Goal: Task Accomplishment & Management: Manage account settings

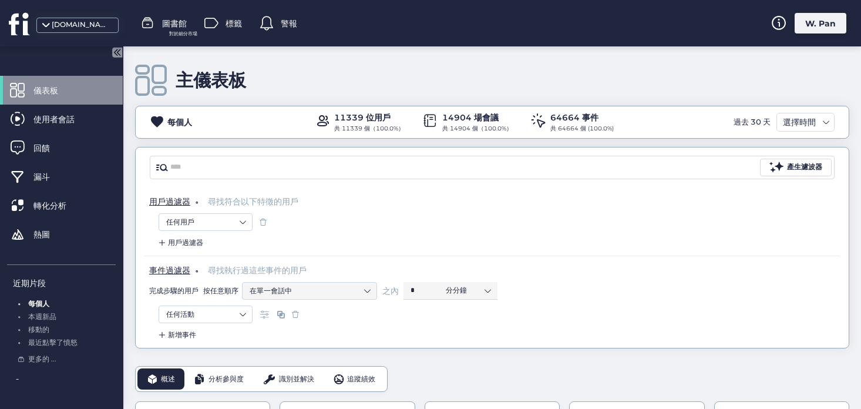
click at [811, 25] on font "W. Pan" at bounding box center [820, 23] width 31 height 11
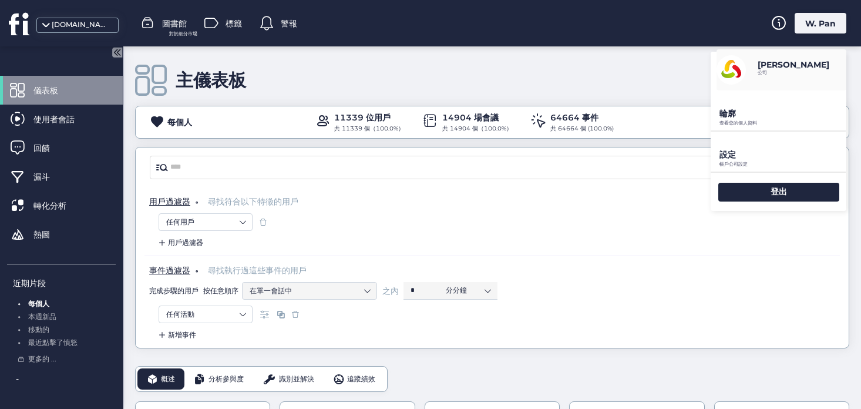
click at [731, 154] on font "設定" at bounding box center [727, 154] width 16 height 11
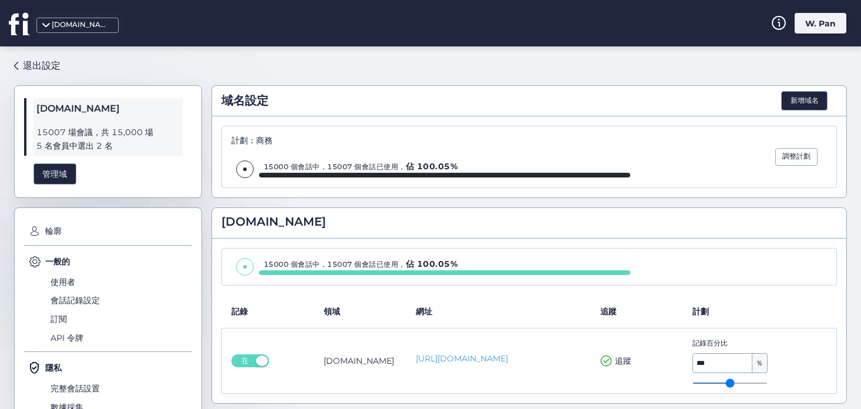
click at [827, 22] on font "W. Pan" at bounding box center [820, 23] width 31 height 11
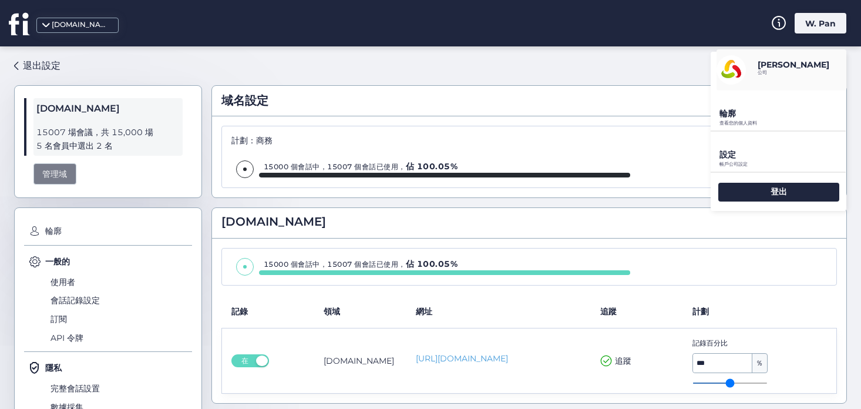
click at [53, 172] on font "管理域" at bounding box center [54, 174] width 25 height 11
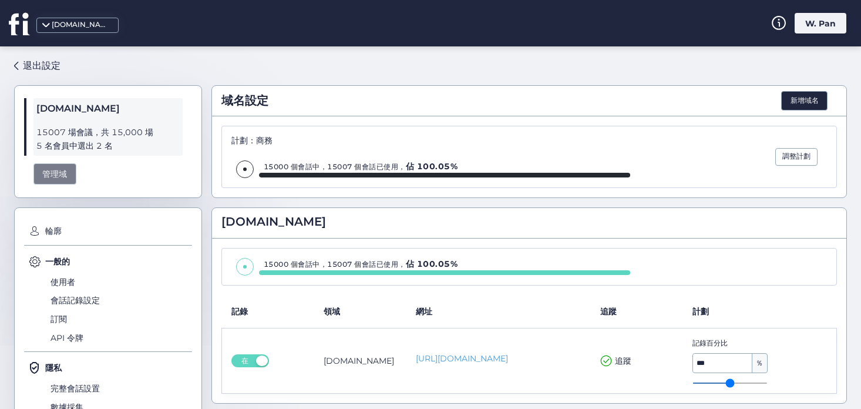
click at [58, 179] on div "管理域" at bounding box center [54, 174] width 43 height 22
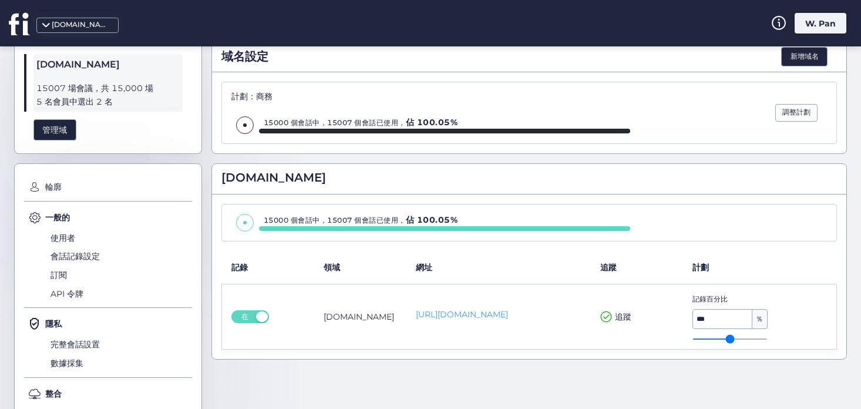
scroll to position [87, 0]
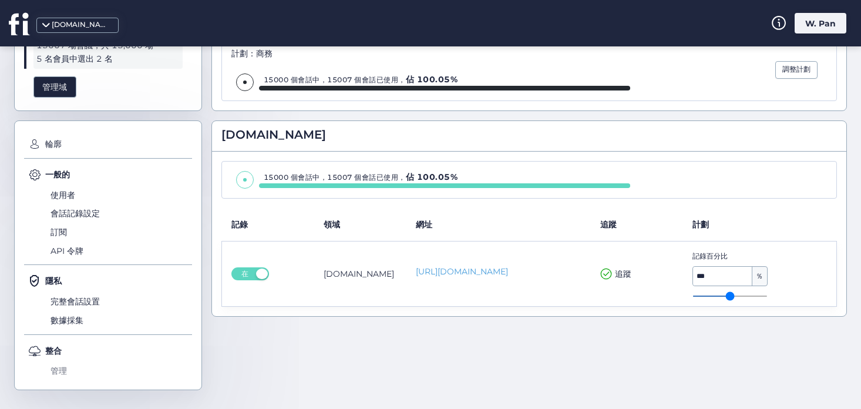
click at [62, 372] on font "管理" at bounding box center [59, 370] width 16 height 11
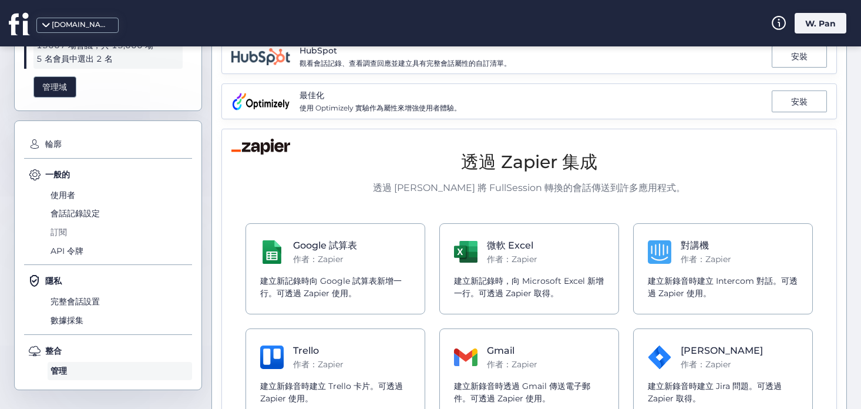
click at [63, 238] on span "訂閱" at bounding box center [120, 232] width 144 height 19
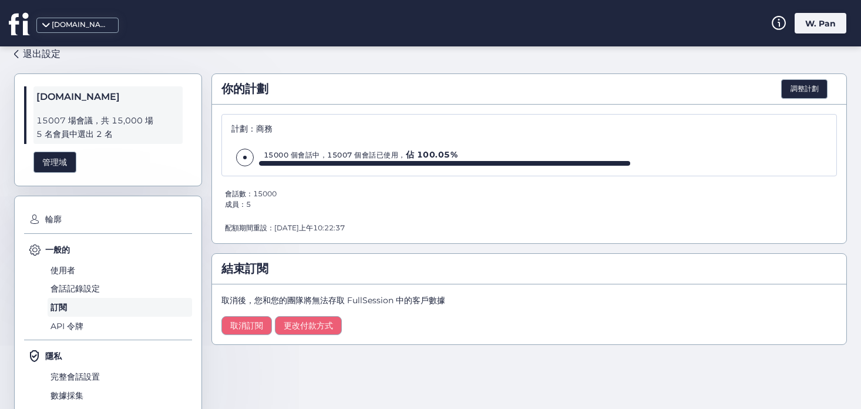
scroll to position [11, 0]
click at [65, 270] on font "使用者" at bounding box center [63, 270] width 25 height 11
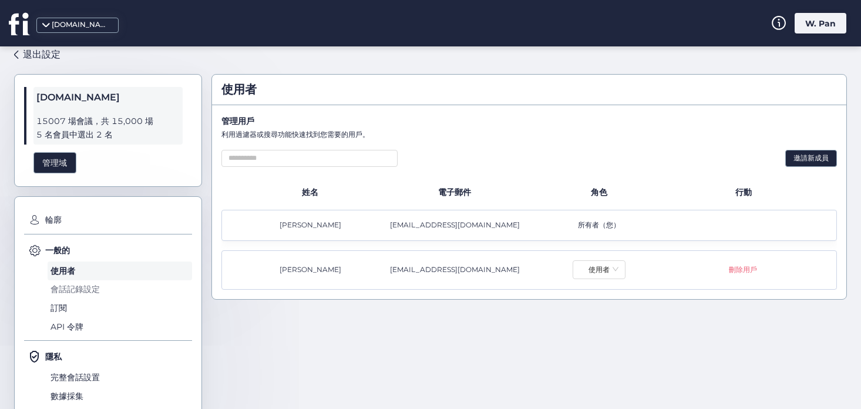
click at [67, 290] on font "會話記錄設定" at bounding box center [75, 289] width 49 height 11
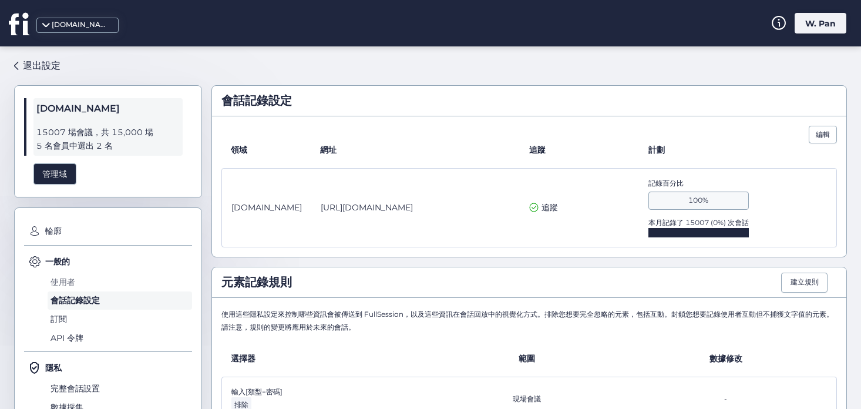
click at [69, 282] on font "使用者" at bounding box center [63, 282] width 25 height 11
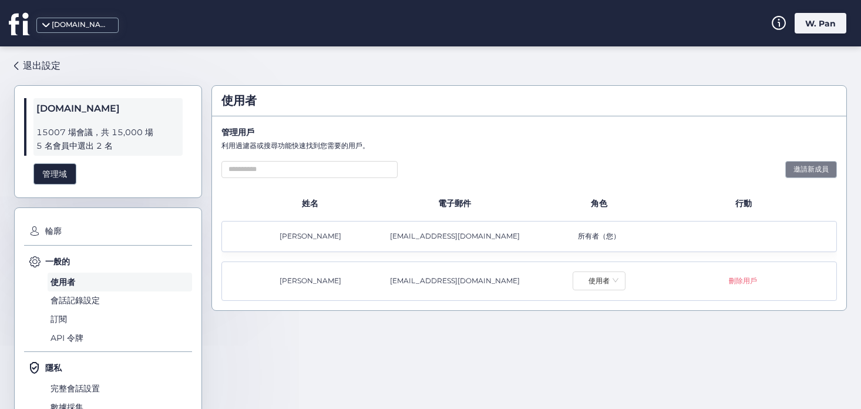
click at [809, 167] on font "邀請新成員" at bounding box center [810, 168] width 35 height 9
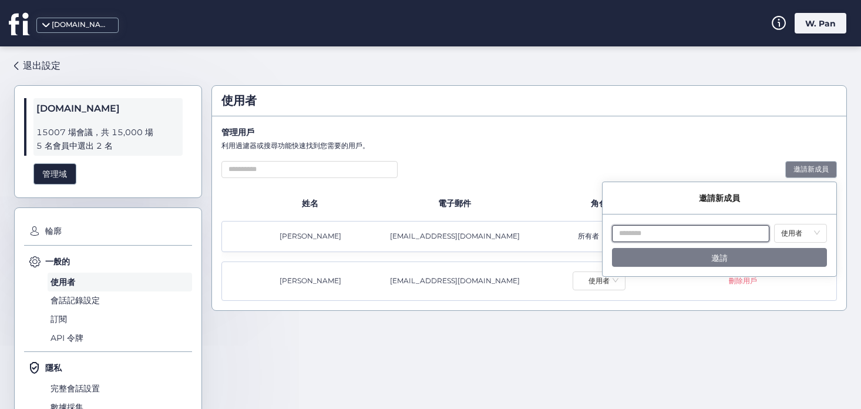
click at [687, 233] on input "text" at bounding box center [690, 233] width 157 height 17
type input "*"
paste input "**********"
type input "**********"
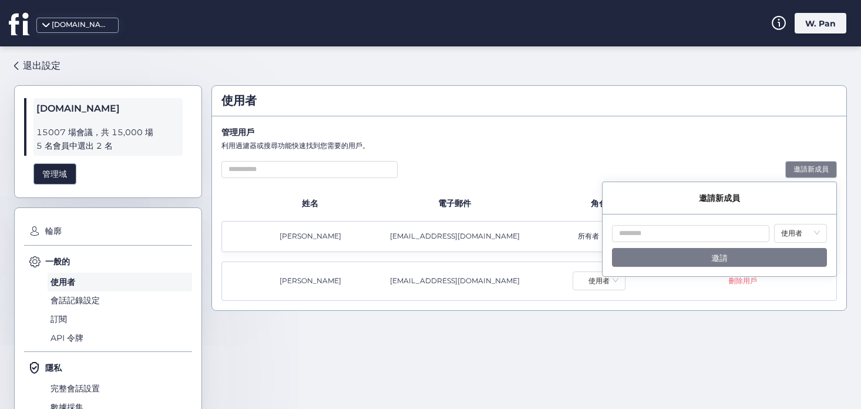
click at [412, 122] on div "管理用戶 利用過濾器或搜尋功能快速找到您需要的用戶。 邀請新成員 姓名 電子郵件 角色 行動 [PERSON_NAME] [PERSON_NAME][EMAI…" at bounding box center [529, 213] width 634 height 194
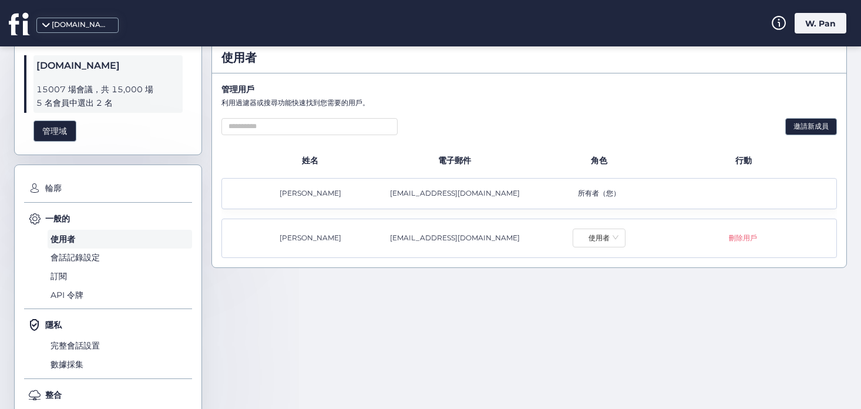
scroll to position [87, 0]
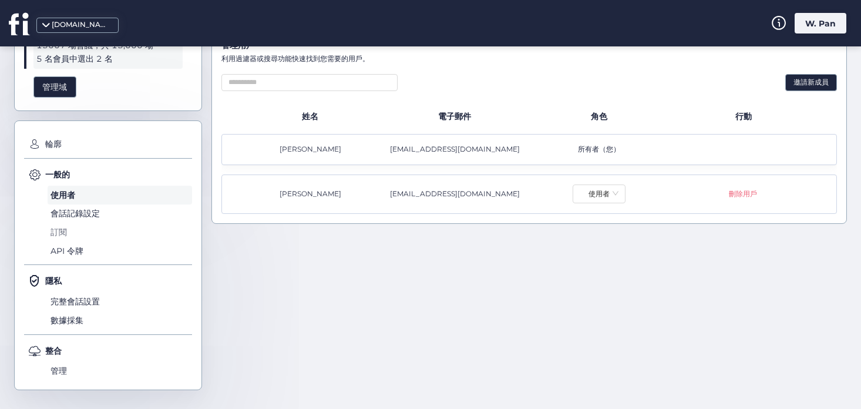
click at [58, 235] on font "訂閱" at bounding box center [59, 232] width 16 height 11
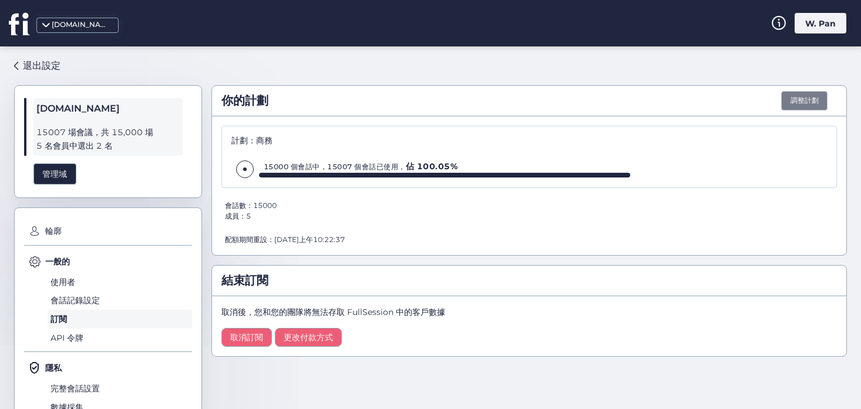
click at [803, 100] on font "調整計劃" at bounding box center [804, 100] width 28 height 9
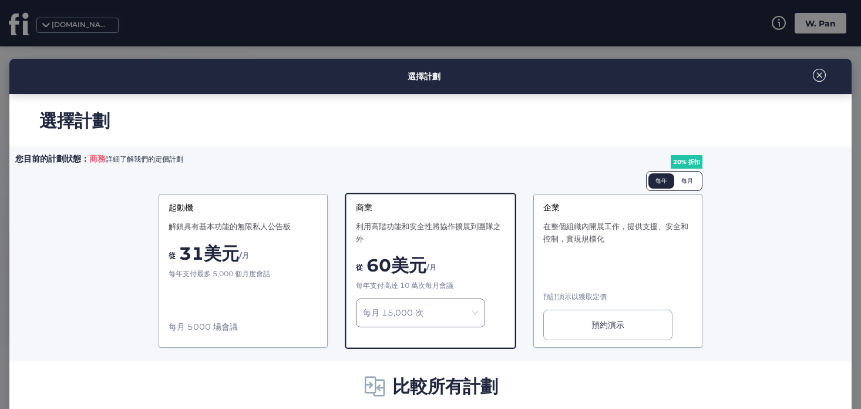
click at [820, 73] on span at bounding box center [819, 75] width 13 height 13
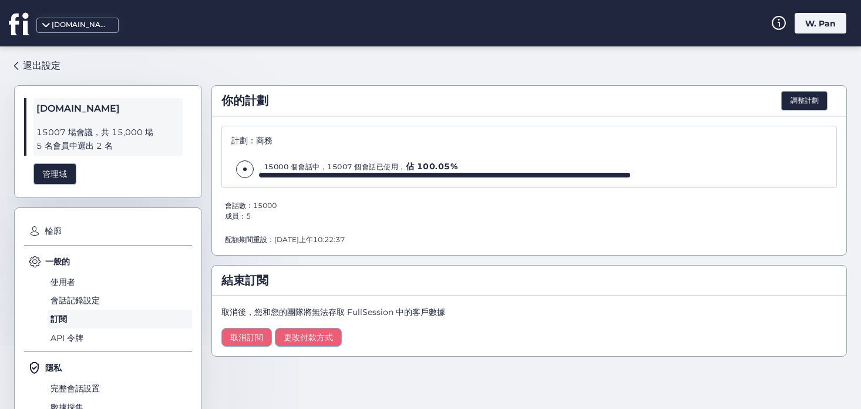
click at [19, 21] on icon at bounding box center [20, 23] width 22 height 23
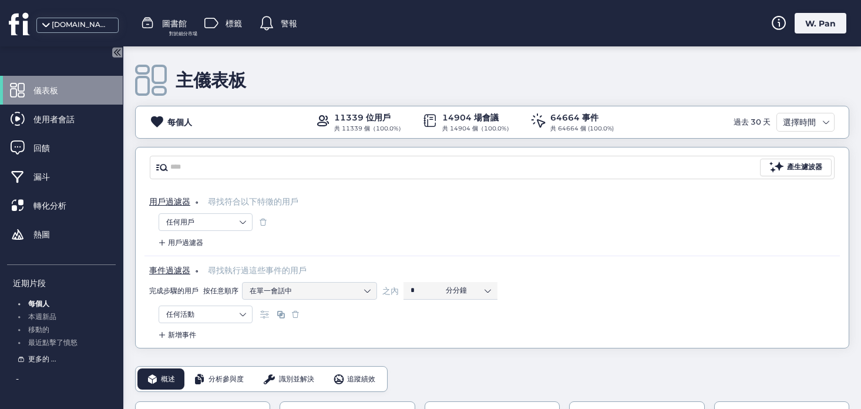
click at [38, 361] on font "更多的 ..." at bounding box center [42, 358] width 28 height 9
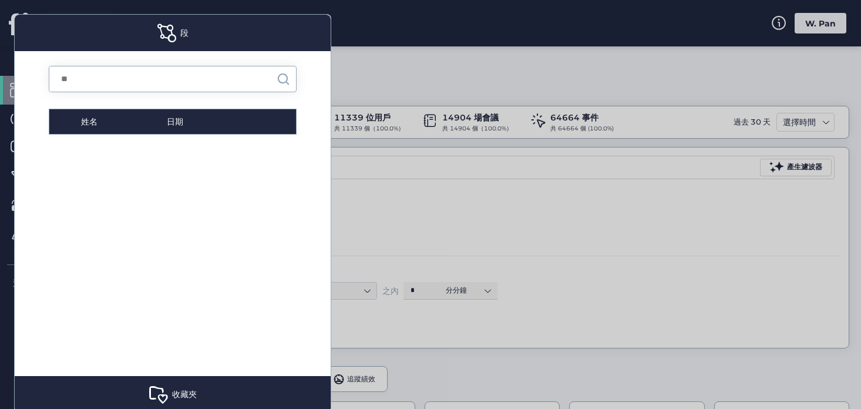
click at [455, 240] on div at bounding box center [430, 204] width 861 height 409
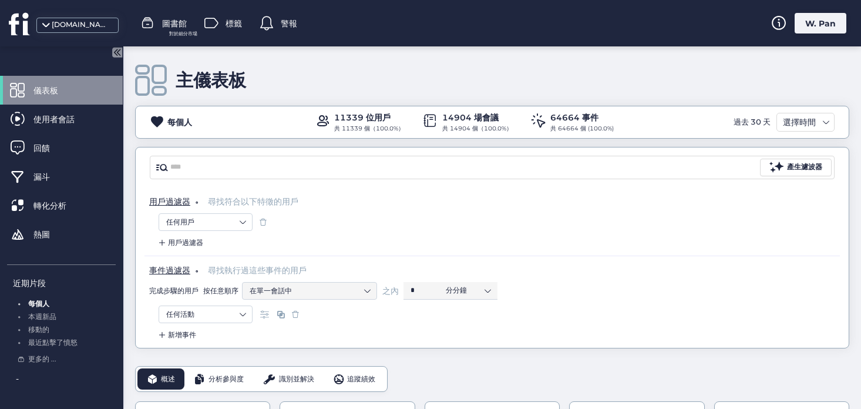
click at [824, 20] on font "W. Pan" at bounding box center [820, 23] width 31 height 11
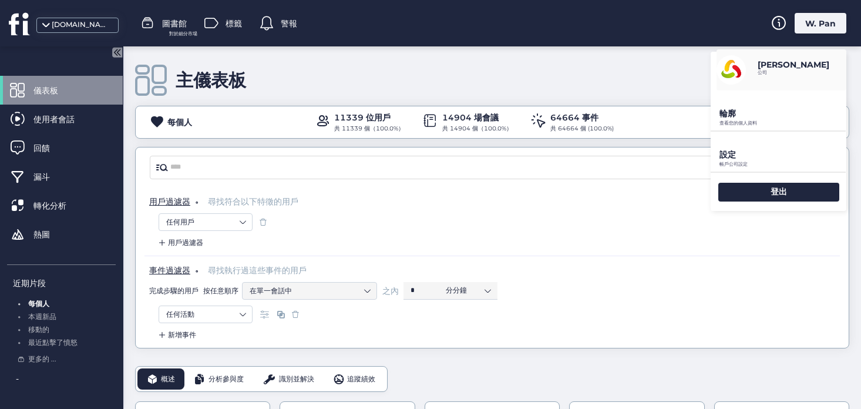
click at [734, 154] on font "設定" at bounding box center [727, 154] width 16 height 11
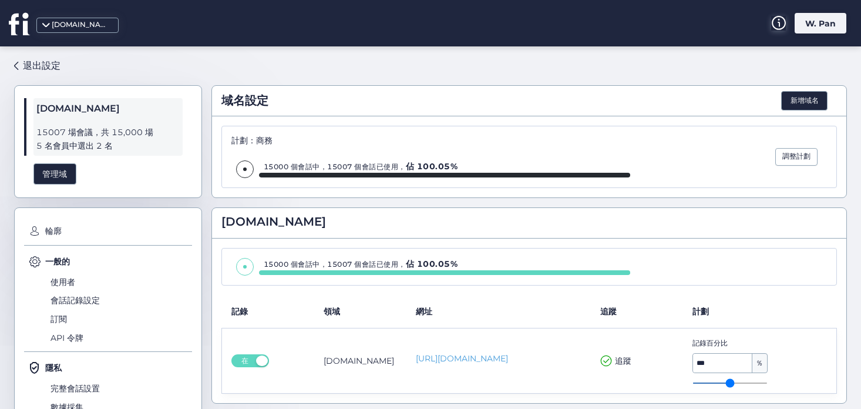
click at [779, 23] on icon at bounding box center [778, 24] width 2 height 5
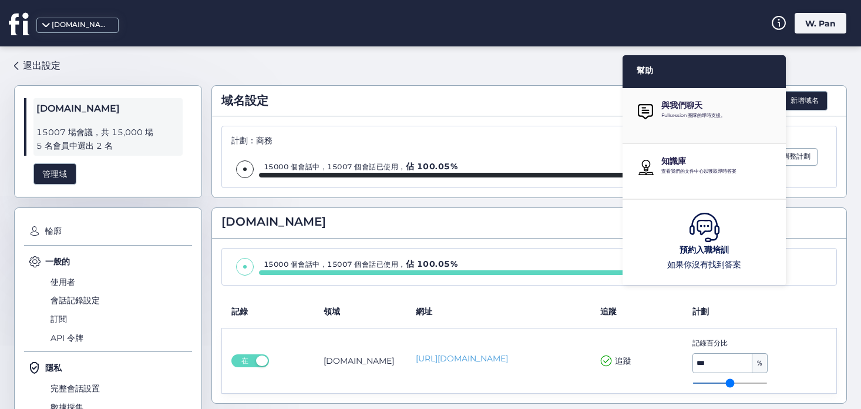
click at [683, 122] on div "與我們聊天 Fullsession 團隊的即時支援。" at bounding box center [719, 111] width 116 height 23
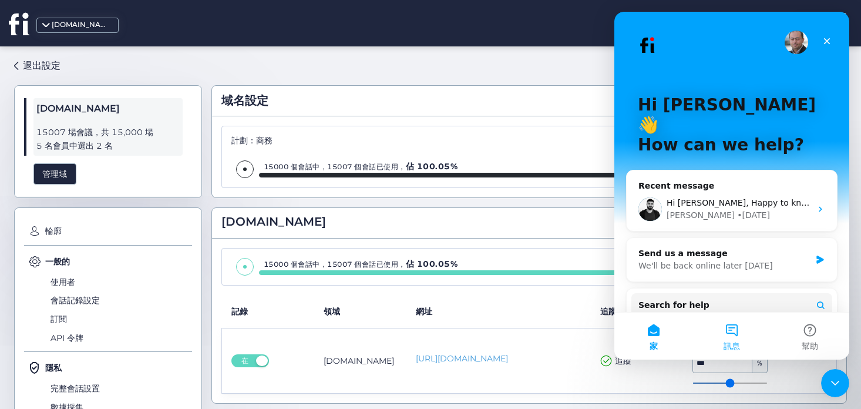
click at [749, 342] on button "訊息" at bounding box center [731, 335] width 78 height 47
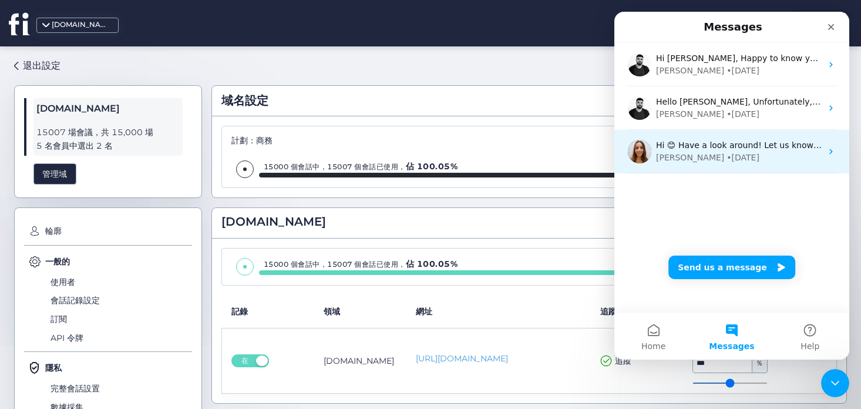
click at [710, 144] on span "Hi 😊 Have a look around! Let us know if you have any questions." at bounding box center [790, 144] width 268 height 9
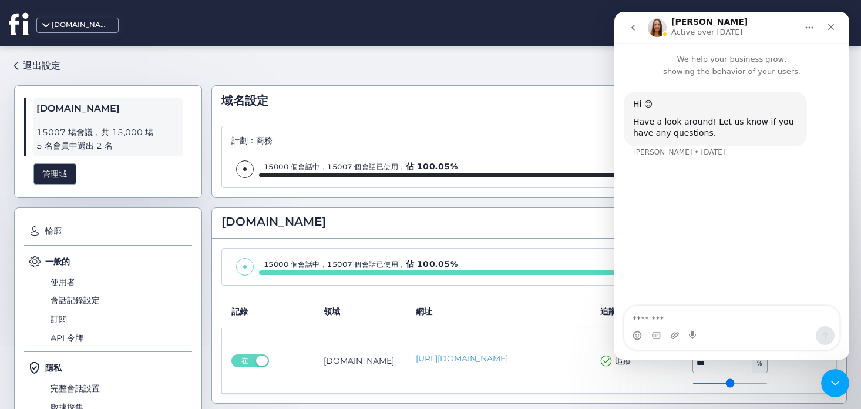
click at [634, 28] on icon "go back" at bounding box center [632, 27] width 9 height 9
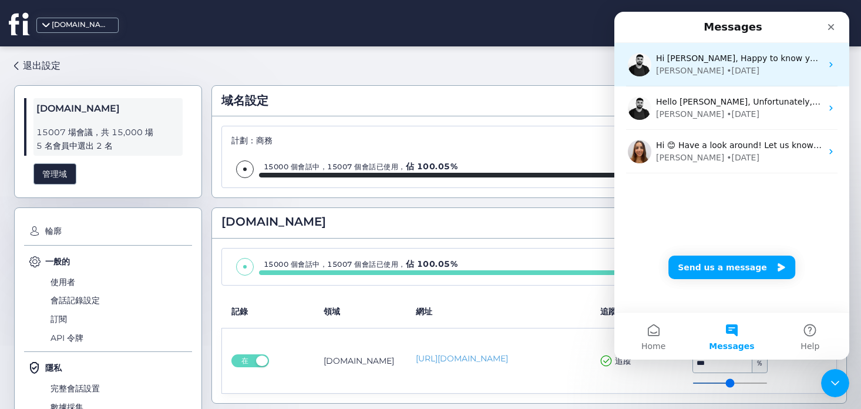
click at [728, 80] on div "Hi [PERSON_NAME], Happy to know your issues have been resolved. Please let us k…" at bounding box center [731, 64] width 235 height 43
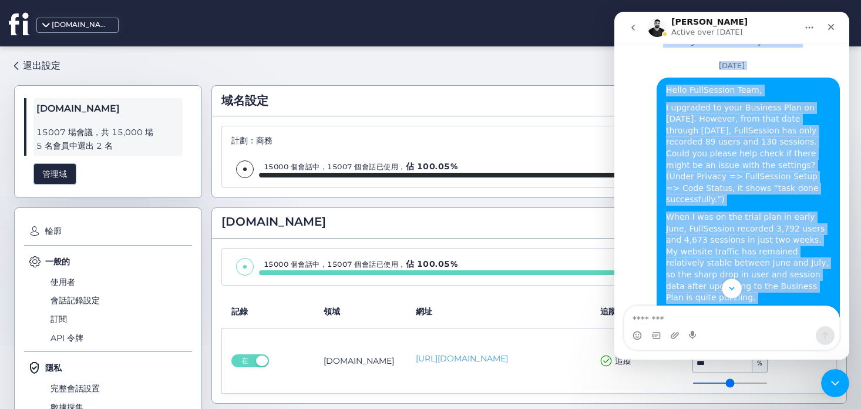
scroll to position [3, 0]
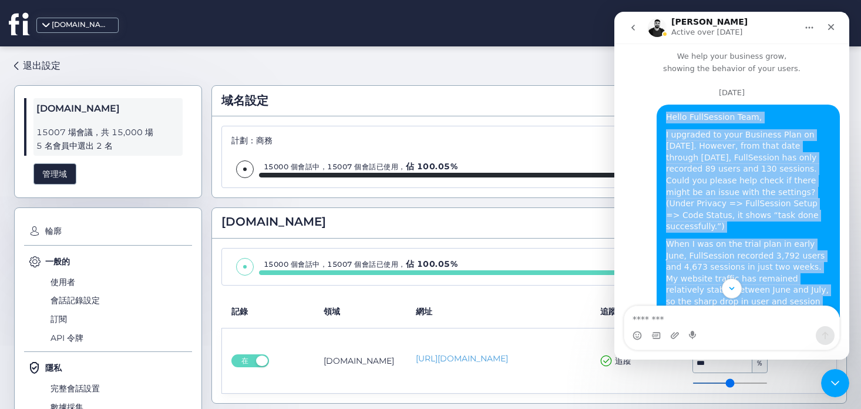
drag, startPoint x: 832, startPoint y: 263, endPoint x: 665, endPoint y: 116, distance: 221.7
click at [665, 116] on div "Hello FullSession Team, I upgraded to your Business Plan on [DATE]. However, fr…" at bounding box center [748, 247] width 183 height 285
copy div "Hello FullSession Team, I upgraded to your Business Plan on [DATE]. However, fr…"
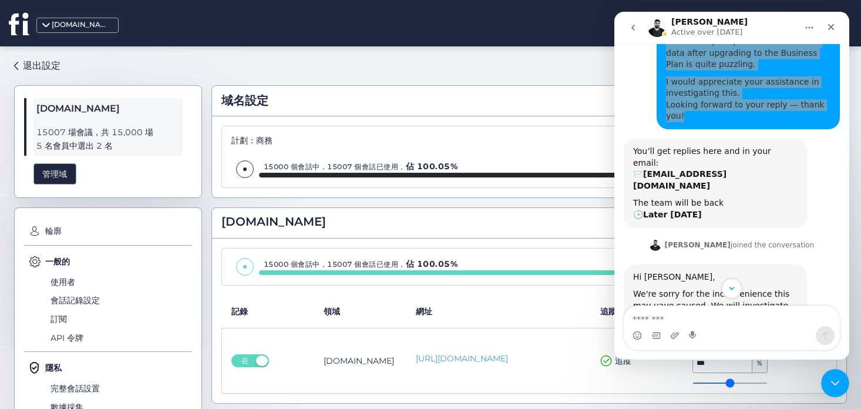
scroll to position [326, 0]
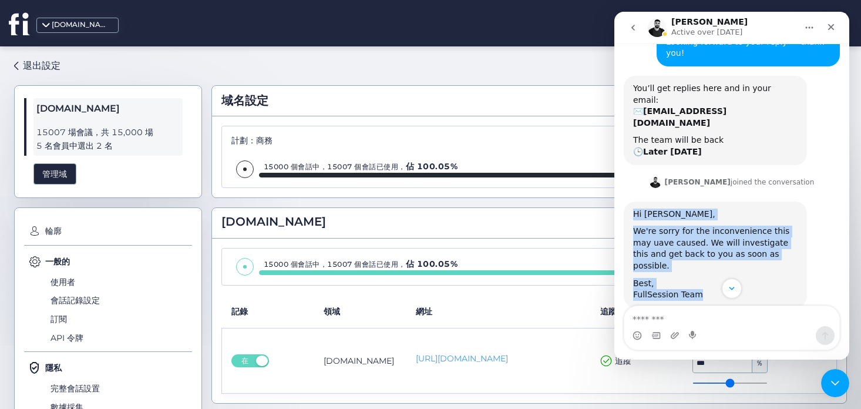
drag, startPoint x: 635, startPoint y: 166, endPoint x: 708, endPoint y: 239, distance: 103.8
click at [708, 239] on div "Hi [PERSON_NAME], We're sorry for the inconvenience this may uave caused. We wi…" at bounding box center [715, 254] width 164 height 92
copy div "Hi [PERSON_NAME], We're sorry for the inconvenience this may uave caused. We wi…"
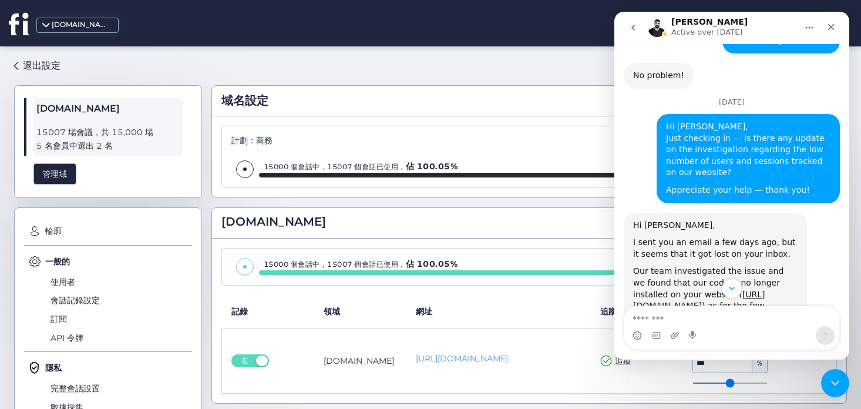
scroll to position [566, 0]
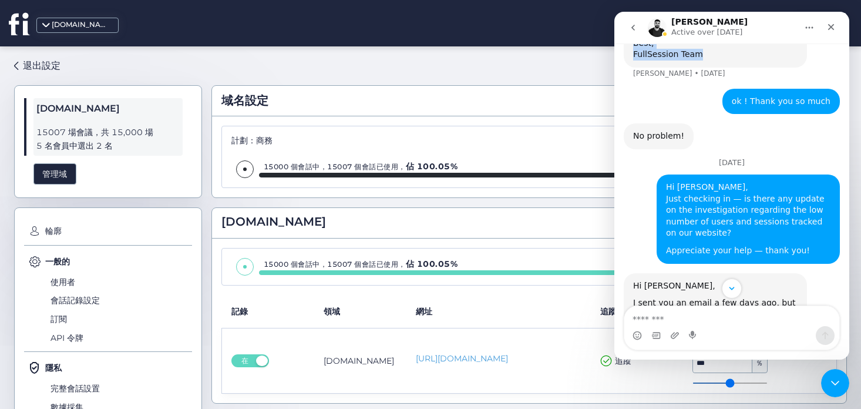
click at [803, 245] on div "Appreciate your help — thank you!" at bounding box center [748, 251] width 164 height 12
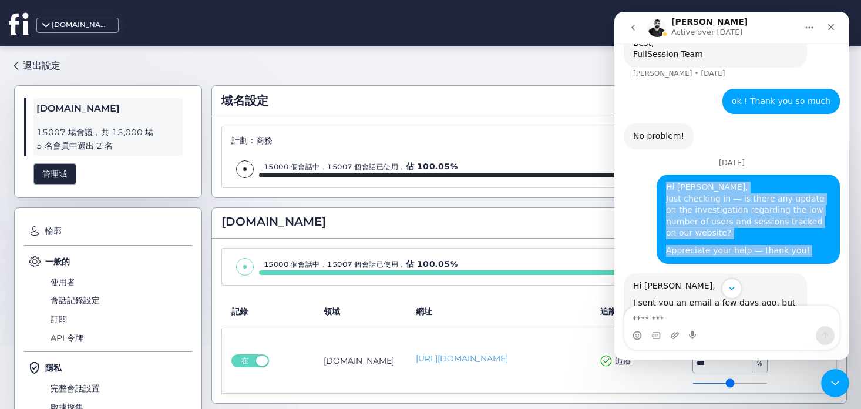
drag, startPoint x: 803, startPoint y: 190, endPoint x: 666, endPoint y: 127, distance: 151.1
click at [666, 181] on div "Hi [PERSON_NAME], Just checking in — is there any update on the investigation r…" at bounding box center [748, 218] width 164 height 75
copy div "Hi [PERSON_NAME], Just checking in — is there any update on the investigation r…"
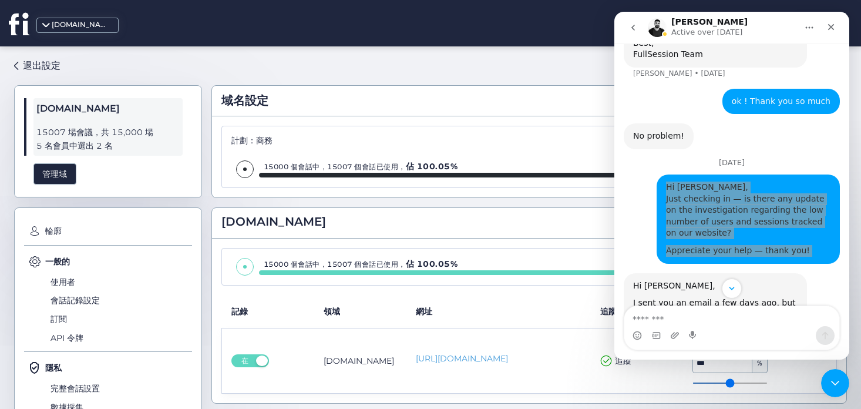
scroll to position [715, 0]
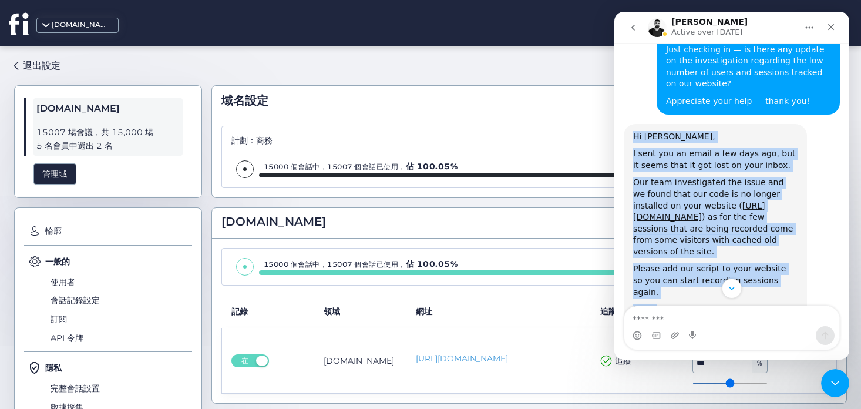
drag, startPoint x: 702, startPoint y: 251, endPoint x: 633, endPoint y: 81, distance: 183.9
click at [633, 131] on div "Hi [PERSON_NAME], I sent you an email a few days ago, but it seems that it got …" at bounding box center [715, 235] width 164 height 208
copy div "Hi [PERSON_NAME], I sent you an email a few days ago, but it seems that it got …"
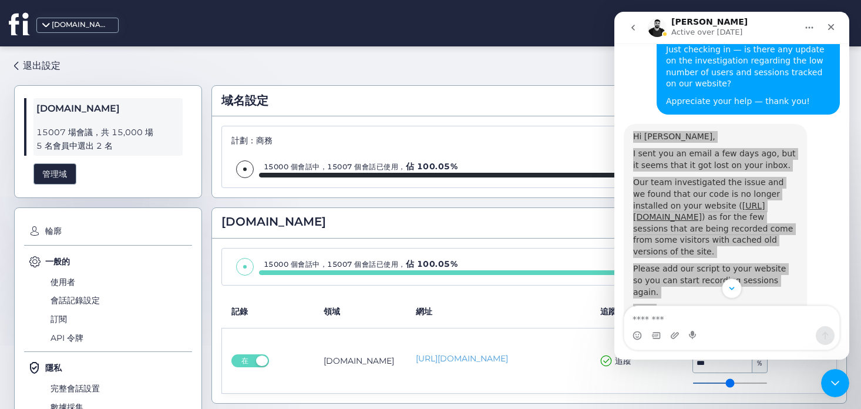
scroll to position [923, 0]
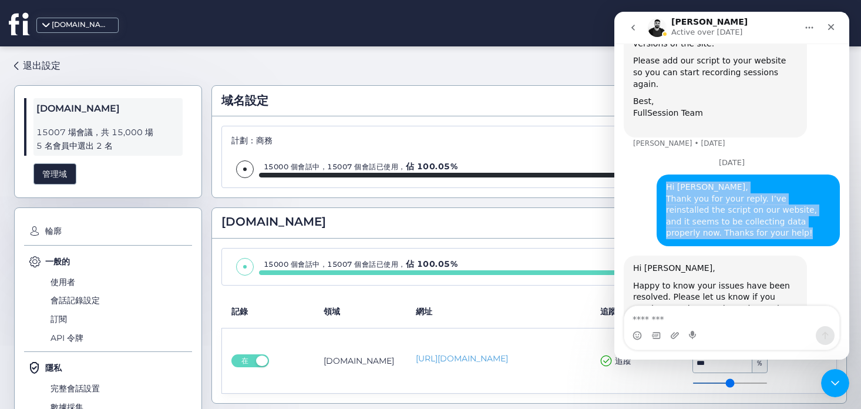
drag, startPoint x: 712, startPoint y: 166, endPoint x: 665, endPoint y: 116, distance: 68.5
click at [665, 174] on div "Hi [PERSON_NAME], Thank you for your reply. I’ve reinstalled the script on our …" at bounding box center [748, 210] width 183 height 72
copy div "Hi [PERSON_NAME], Thank you for your reply. I’ve reinstalled the script on our …"
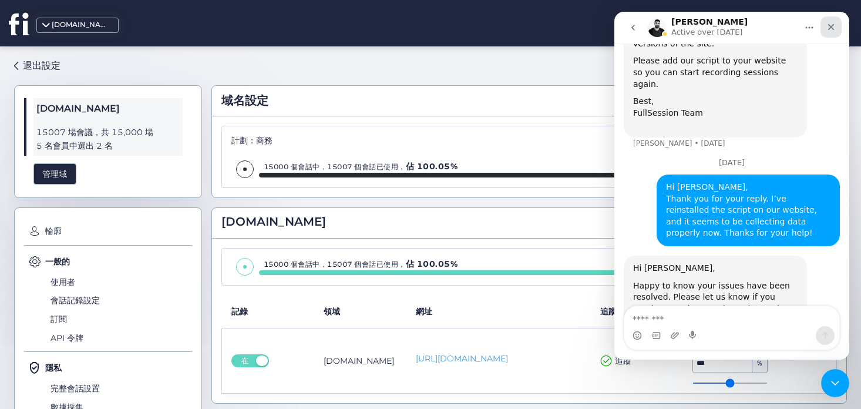
click at [829, 27] on icon "Close" at bounding box center [830, 26] width 9 height 9
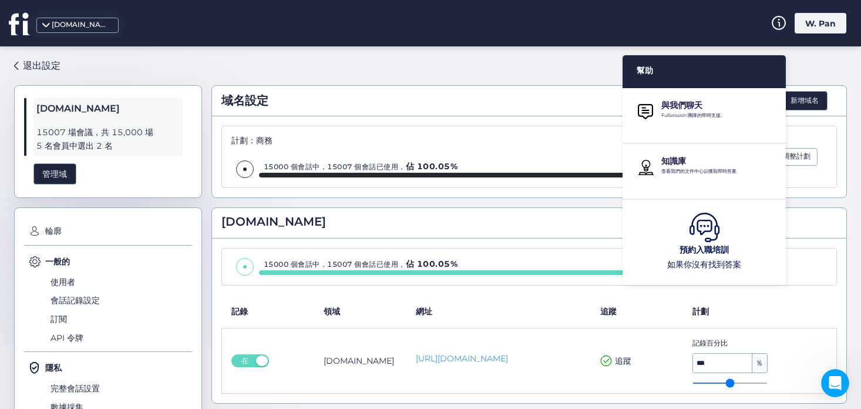
scroll to position [738, 0]
click at [682, 115] on font "Fullsession 團隊的即時支援。" at bounding box center [693, 115] width 64 height 6
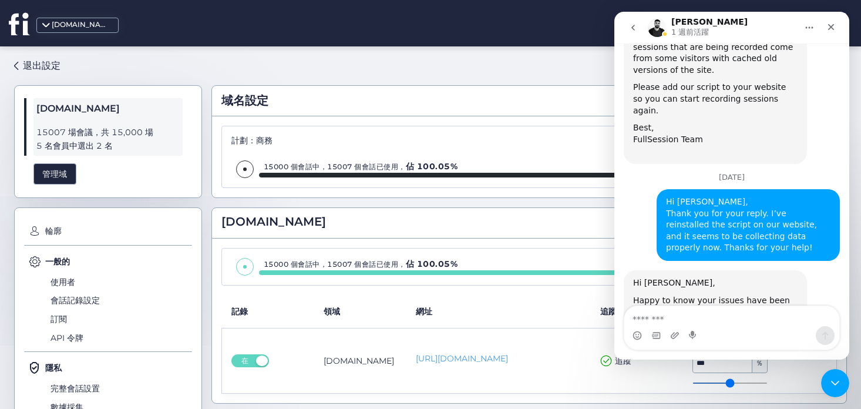
scroll to position [900, 0]
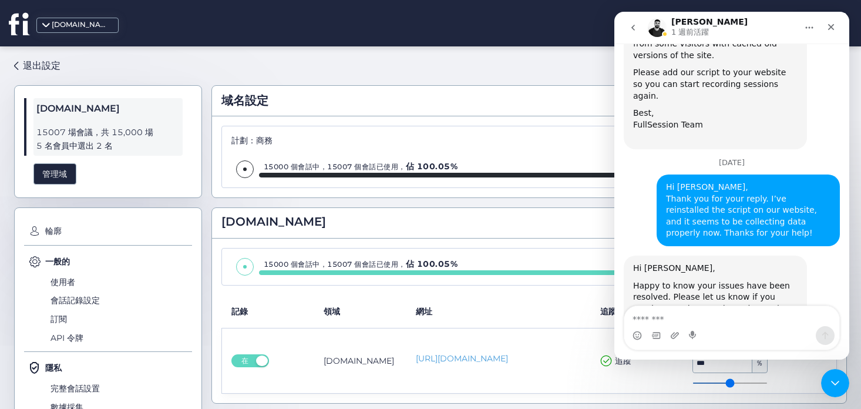
click at [631, 23] on icon "回去" at bounding box center [632, 27] width 9 height 9
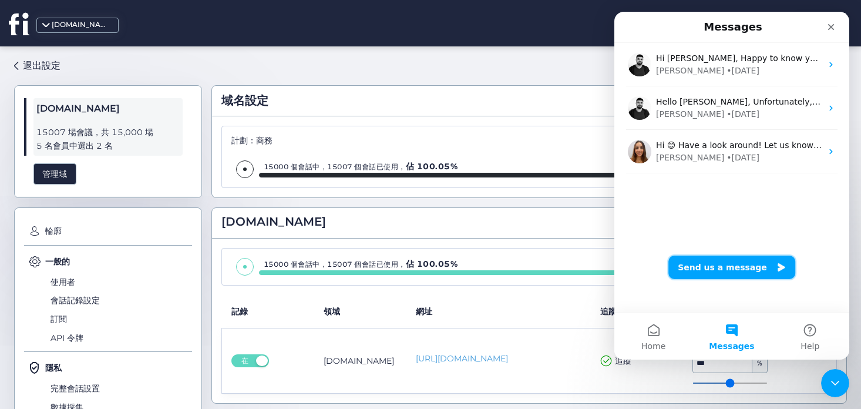
click at [729, 268] on button "Send us a message" at bounding box center [731, 266] width 127 height 23
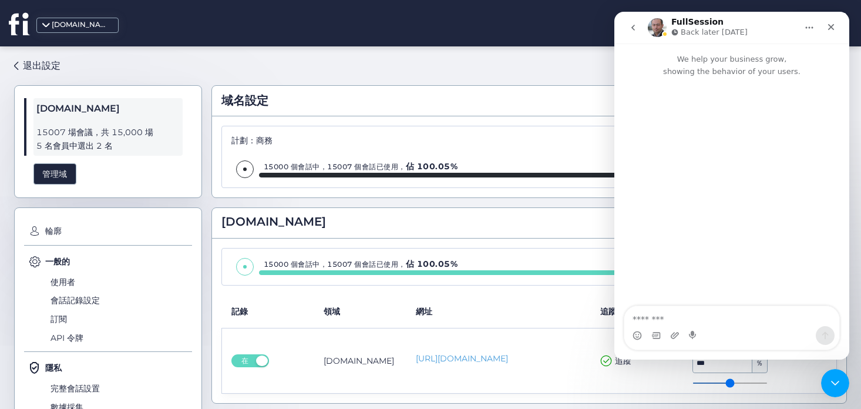
click at [636, 27] on icon "go back" at bounding box center [632, 27] width 9 height 9
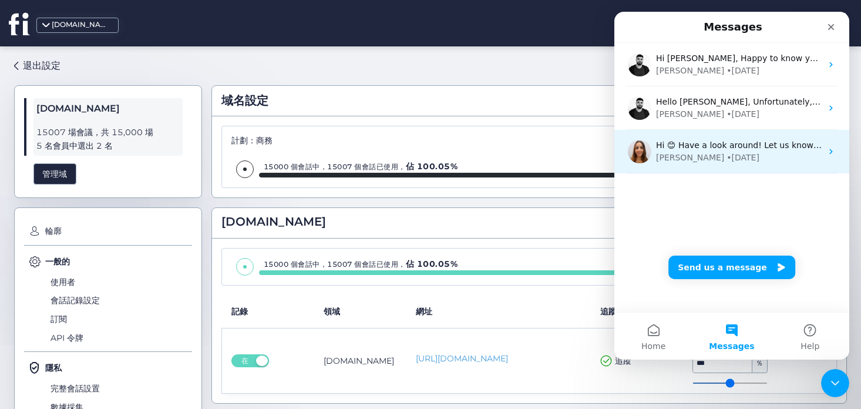
click at [738, 146] on span "Hi 😊 Have a look around! Let us know if you have any questions." at bounding box center [790, 144] width 268 height 9
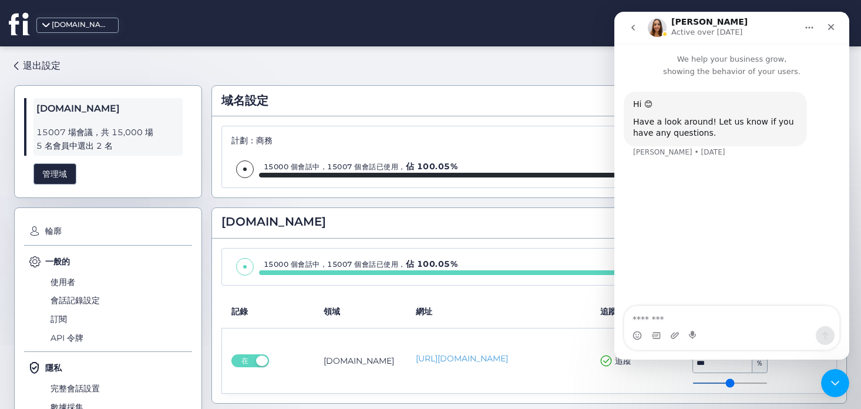
click at [631, 23] on icon "go back" at bounding box center [632, 27] width 9 height 9
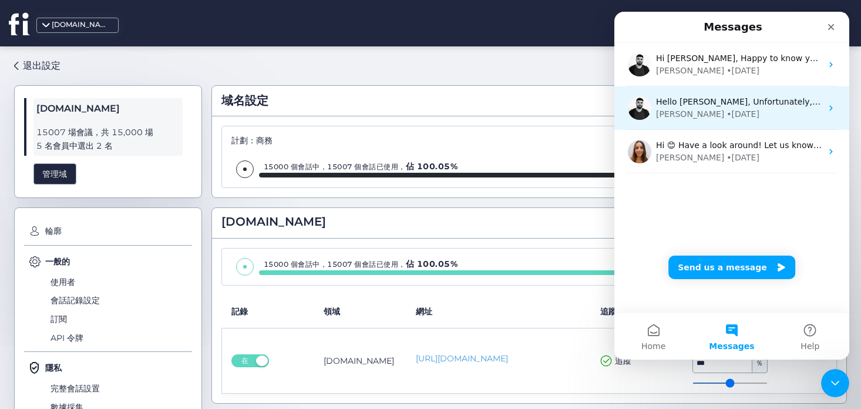
click at [738, 122] on div "Hello [PERSON_NAME], Unfortunately, FullSession doesn't integrate with MS produ…" at bounding box center [731, 107] width 235 height 43
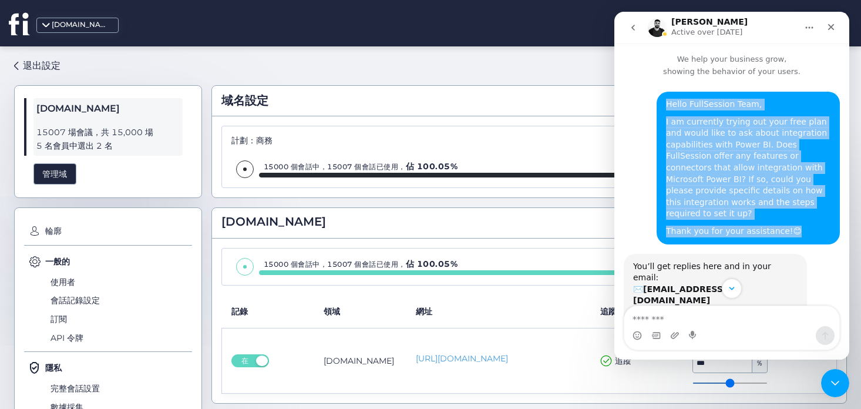
drag, startPoint x: 792, startPoint y: 228, endPoint x: 665, endPoint y: 107, distance: 174.9
click at [666, 107] on div "Hello FullSession Team, I am currently trying out your free plan and would like…" at bounding box center [748, 168] width 164 height 139
copy div "Hello FullSession Team, I am currently trying out your free plan and would like…"
click at [635, 29] on icon "go back" at bounding box center [632, 27] width 9 height 9
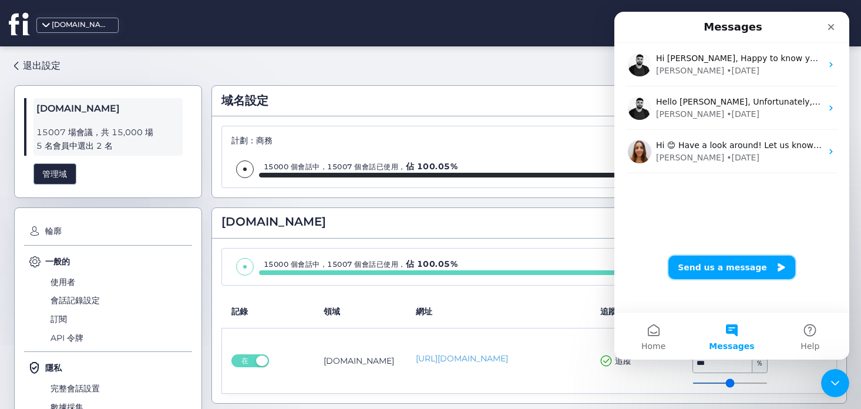
click at [716, 268] on button "Send us a message" at bounding box center [731, 266] width 127 height 23
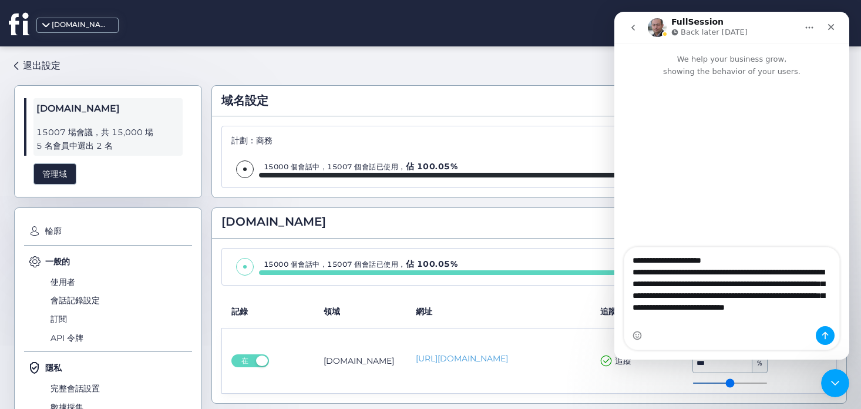
type textarea "**********"
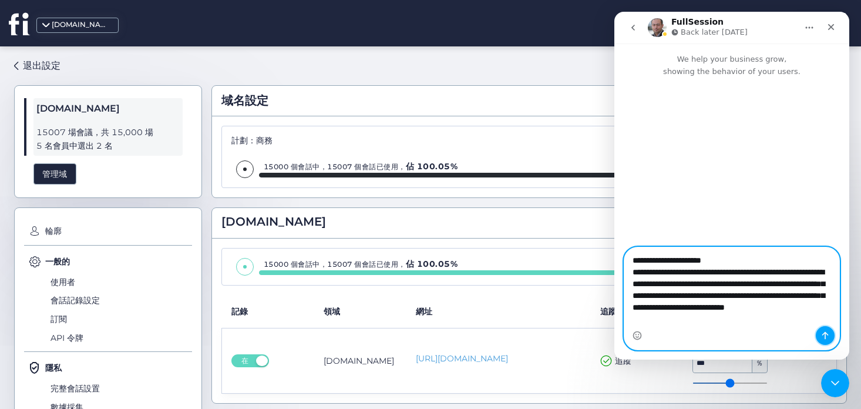
click at [824, 339] on icon "Send a message…" at bounding box center [824, 335] width 9 height 9
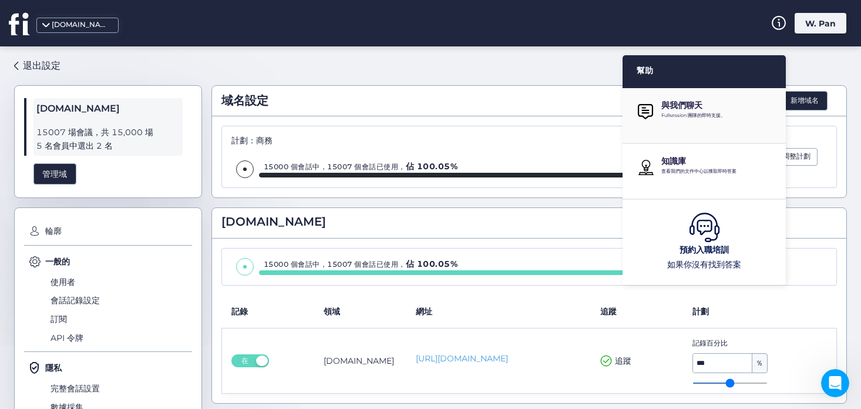
click at [669, 97] on div "與我們聊天 Fullsession 團隊的即時支援。" at bounding box center [703, 115] width 163 height 55
click at [687, 117] on font "Fullsession 團隊的即時支援。" at bounding box center [693, 115] width 64 height 6
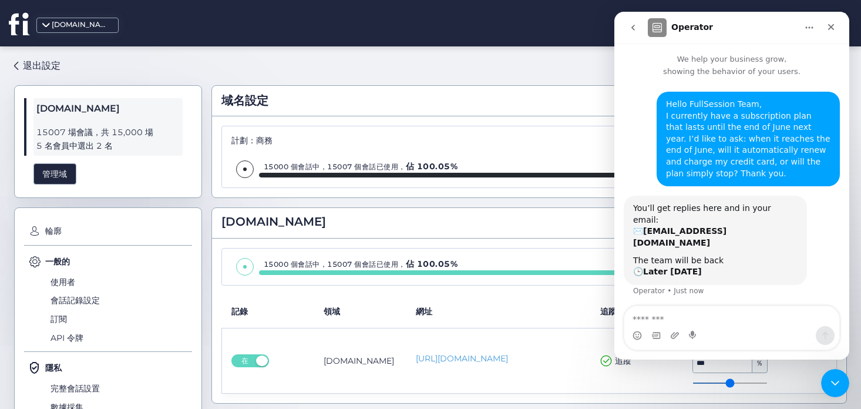
click at [635, 26] on icon "go back" at bounding box center [632, 27] width 9 height 9
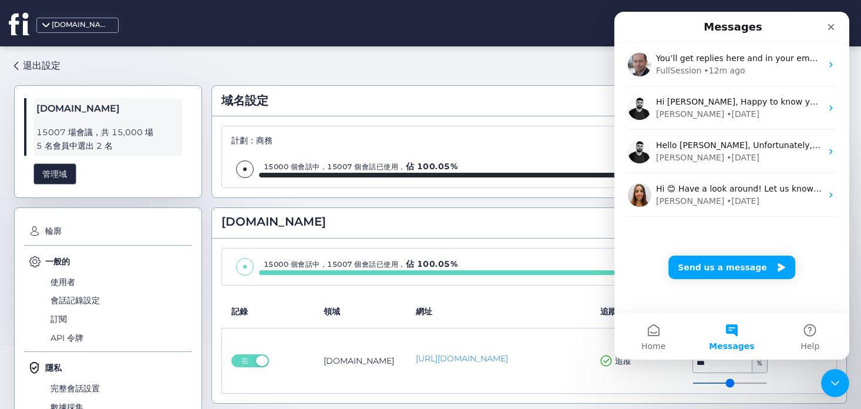
click at [489, 63] on div "域名設定 新增域名 計劃：商務 15000 個會話中，15007 個會話已使用， 佔 100.05% 調整計劃 [DOMAIN_NAME] 15000 個會話…" at bounding box center [528, 223] width 635 height 334
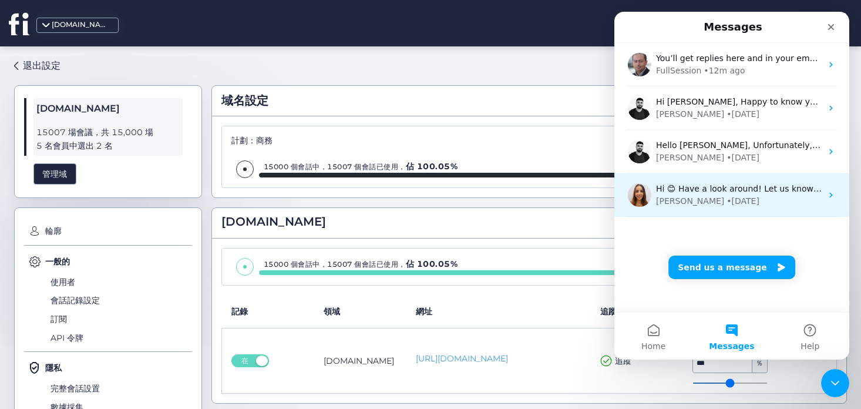
click at [706, 194] on div "Hi 😊 Have a look around! Let us know if you have any questions." at bounding box center [739, 189] width 166 height 12
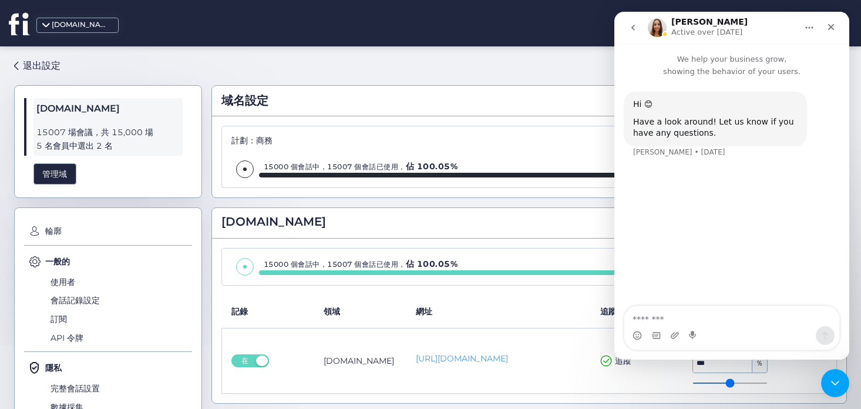
click at [629, 29] on icon "go back" at bounding box center [632, 27] width 9 height 9
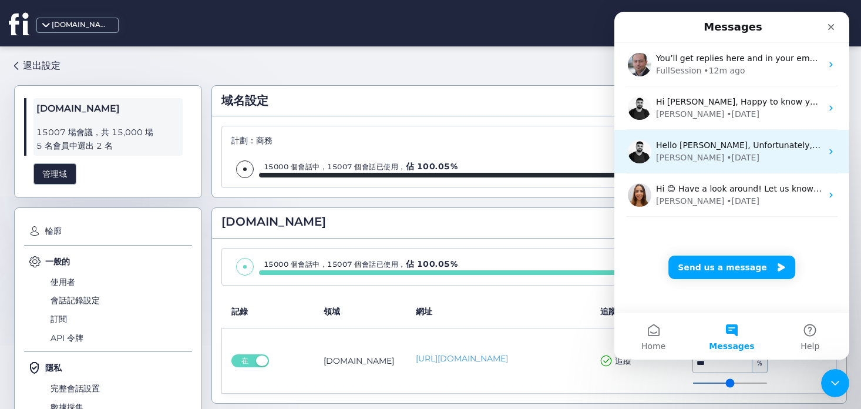
click at [724, 156] on div "[PERSON_NAME] • [DATE]" at bounding box center [739, 158] width 166 height 12
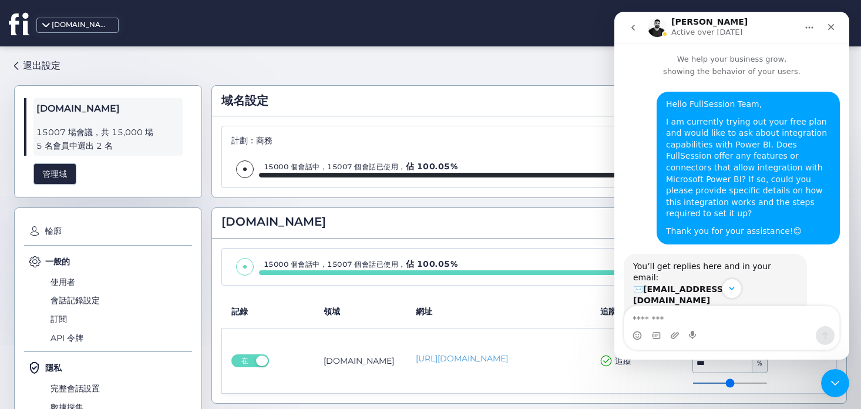
click at [635, 23] on icon "go back" at bounding box center [632, 27] width 9 height 9
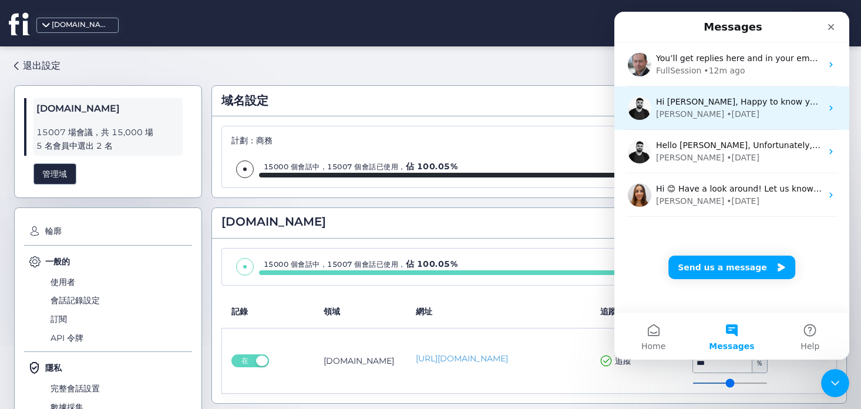
click at [742, 110] on div "[PERSON_NAME] • [DATE]" at bounding box center [739, 114] width 166 height 12
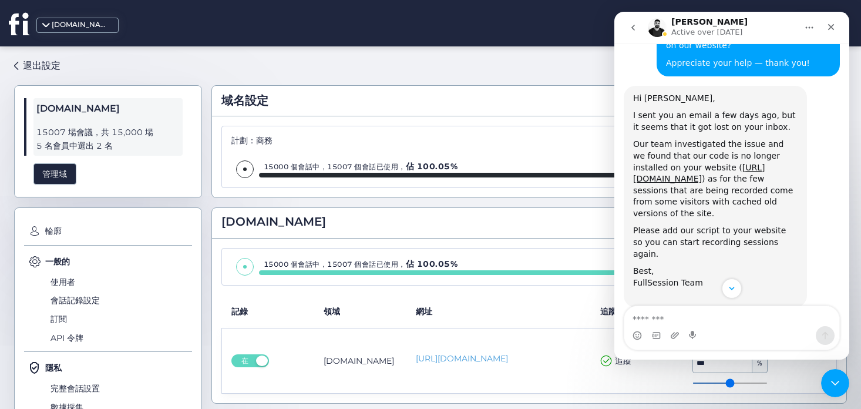
scroll to position [900, 0]
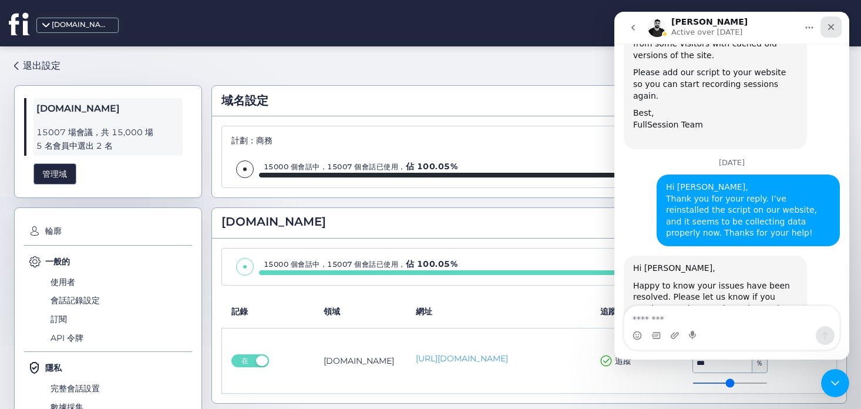
click at [829, 29] on icon "Close" at bounding box center [830, 26] width 9 height 9
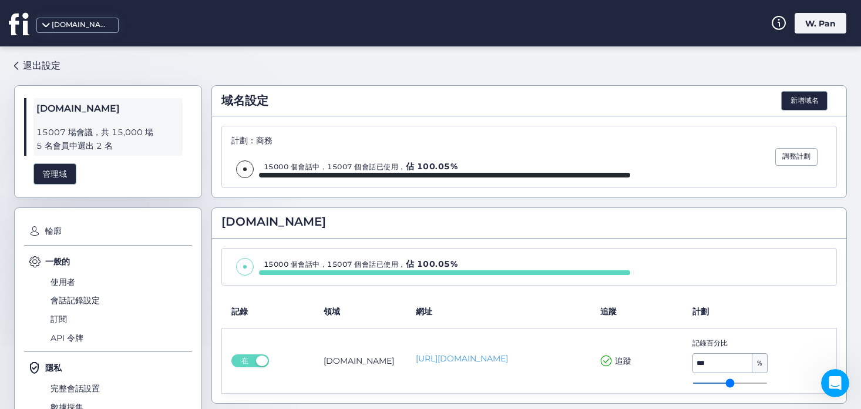
scroll to position [87, 0]
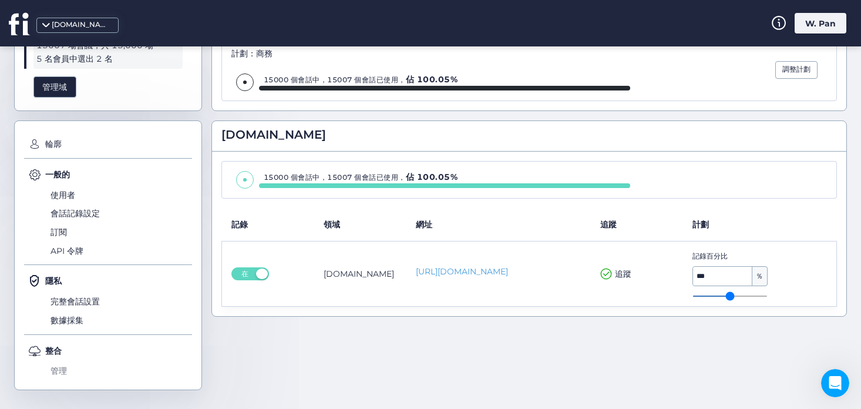
click at [56, 368] on font "管理" at bounding box center [59, 370] width 16 height 11
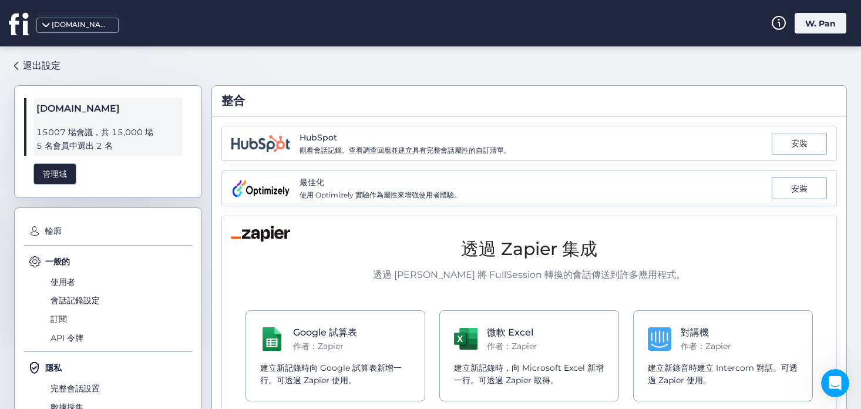
click at [826, 23] on font "W. Pan" at bounding box center [820, 23] width 31 height 11
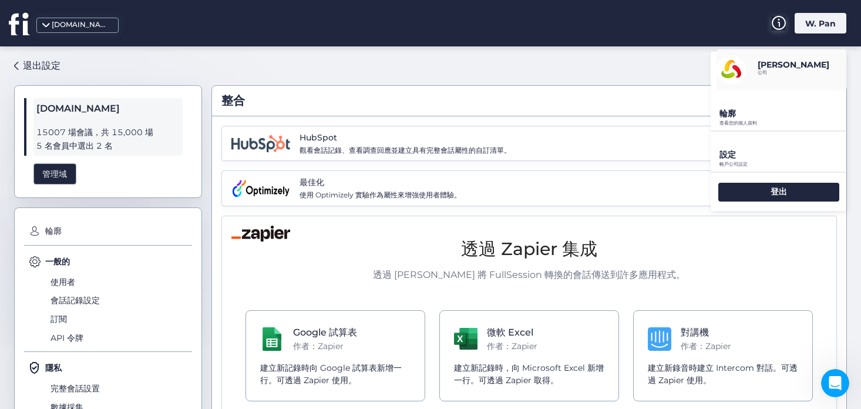
click at [776, 21] on icon at bounding box center [778, 23] width 15 height 14
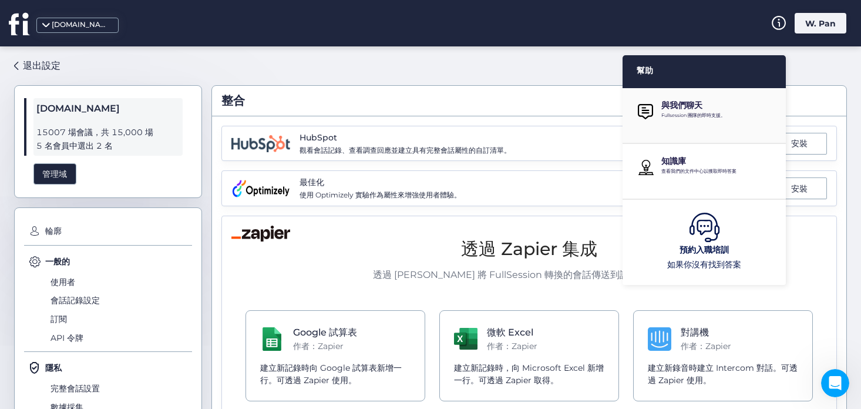
click at [692, 122] on div "與我們聊天 Fullsession 團隊的即時支援。" at bounding box center [719, 111] width 116 height 23
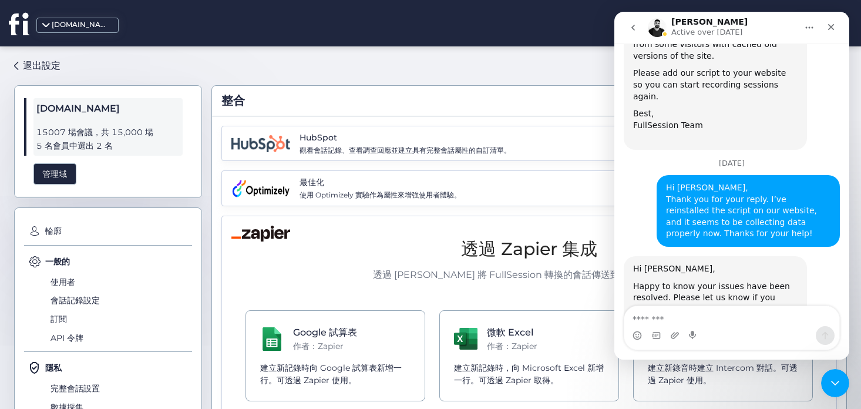
scroll to position [900, 0]
click at [635, 29] on icon "go back" at bounding box center [632, 27] width 9 height 9
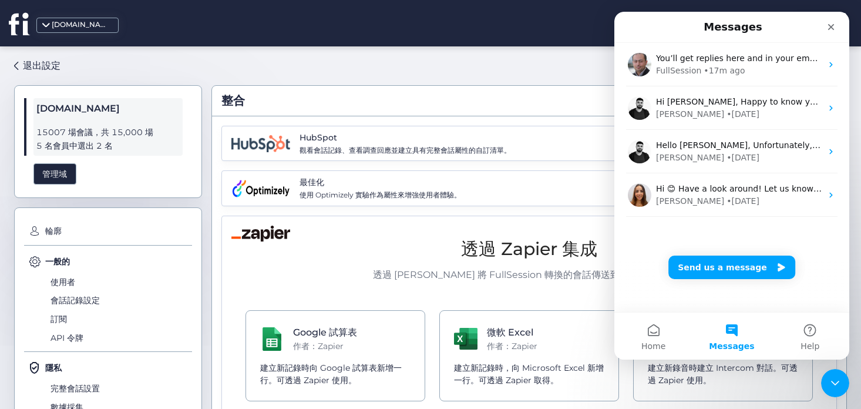
scroll to position [0, 0]
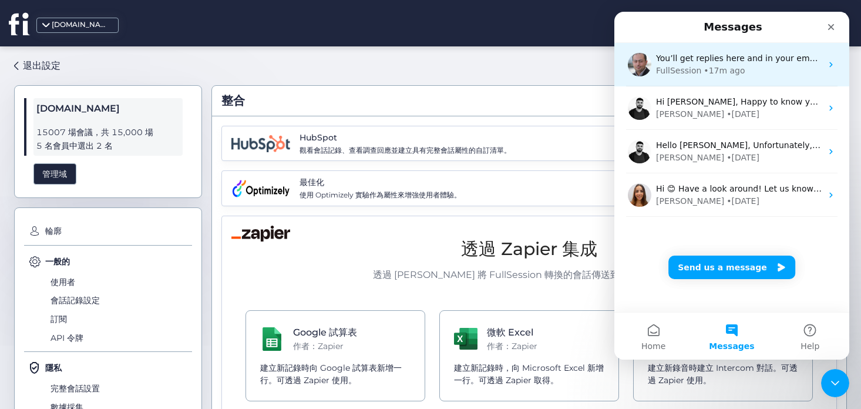
click at [725, 66] on div "• 17m ago" at bounding box center [723, 71] width 41 height 12
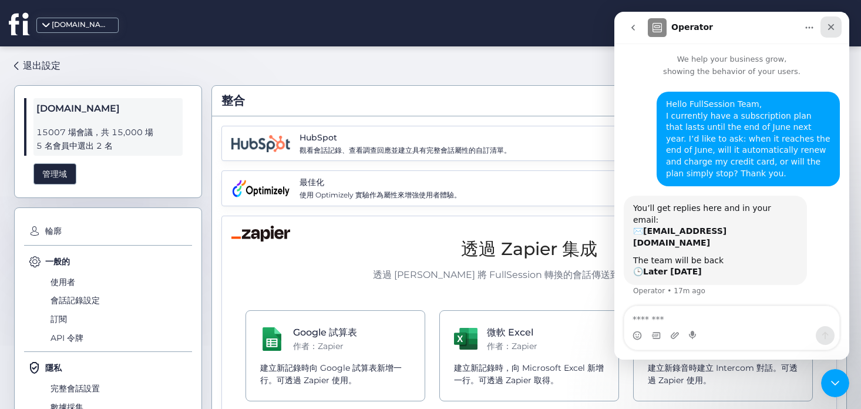
click at [830, 25] on icon "Close" at bounding box center [830, 26] width 9 height 9
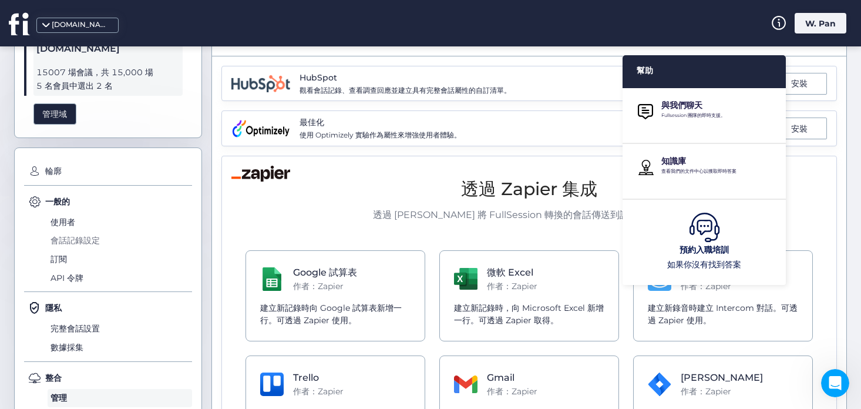
scroll to position [136, 0]
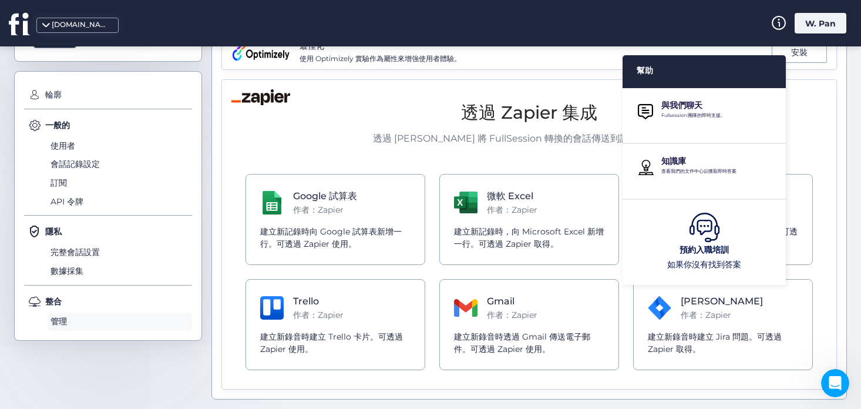
click at [59, 325] on font "管理" at bounding box center [59, 321] width 16 height 11
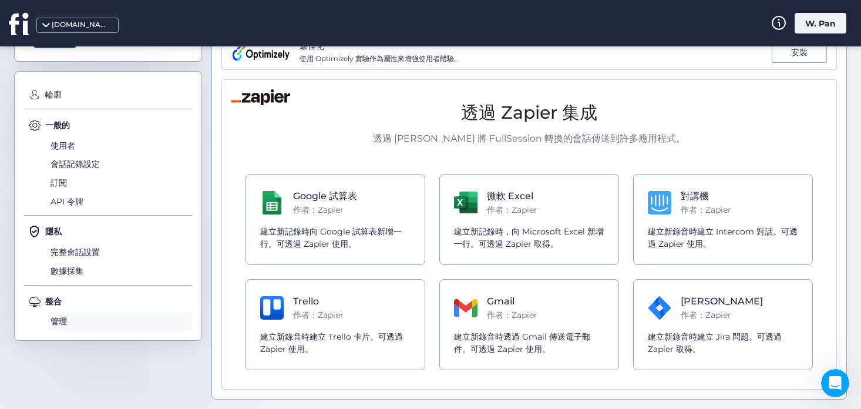
click at [65, 322] on font "管理" at bounding box center [59, 321] width 16 height 11
click at [62, 187] on font "訂閱" at bounding box center [59, 182] width 16 height 13
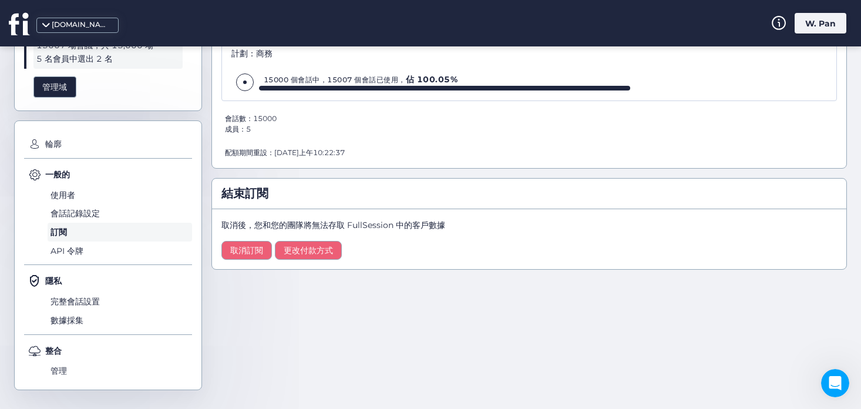
scroll to position [74, 0]
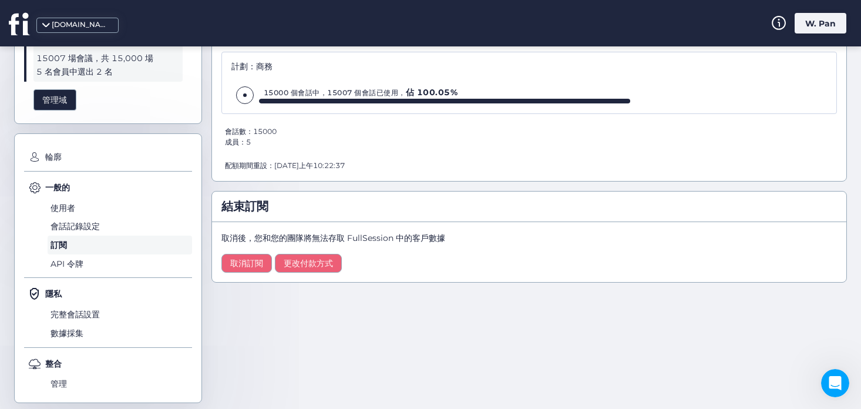
drag, startPoint x: 364, startPoint y: 162, endPoint x: 222, endPoint y: 162, distance: 142.1
click at [222, 162] on div "計劃：商務 15000 個會話中，15007 個會話已使用， 佔 100.05% 會話數：15000 成員：5 配額期間重設：[DATE]上午10:22:37" at bounding box center [528, 112] width 615 height 120
click at [275, 148] on div "計劃：商務 15000 個會話中，15007 個會話已使用， 佔 100.05% 會話數：15000 成員：5 配額期間重設：[DATE]上午10:22:37" at bounding box center [528, 112] width 615 height 120
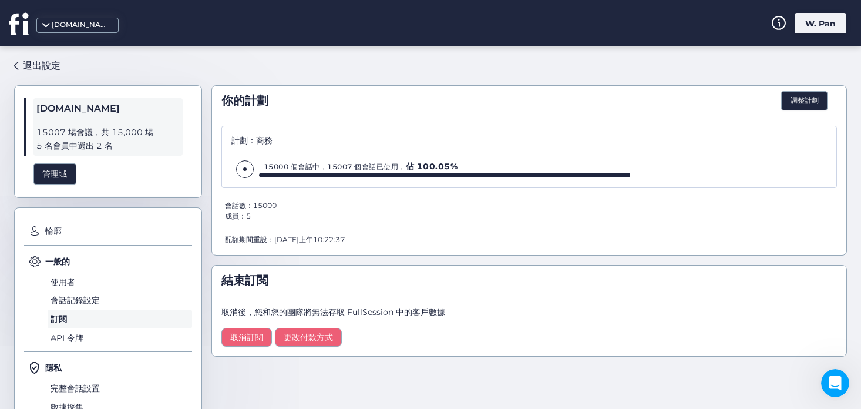
click at [61, 142] on font "5 名會員中選出 2 名" at bounding box center [74, 145] width 76 height 11
click at [58, 172] on font "管理域" at bounding box center [54, 174] width 25 height 11
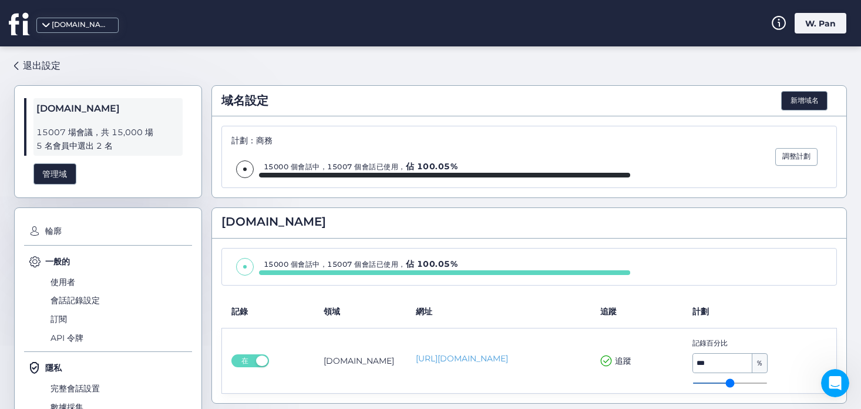
click at [308, 150] on div "計劃：商務 15000 個會話中，15007 個會話已使用， 佔 100.05%" at bounding box center [430, 157] width 399 height 42
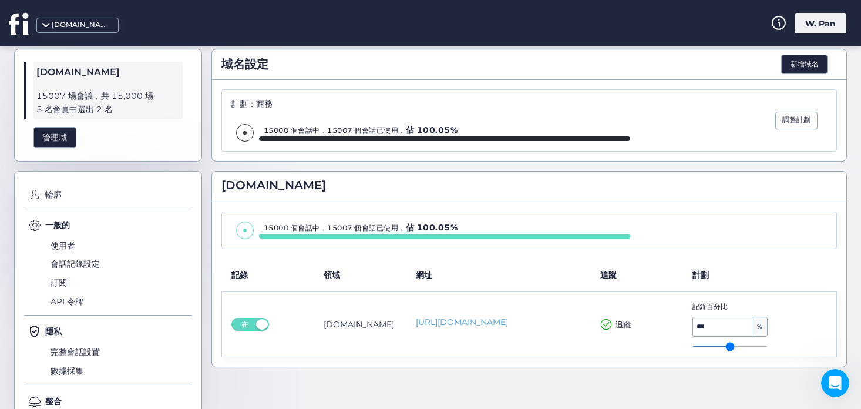
scroll to position [87, 0]
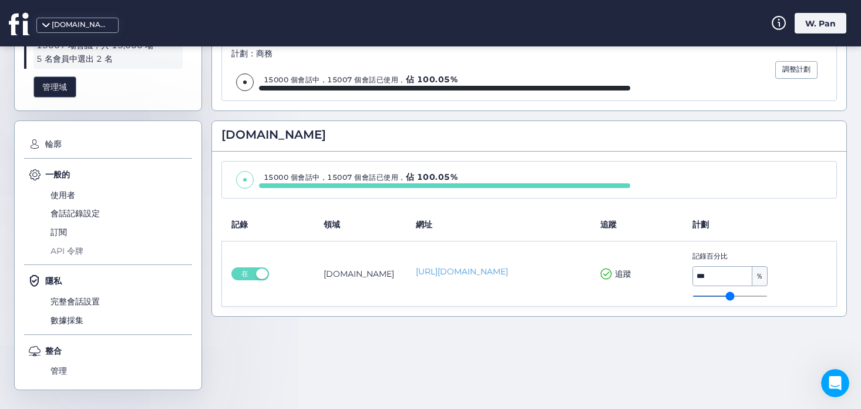
click at [61, 250] on font "API 令牌" at bounding box center [67, 250] width 33 height 11
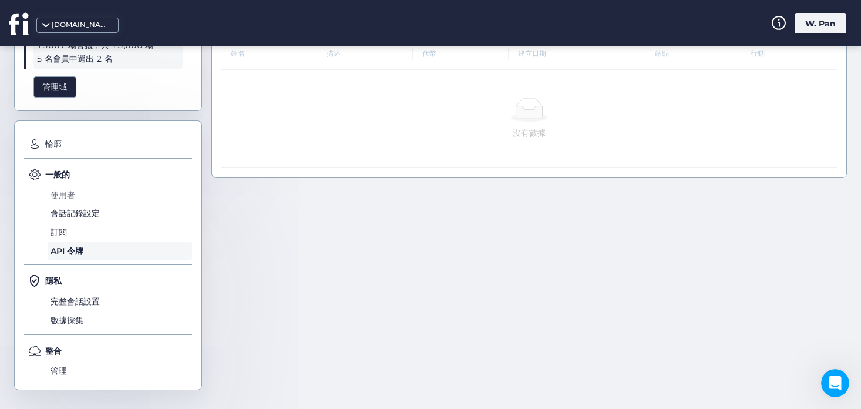
click at [65, 197] on font "使用者" at bounding box center [63, 195] width 25 height 11
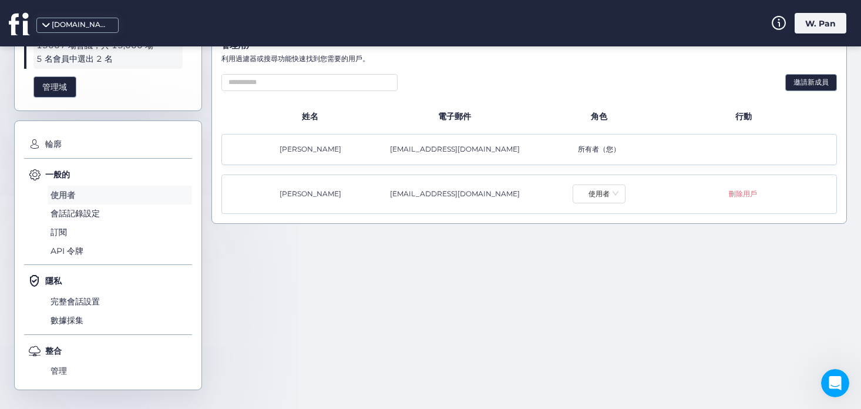
click at [68, 197] on font "使用者" at bounding box center [63, 195] width 25 height 11
click at [23, 29] on icon at bounding box center [18, 24] width 19 height 22
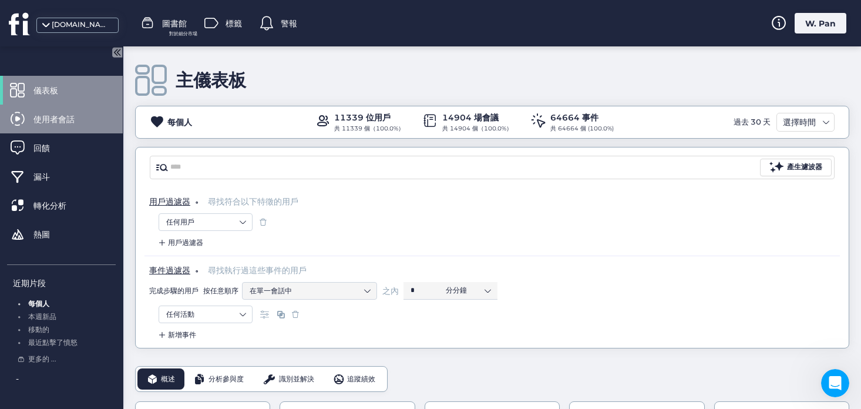
click at [50, 128] on div "使用者會話" at bounding box center [61, 119] width 123 height 29
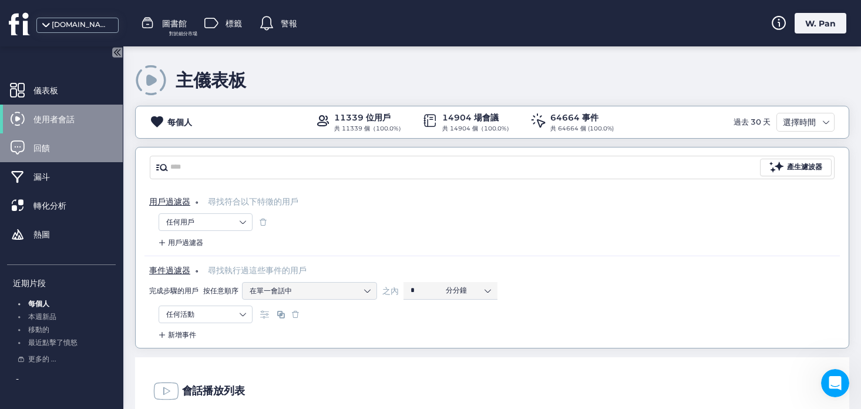
click at [49, 153] on span "回饋" at bounding box center [50, 148] width 34 height 13
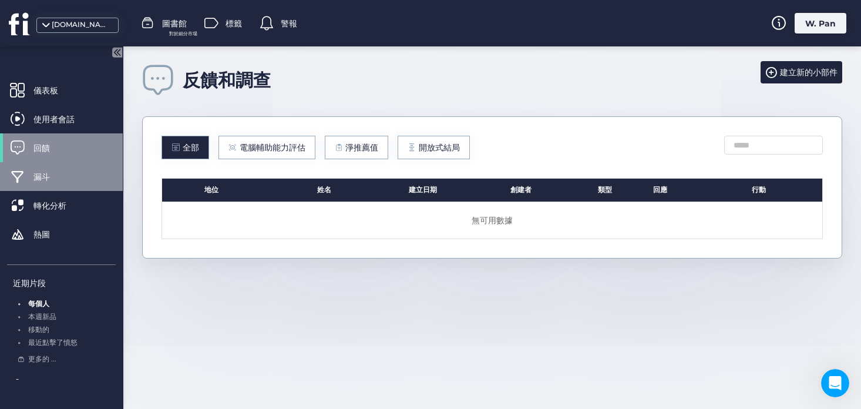
click at [42, 189] on div "漏斗" at bounding box center [61, 176] width 123 height 29
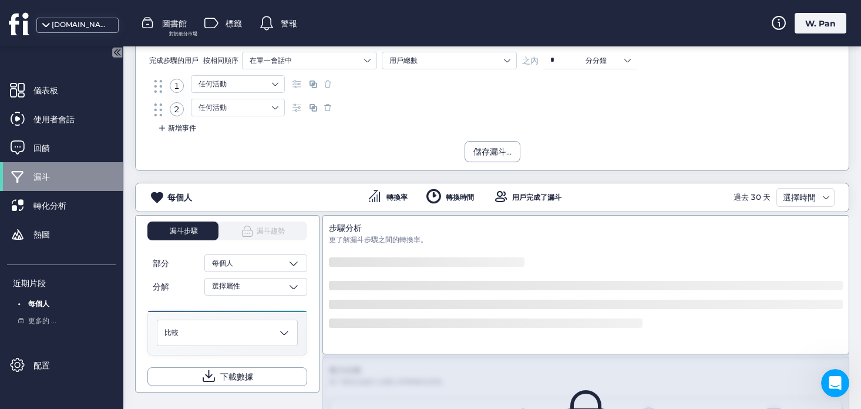
scroll to position [166, 0]
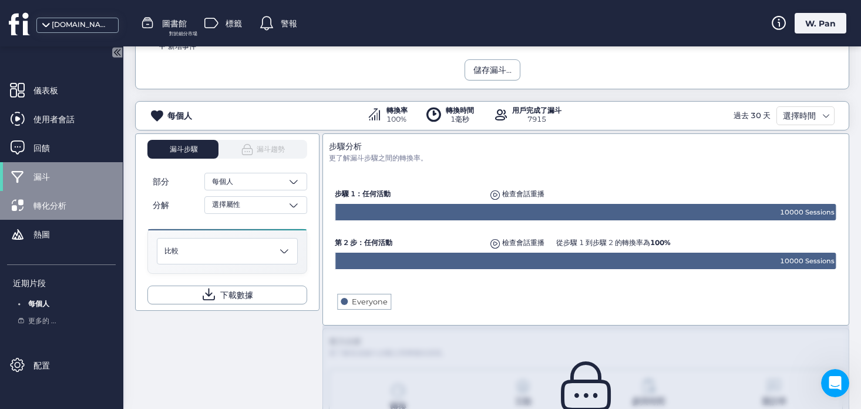
click at [53, 208] on font "轉化分析" at bounding box center [49, 205] width 33 height 11
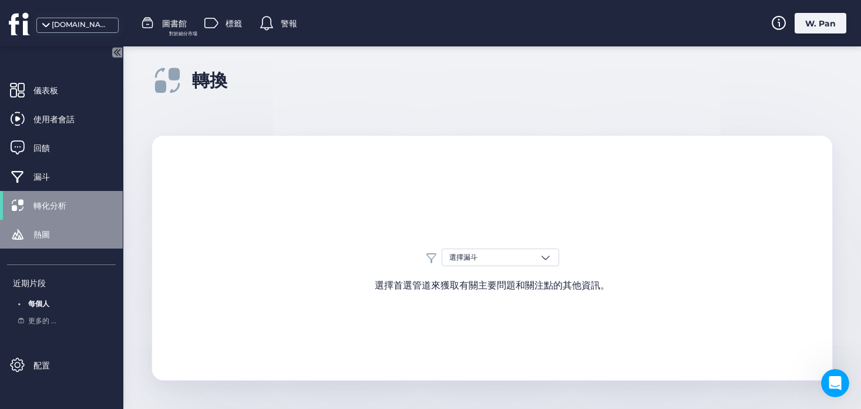
click at [55, 240] on div "熱圖" at bounding box center [61, 234] width 123 height 29
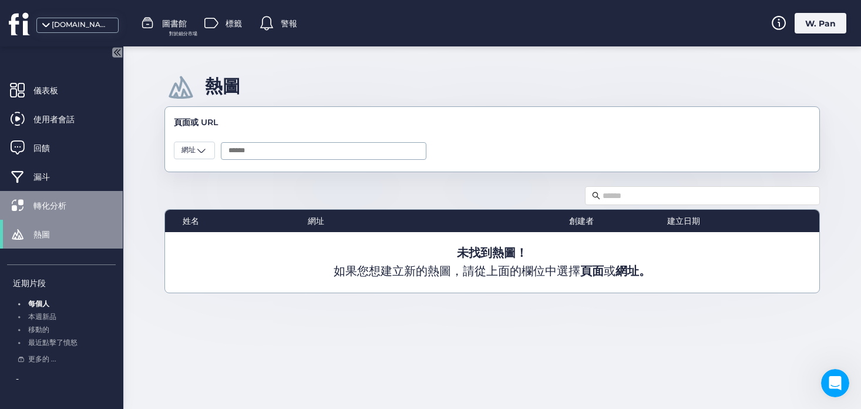
click at [42, 214] on div "轉化分析" at bounding box center [61, 205] width 123 height 29
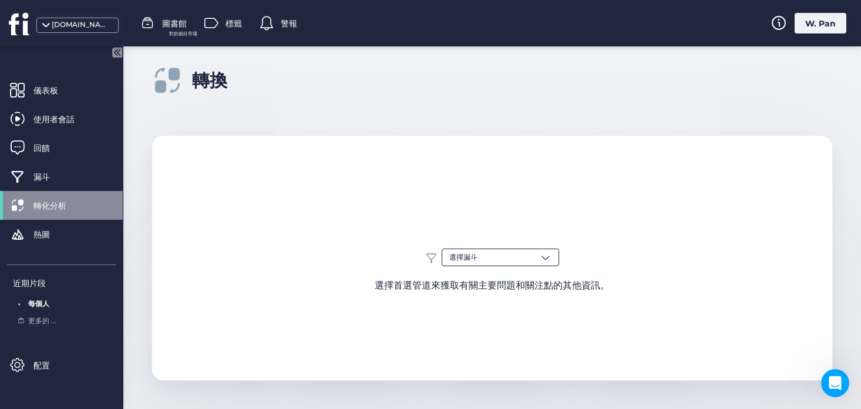
click at [508, 261] on div "選擇漏斗" at bounding box center [500, 257] width 117 height 18
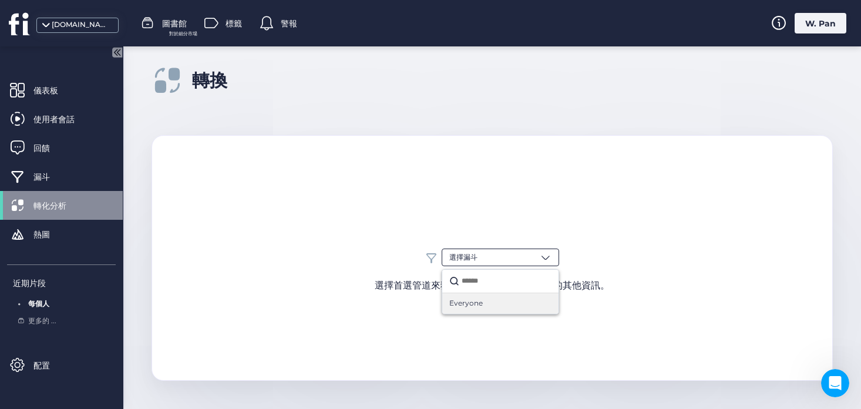
click at [479, 306] on span "Everyone" at bounding box center [465, 303] width 33 height 11
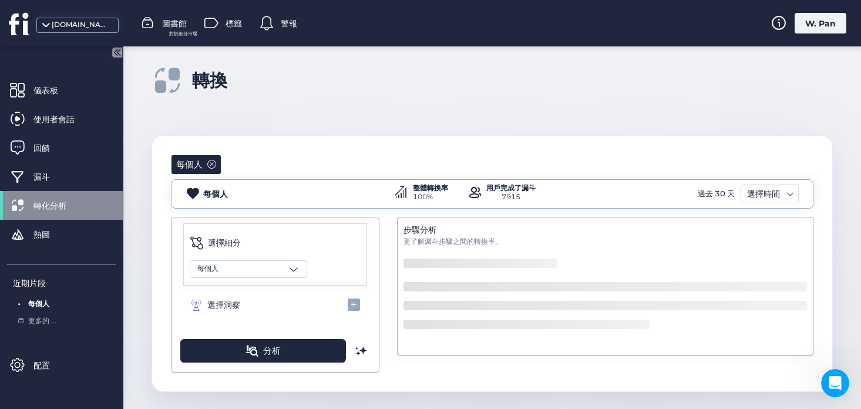
scroll to position [11, 0]
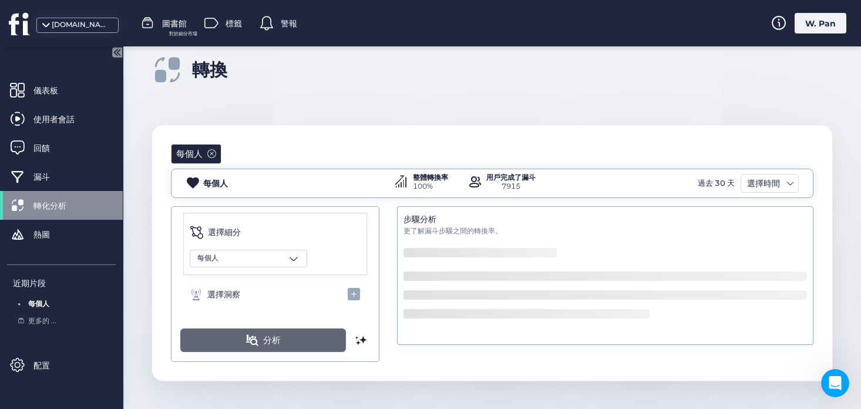
click at [278, 334] on font "分析" at bounding box center [272, 339] width 18 height 11
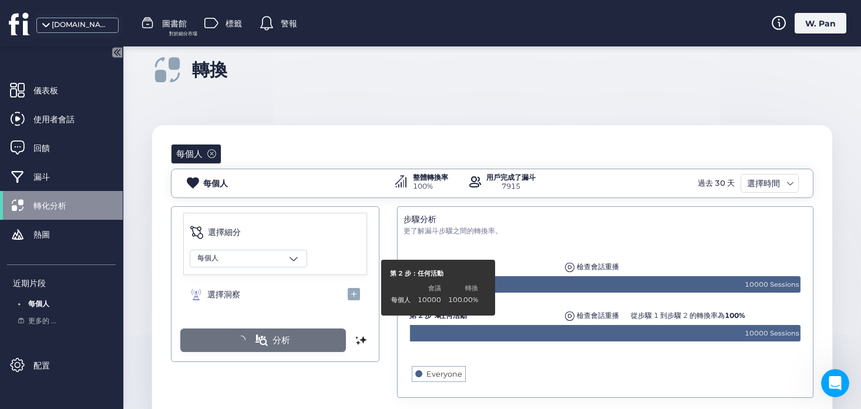
scroll to position [50, 0]
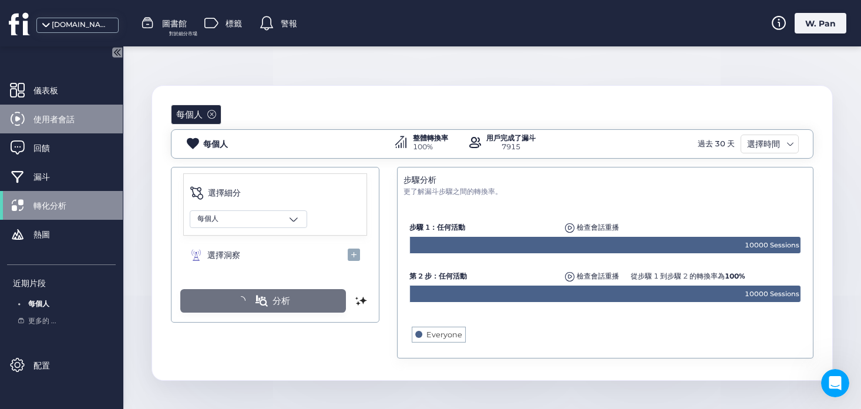
click at [42, 106] on div "使用者會話" at bounding box center [61, 119] width 123 height 29
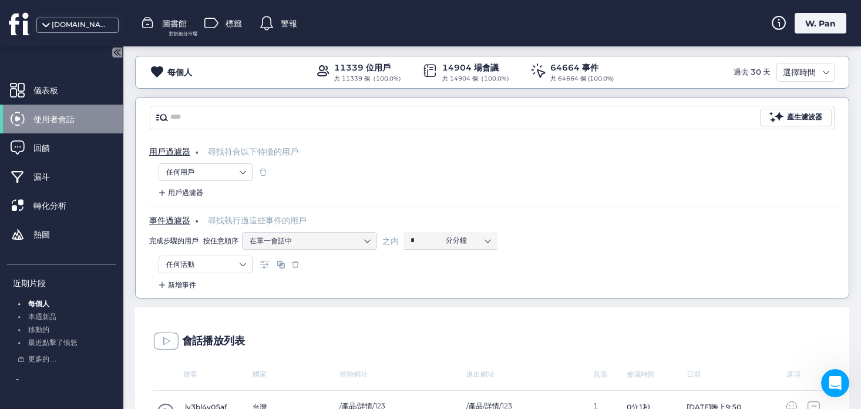
click at [284, 23] on font "警報" at bounding box center [289, 23] width 16 height 11
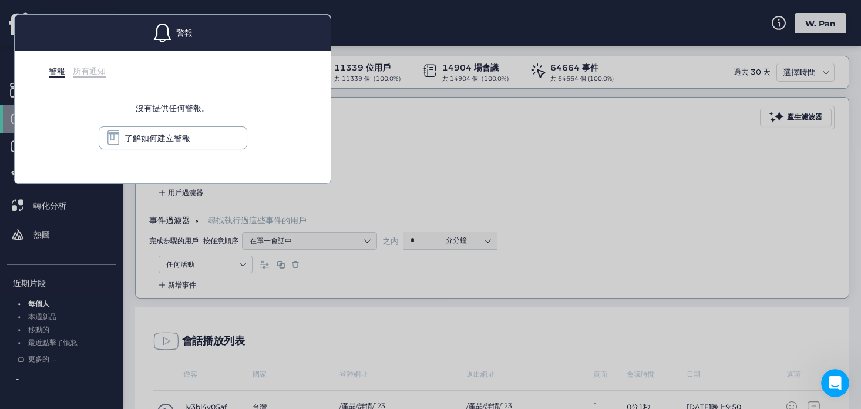
click at [357, 121] on div at bounding box center [430, 204] width 861 height 409
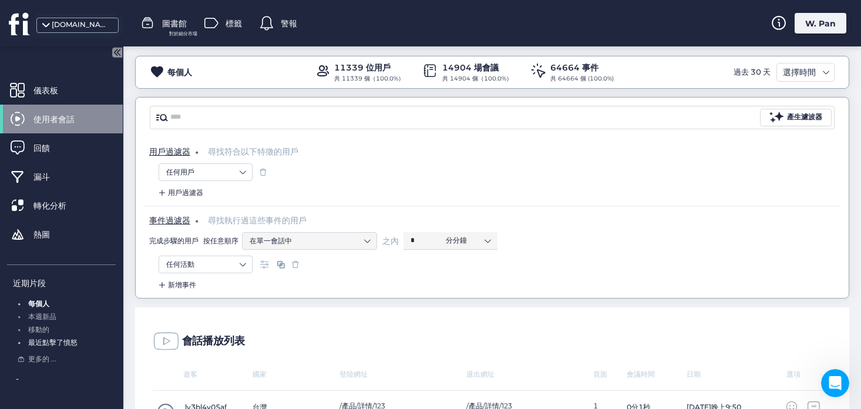
click at [59, 338] on font "最近點擊了憤怒" at bounding box center [52, 342] width 49 height 9
click at [37, 329] on font "移動的" at bounding box center [38, 329] width 21 height 9
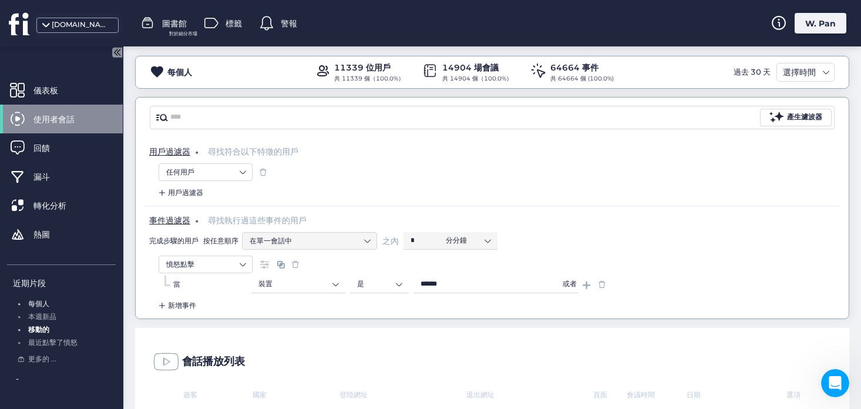
click at [39, 302] on font "每個人" at bounding box center [38, 303] width 21 height 9
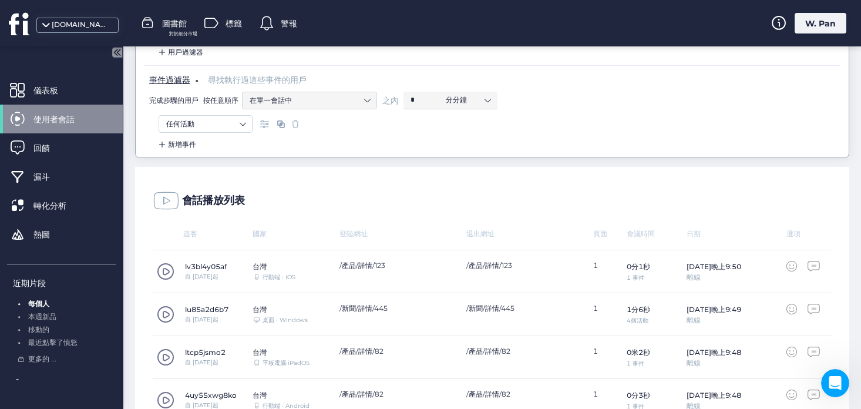
scroll to position [200, 0]
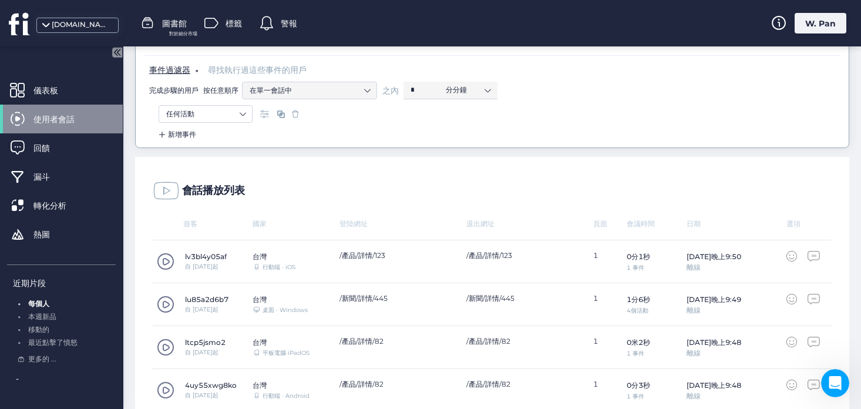
click at [167, 259] on span at bounding box center [166, 262] width 18 height 18
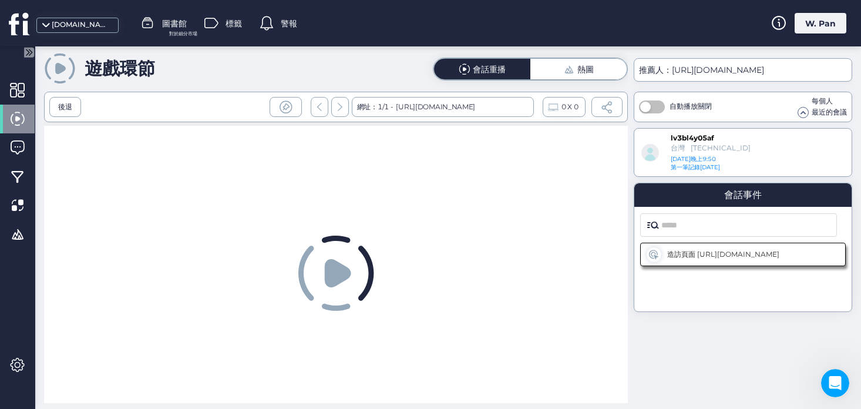
click at [334, 265] on icon at bounding box center [337, 273] width 26 height 28
click at [342, 277] on icon at bounding box center [337, 273] width 26 height 28
click at [332, 268] on icon at bounding box center [337, 273] width 26 height 28
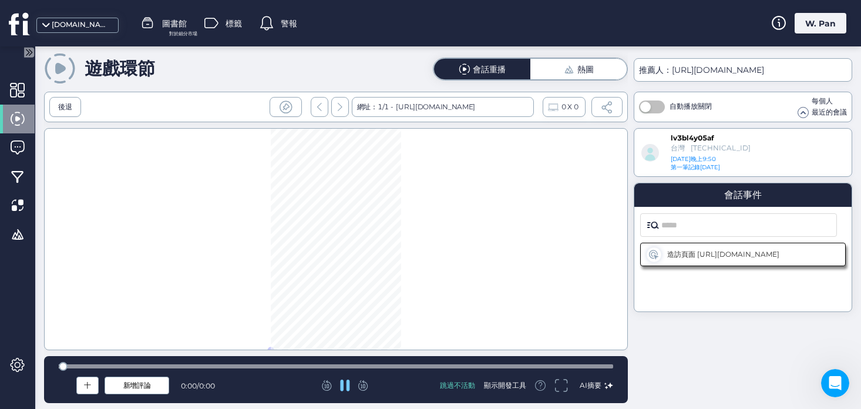
click at [654, 106] on button "button" at bounding box center [652, 106] width 26 height 13
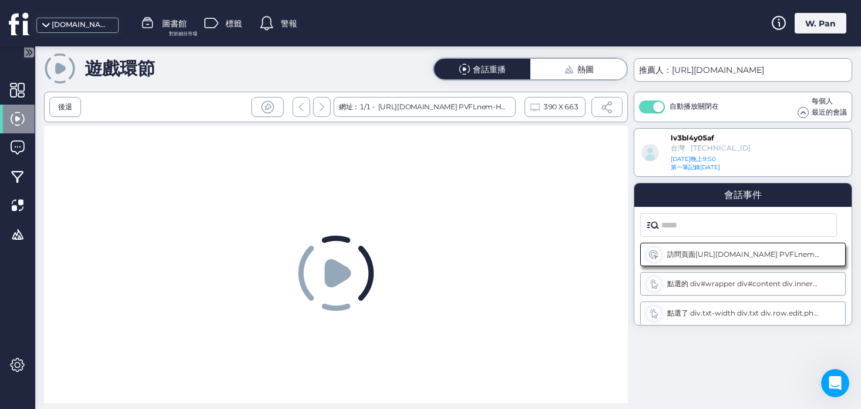
click at [644, 107] on button "button" at bounding box center [652, 106] width 26 height 13
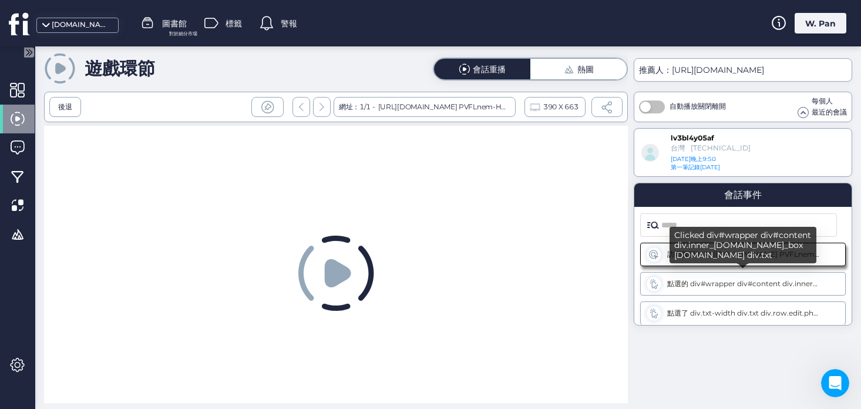
click at [721, 283] on font "點選的 div#wrapper div#content div.inner_[DOMAIN_NAME]_box [DOMAIN_NAME] div.txt" at bounding box center [824, 283] width 315 height 9
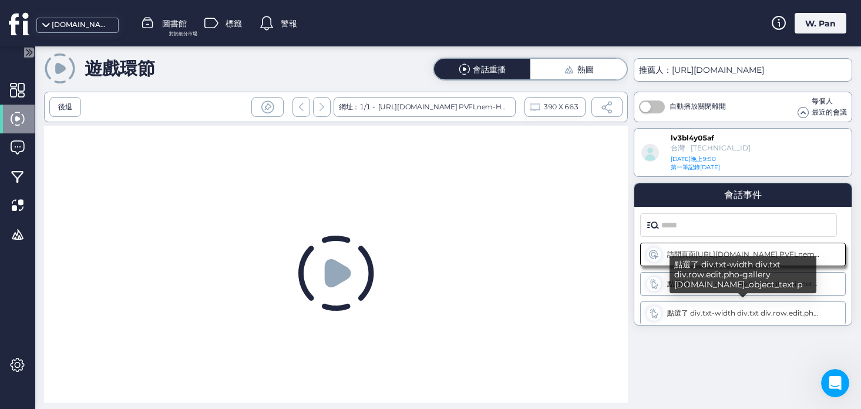
click at [728, 311] on font "點選了 div.txt-width div.txt div.row.edit.pho-gallery [DOMAIN_NAME]_object_text p" at bounding box center [812, 312] width 291 height 9
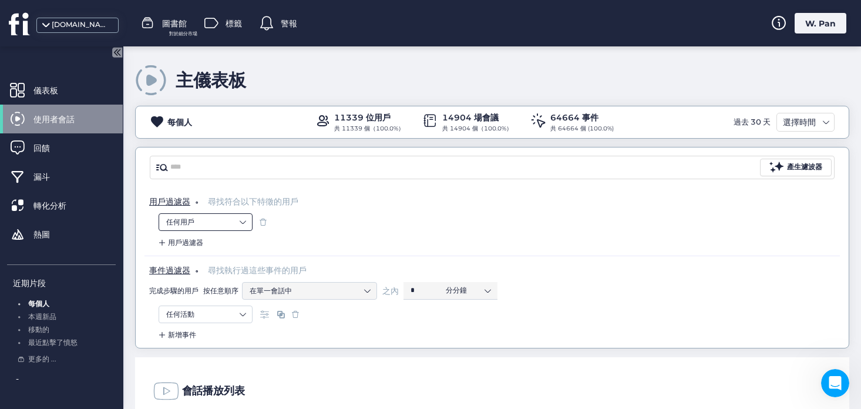
click at [199, 225] on nz-select-item "任何用戶" at bounding box center [205, 222] width 79 height 18
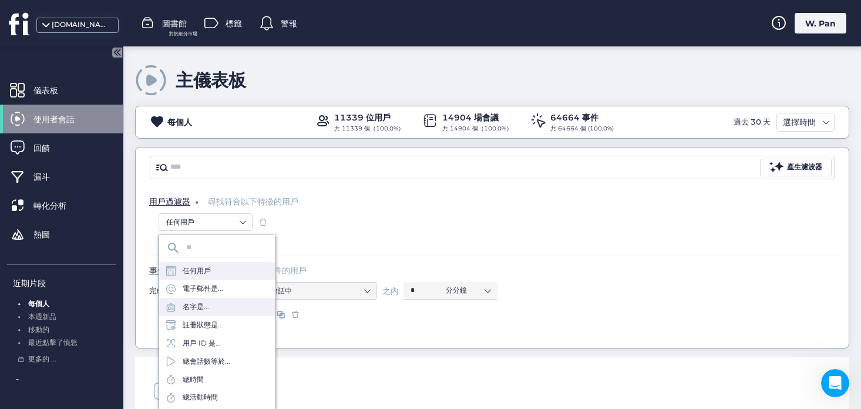
click at [211, 304] on div "名字是..." at bounding box center [217, 307] width 116 height 18
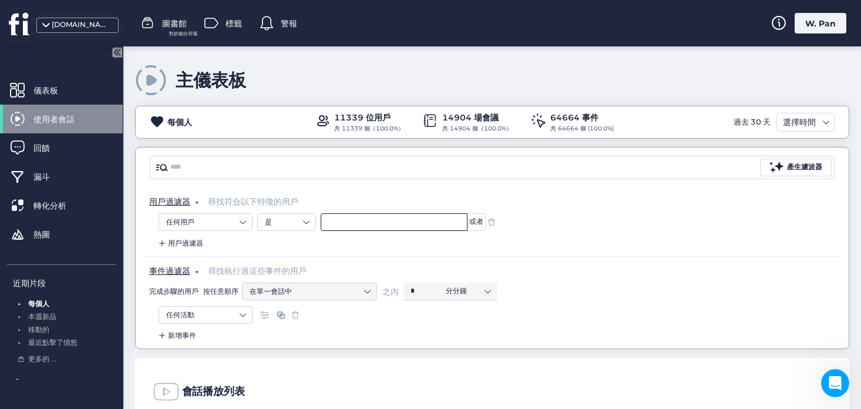
click at [333, 217] on input "text" at bounding box center [394, 222] width 147 height 18
click at [245, 221] on nz-select-top-control "任何用戶" at bounding box center [206, 222] width 94 height 18
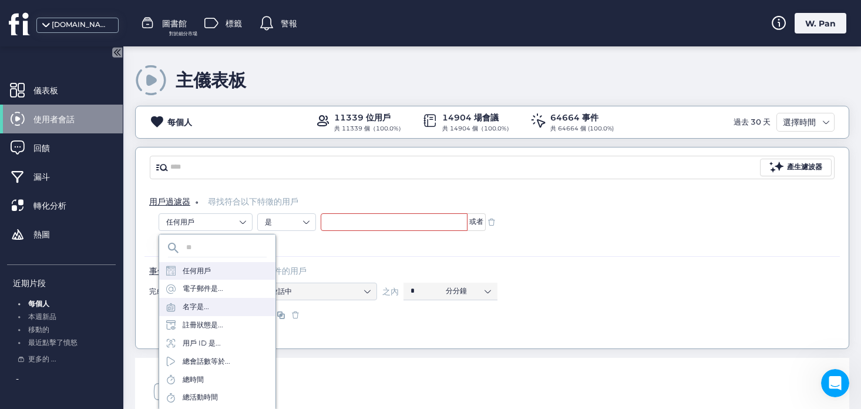
click at [216, 275] on div "任何用戶" at bounding box center [217, 271] width 116 height 18
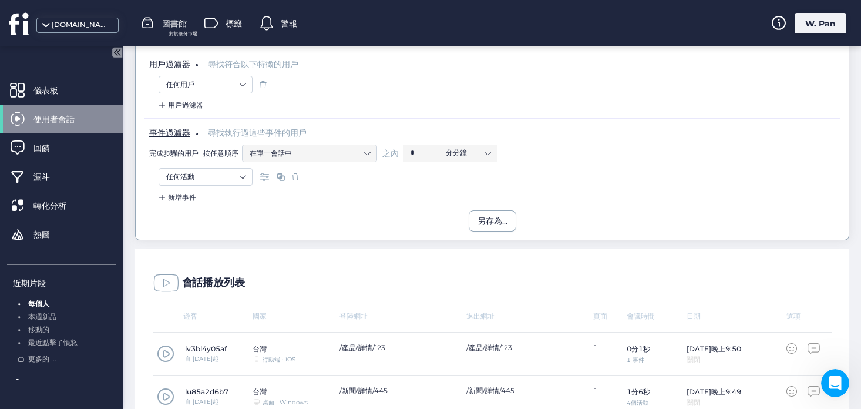
scroll to position [76, 0]
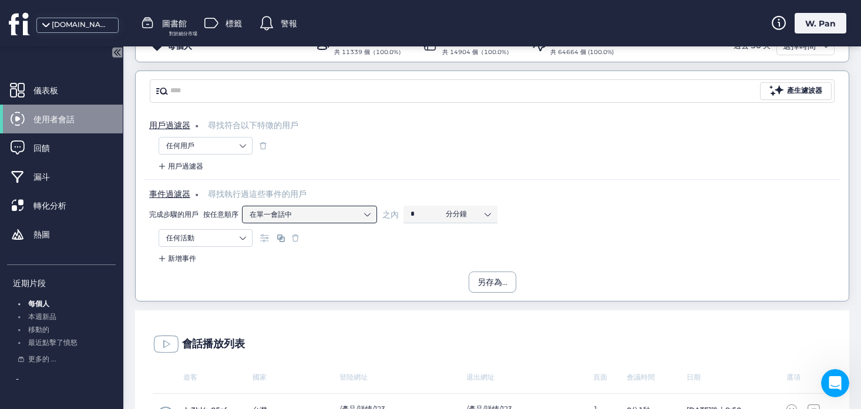
click at [278, 216] on font "在單一會話中" at bounding box center [271, 214] width 42 height 9
click at [184, 167] on font "用戶過濾器" at bounding box center [185, 165] width 35 height 9
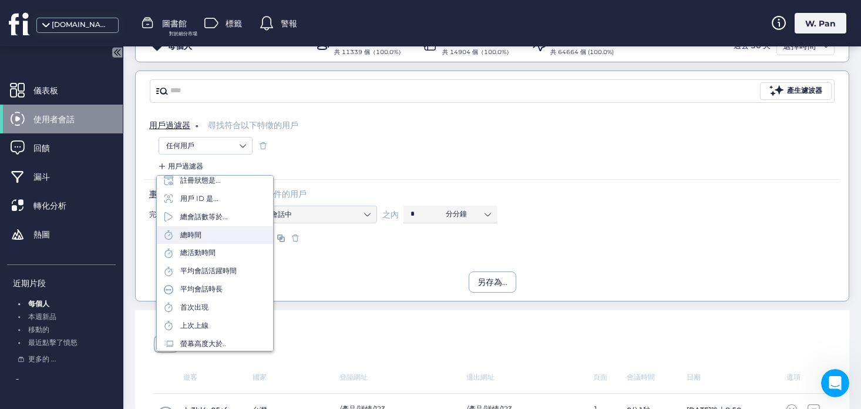
scroll to position [106, 0]
click at [423, 164] on div "用戶過濾器" at bounding box center [491, 169] width 695 height 19
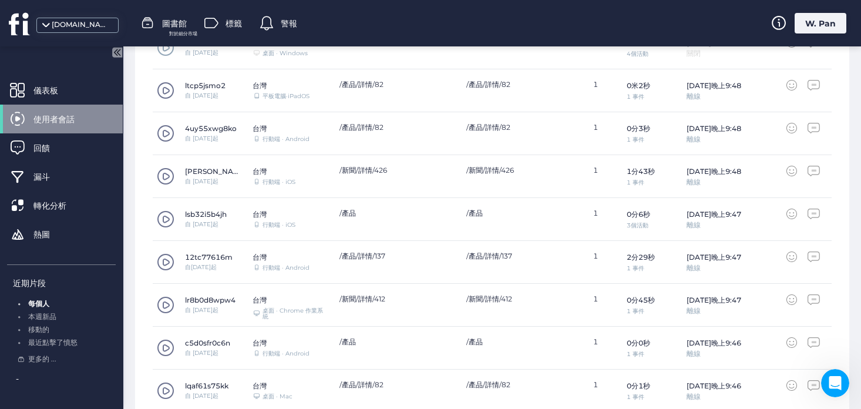
scroll to position [487, 0]
click at [164, 260] on span at bounding box center [166, 262] width 18 height 18
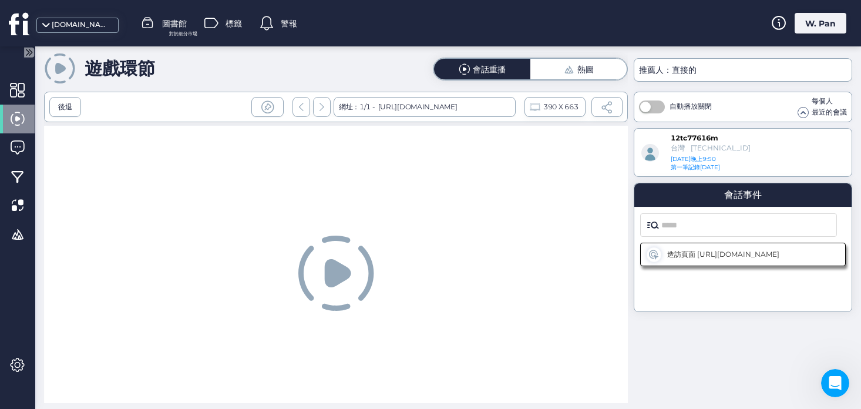
click at [335, 270] on icon at bounding box center [337, 273] width 26 height 28
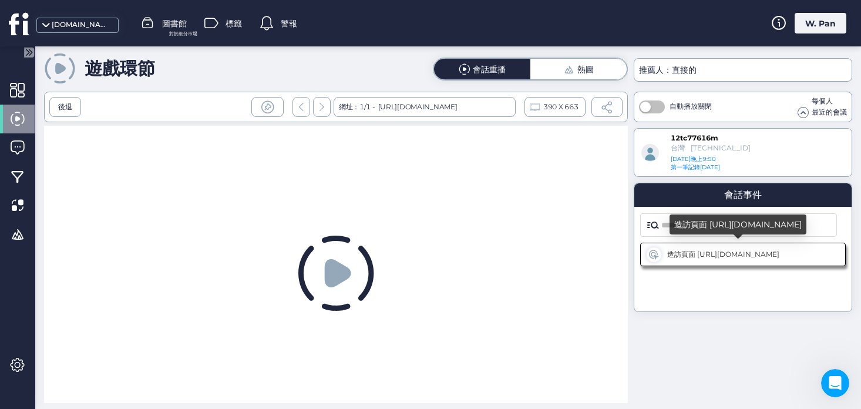
click at [704, 261] on div "造訪頁面 [URL][DOMAIN_NAME]" at bounding box center [743, 254] width 206 height 23
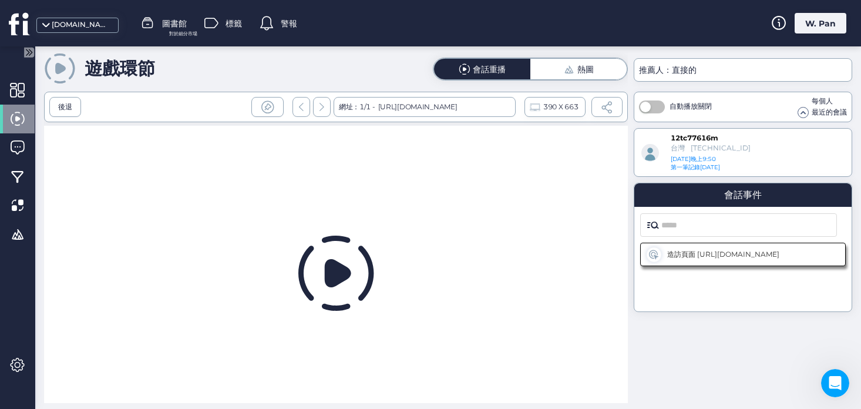
click at [328, 270] on icon at bounding box center [337, 273] width 26 height 28
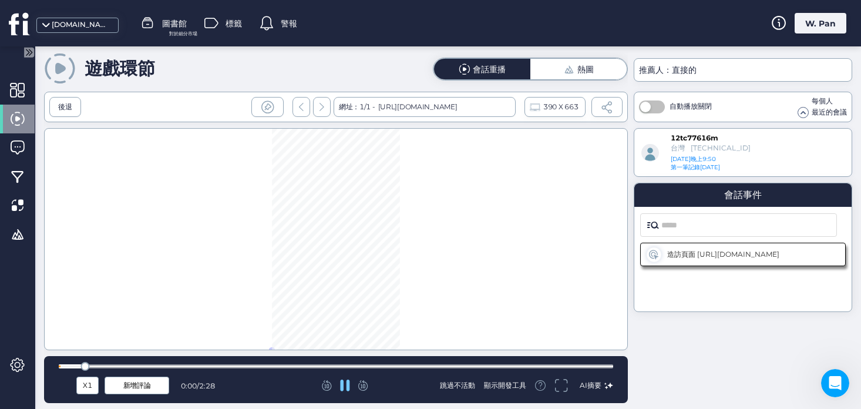
click at [87, 387] on font "X1" at bounding box center [87, 385] width 9 height 9
click at [90, 361] on font "X8" at bounding box center [87, 361] width 11 height 11
click at [454, 388] on font "跳過不活動" at bounding box center [457, 385] width 35 height 9
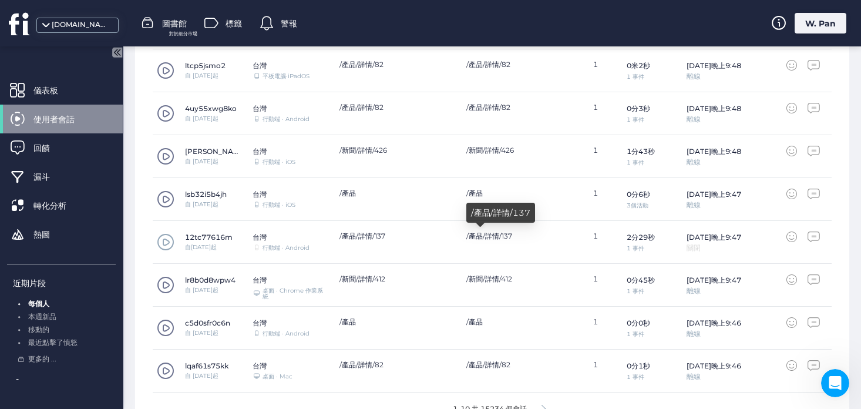
scroll to position [534, 0]
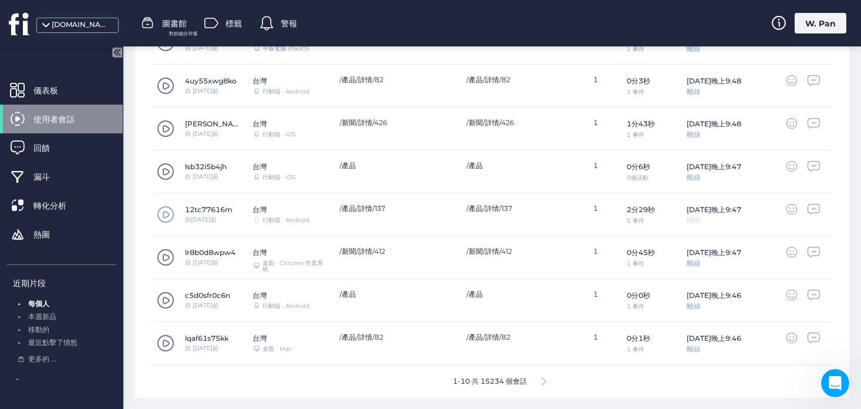
click at [542, 380] on icon at bounding box center [543, 381] width 5 height 9
click at [163, 345] on span at bounding box center [166, 343] width 18 height 18
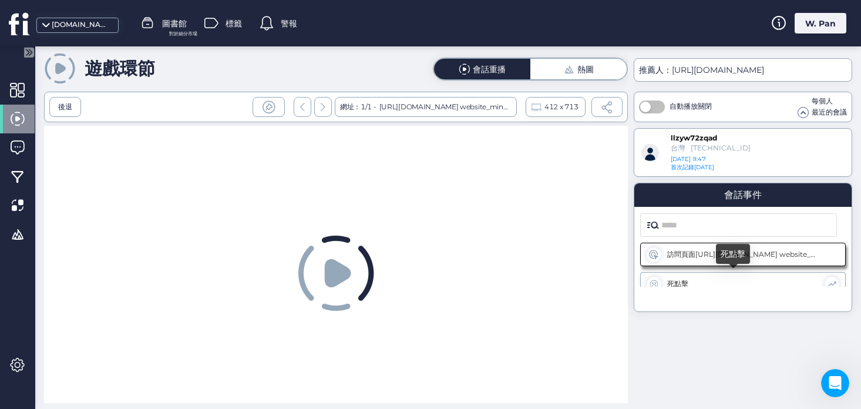
scroll to position [9, 0]
click at [691, 279] on div "死點擊" at bounding box center [743, 275] width 152 height 10
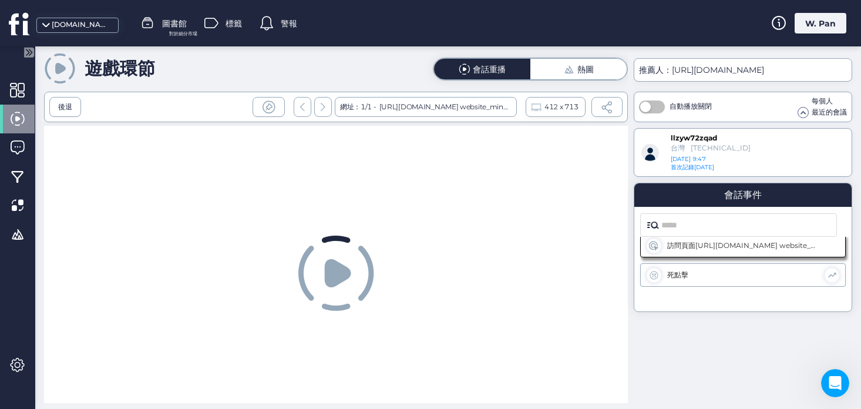
click at [336, 272] on icon at bounding box center [337, 273] width 26 height 28
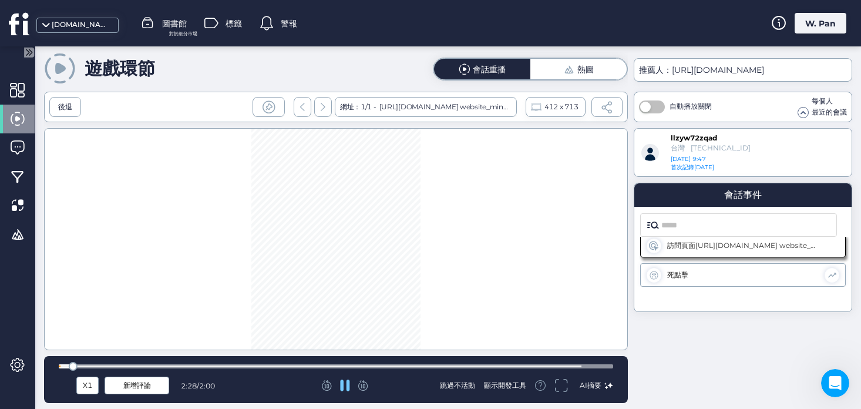
click at [92, 389] on div "X1" at bounding box center [87, 385] width 16 height 13
click at [86, 366] on span "X8" at bounding box center [87, 361] width 11 height 13
click at [361, 287] on div at bounding box center [336, 239] width 584 height 222
click at [443, 291] on div at bounding box center [336, 239] width 584 height 222
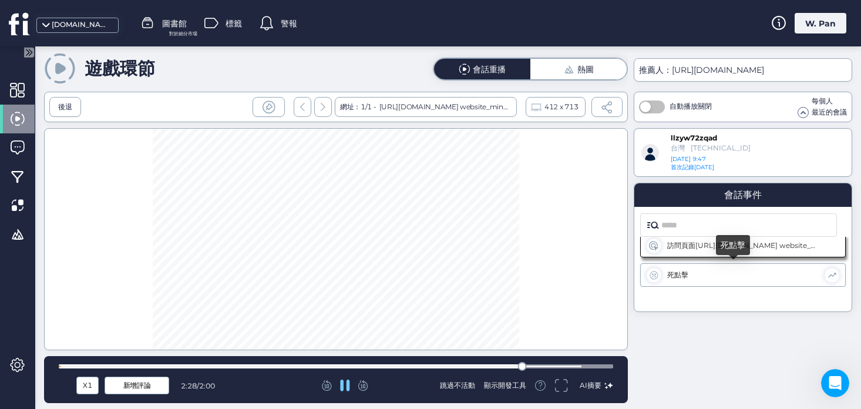
click at [829, 275] on span at bounding box center [832, 275] width 10 height 10
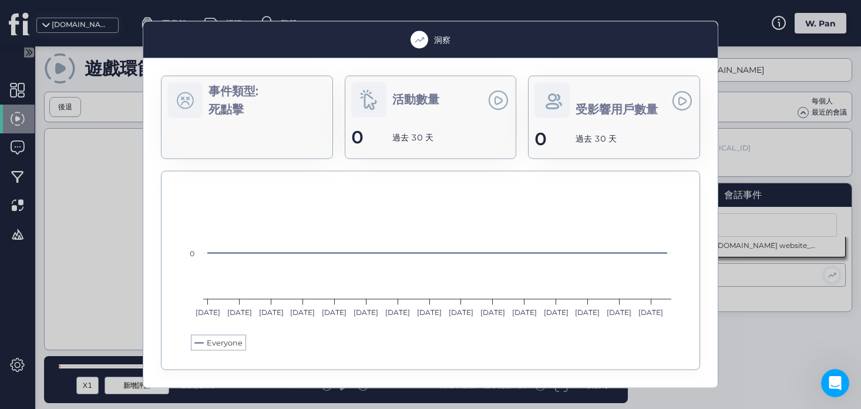
click at [89, 176] on div at bounding box center [430, 204] width 861 height 409
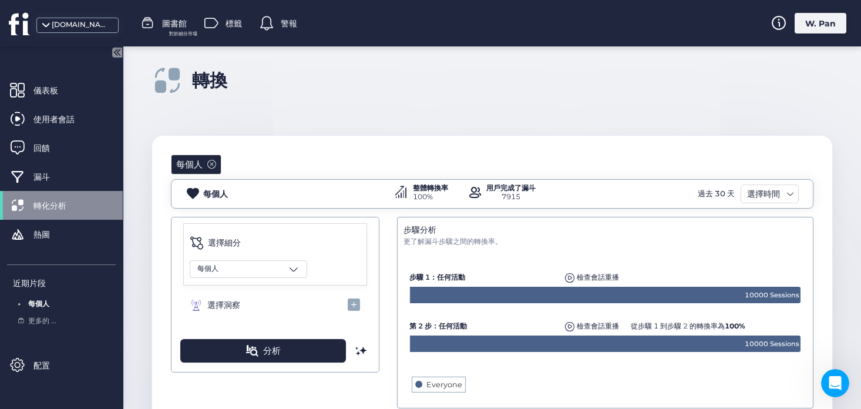
click at [40, 211] on span "轉化分析" at bounding box center [58, 205] width 51 height 13
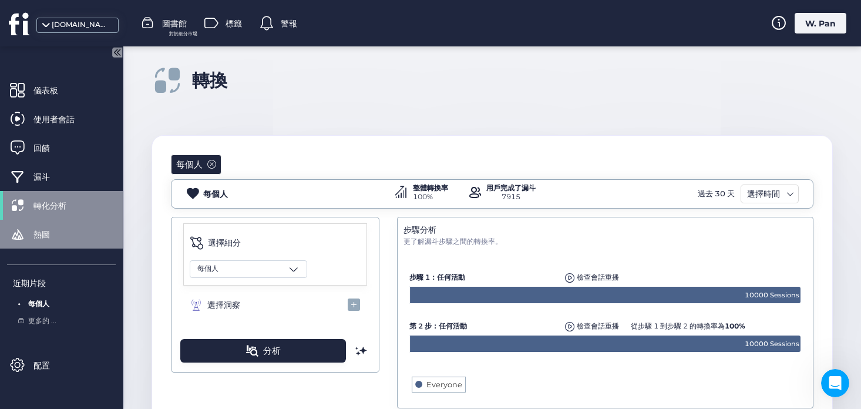
click at [40, 233] on font "熱圖" at bounding box center [41, 234] width 16 height 11
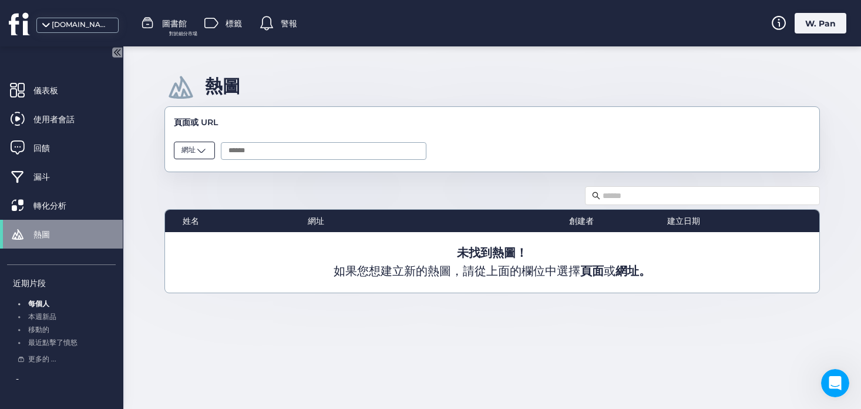
click at [197, 149] on span at bounding box center [202, 150] width 12 height 12
click at [361, 195] on div "姓名 網址 創建者 建立日期 未找到熱圖！ 如果您想建立新的熱圖，請 從上面的欄位中選擇 頁面 或 網址。" at bounding box center [491, 238] width 655 height 109
click at [271, 150] on input "text" at bounding box center [324, 151] width 206 height 18
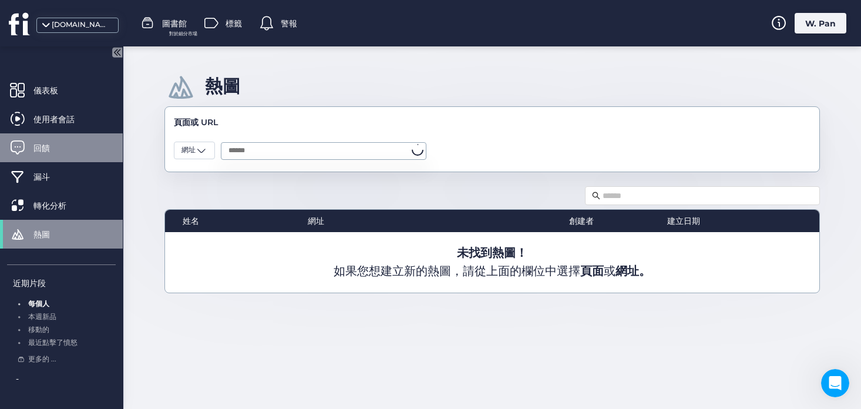
click at [45, 151] on font "回饋" at bounding box center [41, 148] width 16 height 11
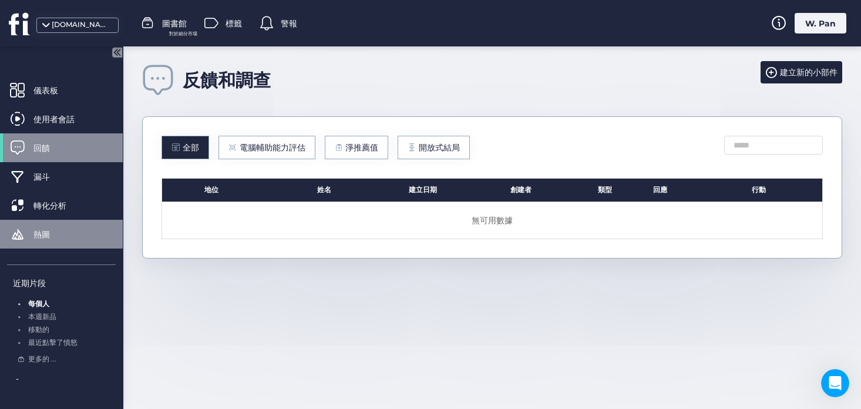
click at [47, 223] on div "熱圖" at bounding box center [61, 234] width 123 height 29
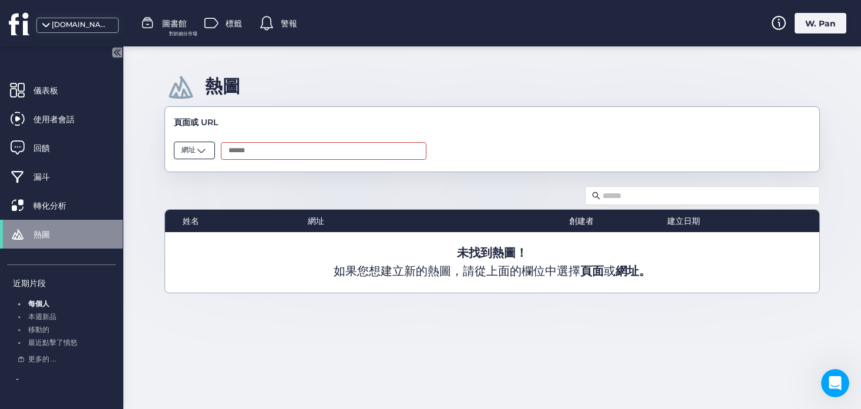
click at [206, 152] on span at bounding box center [202, 150] width 12 height 12
click at [201, 193] on div "網址" at bounding box center [194, 192] width 26 height 11
click at [370, 150] on input "text" at bounding box center [324, 151] width 206 height 18
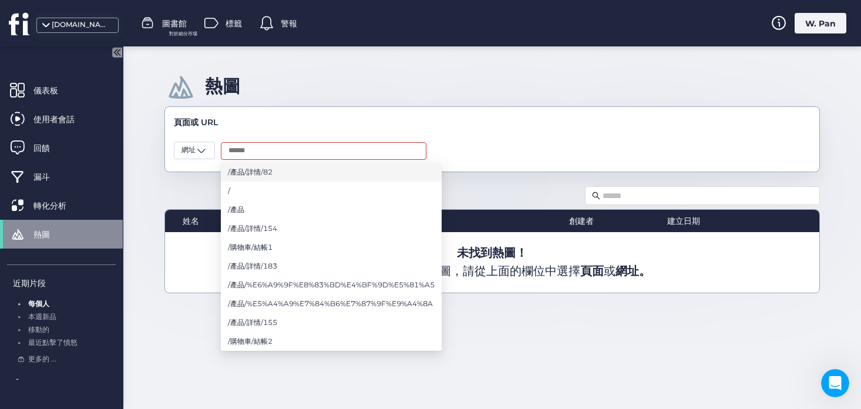
click at [268, 173] on font "/產品/詳情/82" at bounding box center [250, 171] width 45 height 9
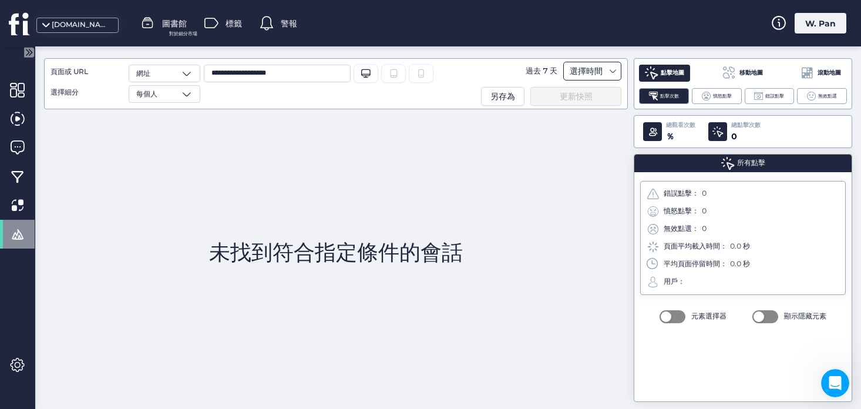
click at [605, 74] on div "選擇時間" at bounding box center [586, 71] width 39 height 14
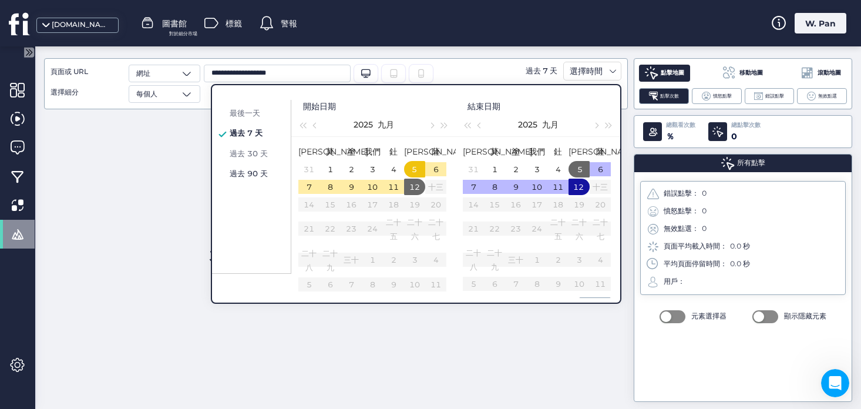
click at [250, 168] on div "過去 90 天" at bounding box center [256, 173] width 58 height 14
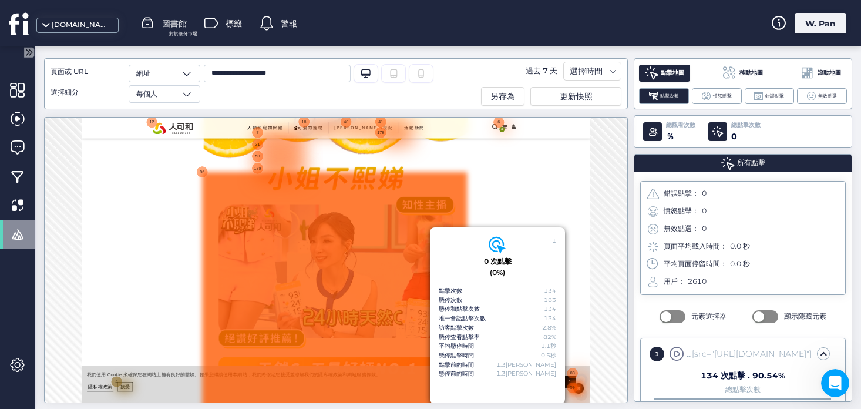
scroll to position [1990, 0]
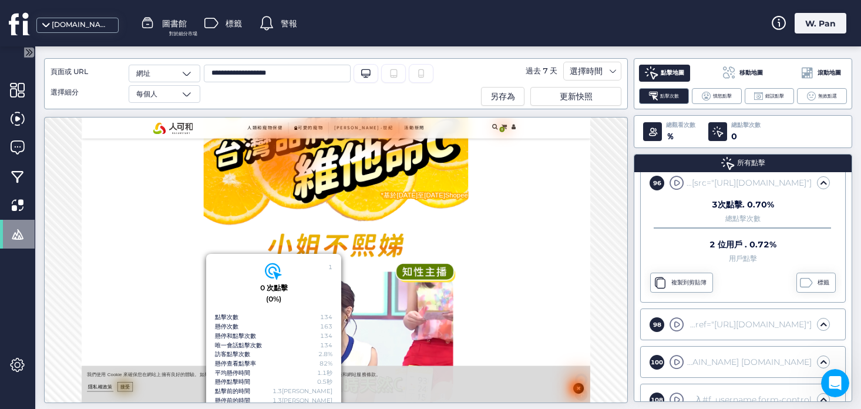
scroll to position [1401, 0]
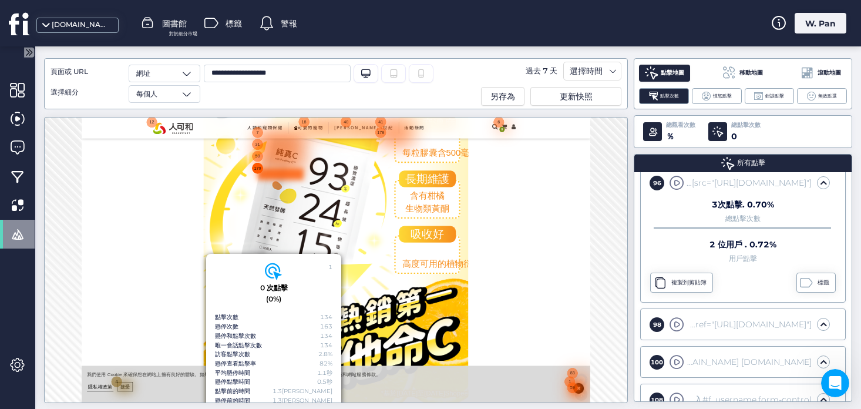
click at [479, 228] on font "179" at bounding box center [472, 229] width 16 height 10
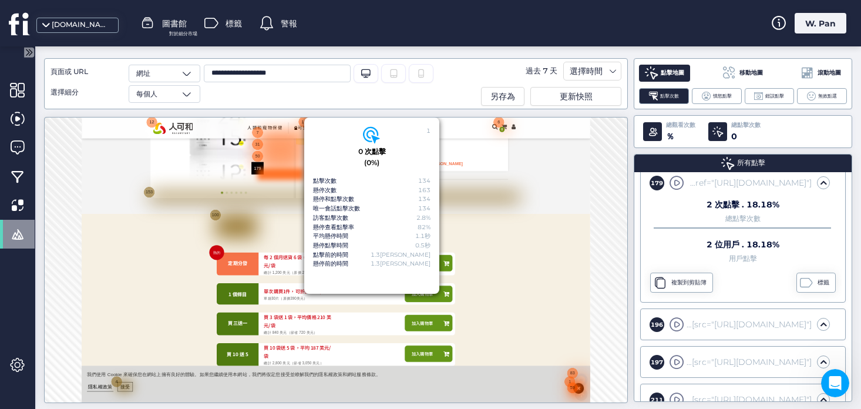
scroll to position [357, 0]
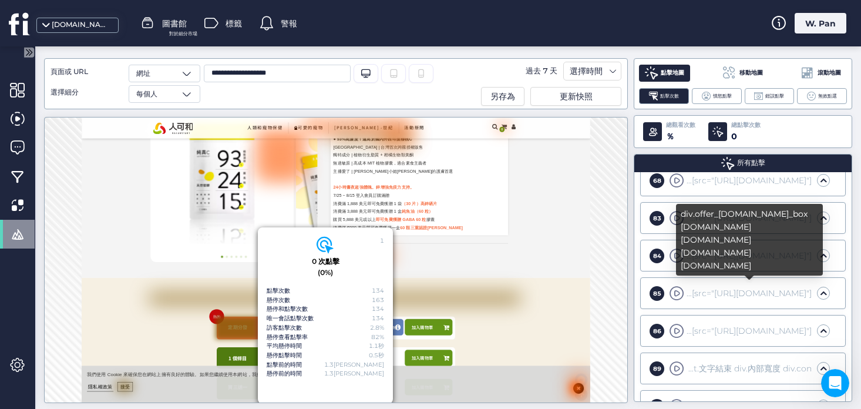
scroll to position [1162, 0]
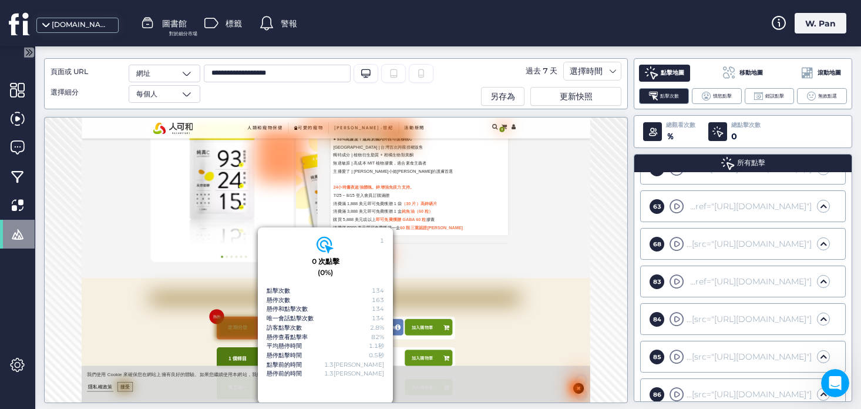
click at [676, 206] on span at bounding box center [676, 206] width 15 height 15
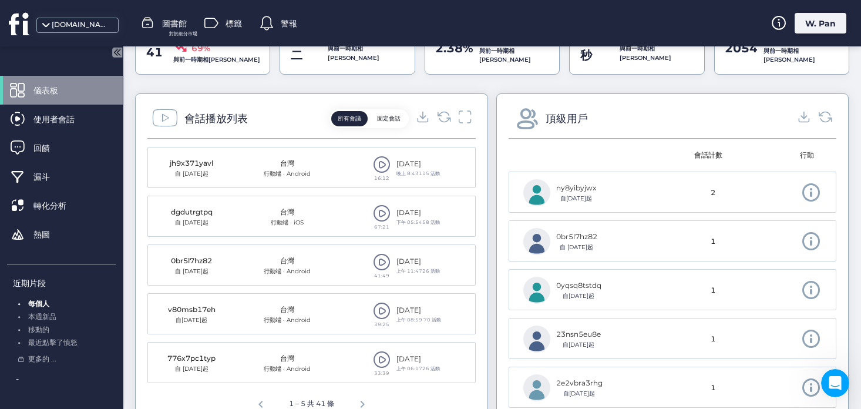
scroll to position [492, 0]
click at [379, 146] on div "晚上 8:43ㅤ115 活動" at bounding box center [411, 137] width 84 height 20
click at [382, 154] on div "晚上 8:43ㅤ115 活動" at bounding box center [411, 141] width 84 height 28
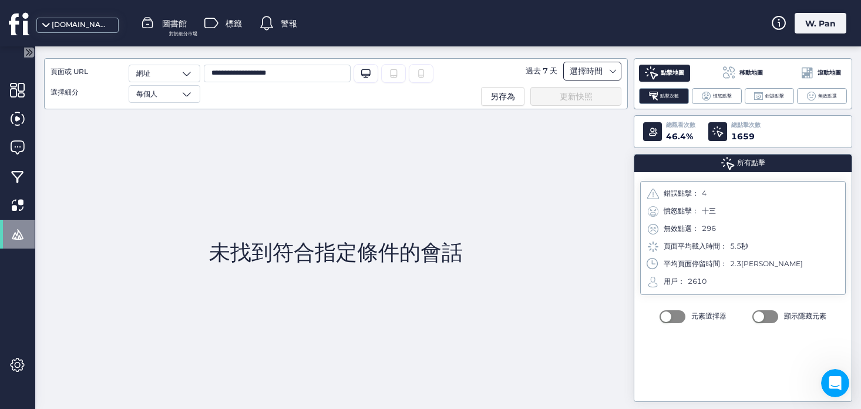
click at [602, 68] on div "選擇時間" at bounding box center [586, 71] width 39 height 14
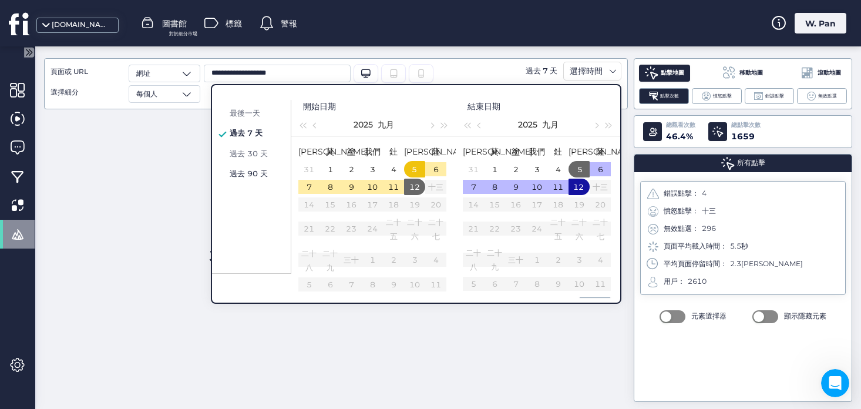
click at [256, 172] on font "過去 90 天" at bounding box center [249, 173] width 38 height 9
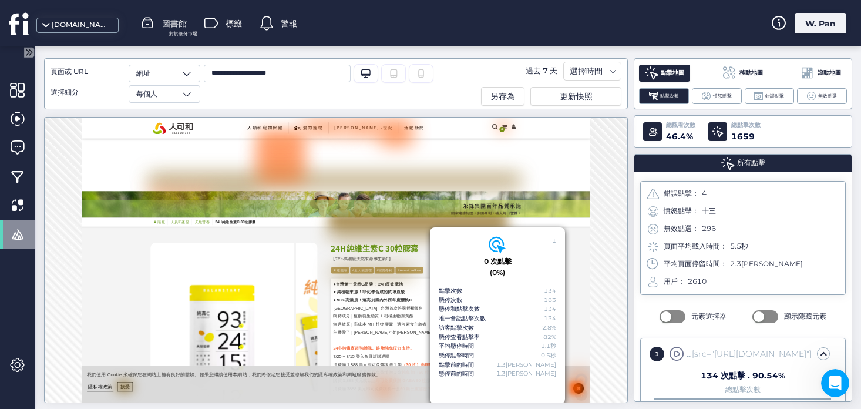
scroll to position [255, 0]
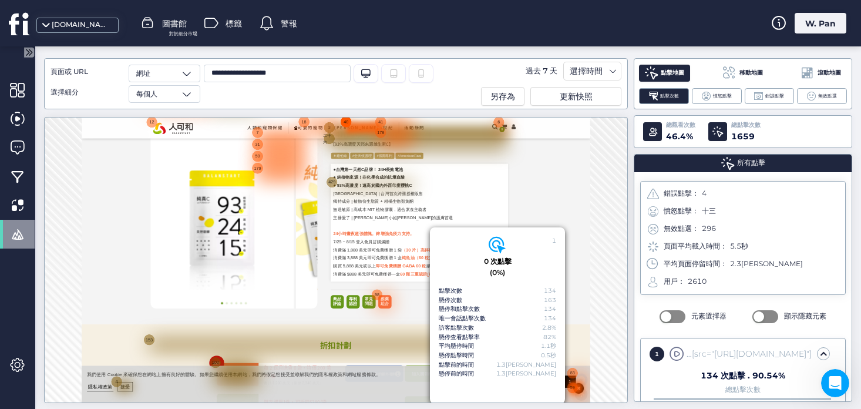
click at [664, 127] on font "40" at bounding box center [667, 127] width 11 height 10
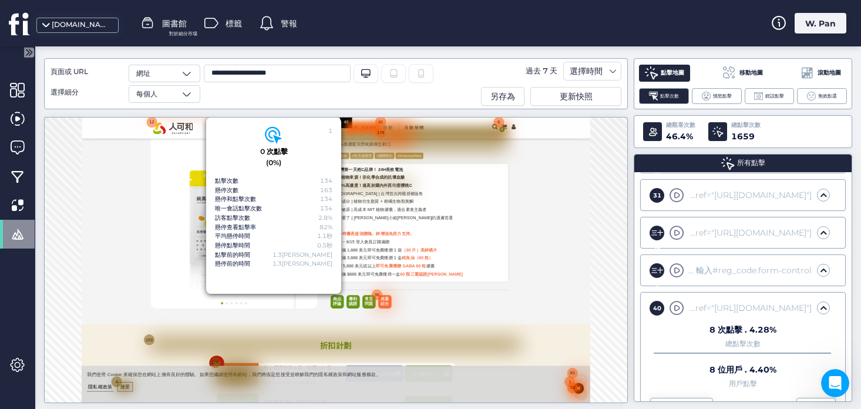
scroll to position [735, 0]
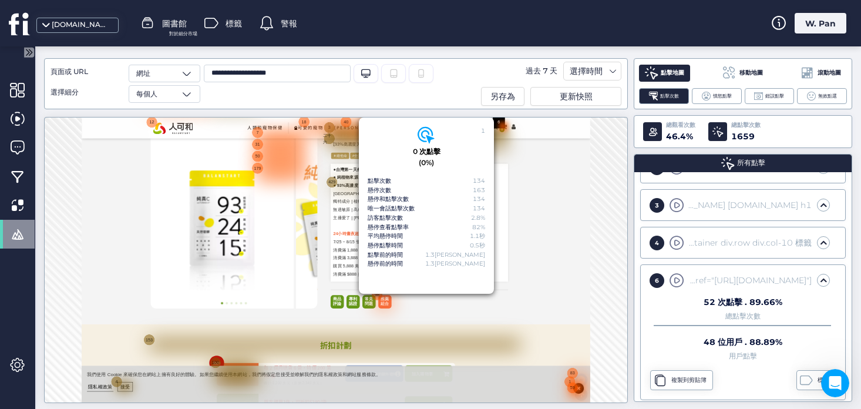
scroll to position [180, 0]
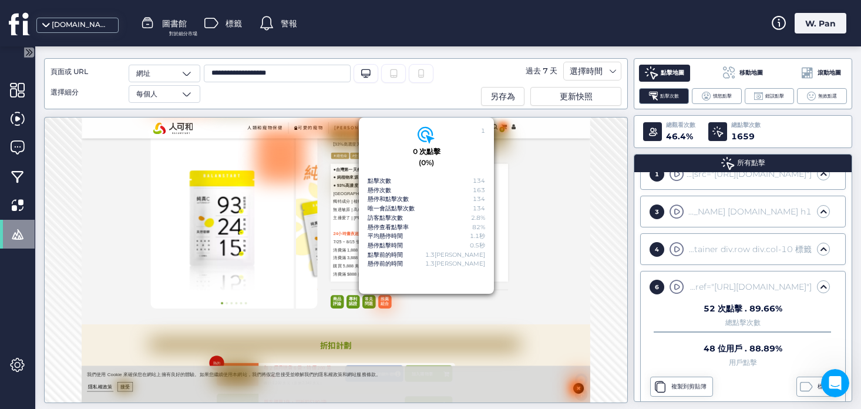
click at [590, 235] on div "1 0 次點擊 (0%) 點擊次數 134 懸停次數 163 懸停和點擊次數 134 唯一會話點擊次數 134 訪客點擊次數 2.8% 懸停查看點擊率 82%…" at bounding box center [336, 260] width 584 height 286
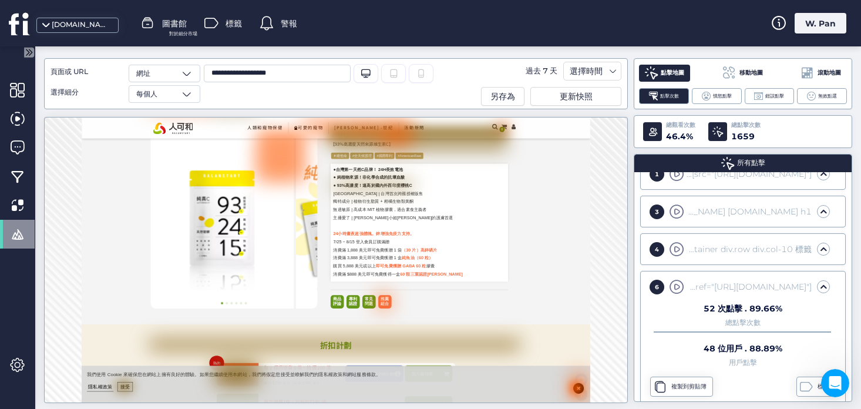
scroll to position [0, 0]
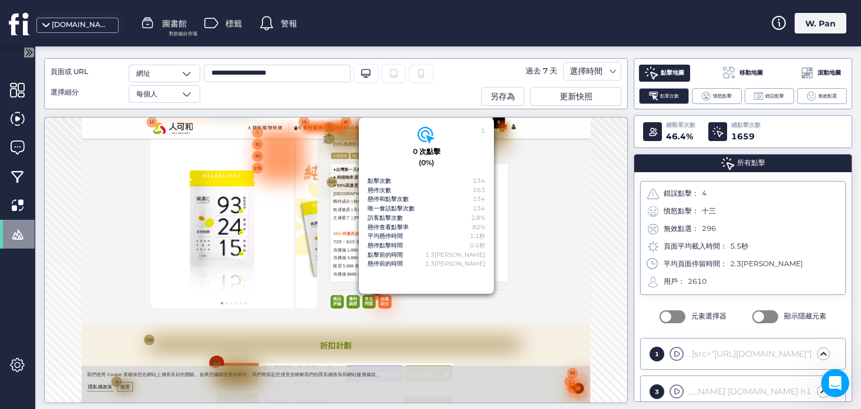
click at [575, 133] on div at bounding box center [620, 138] width 93 height 23
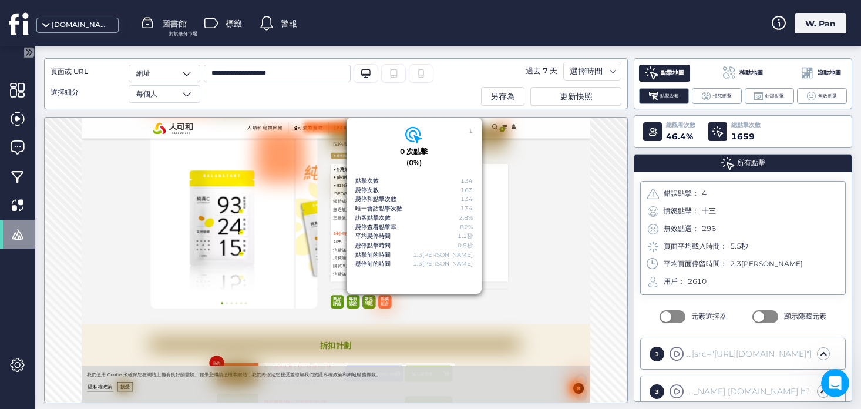
click at [684, 211] on font "憤怒點擊：" at bounding box center [681, 210] width 35 height 9
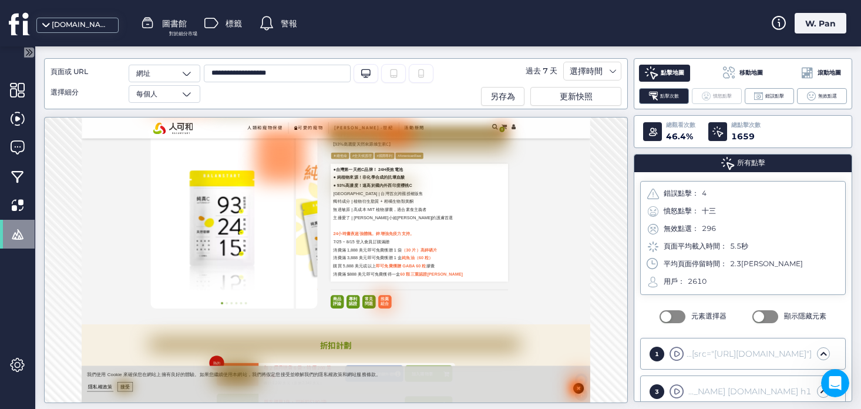
click at [723, 95] on font "憤怒點擊" at bounding box center [722, 96] width 19 height 6
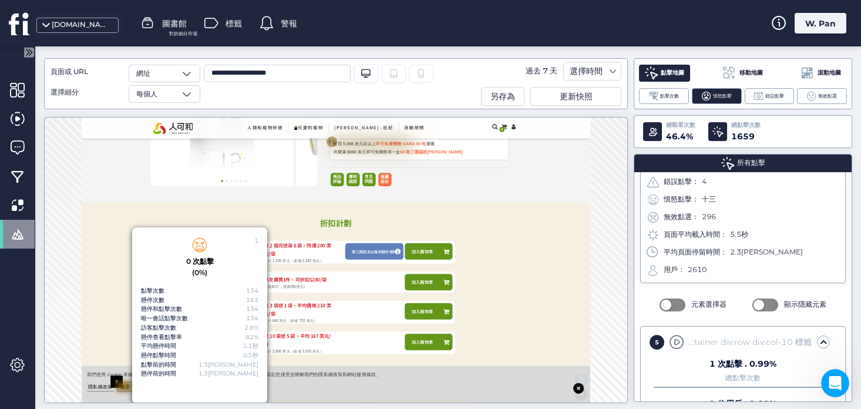
scroll to position [191, 0]
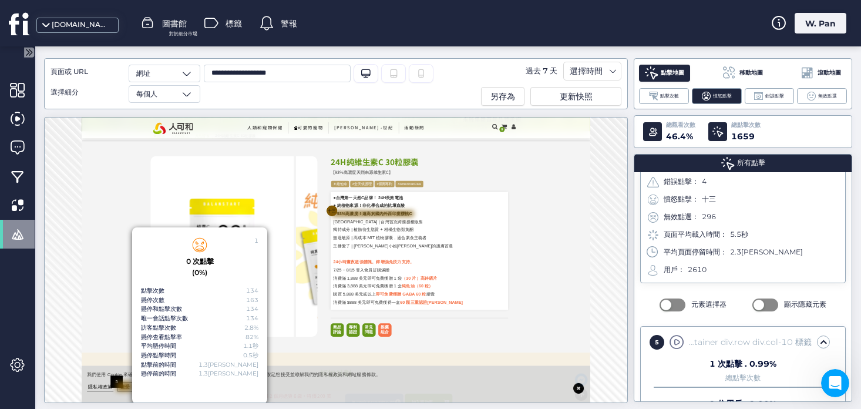
click at [625, 323] on div "十三" at bounding box center [636, 323] width 27 height 27
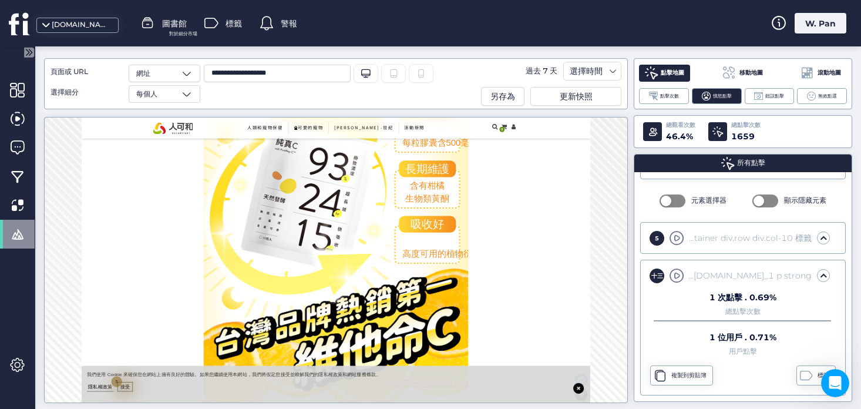
scroll to position [1573, 0]
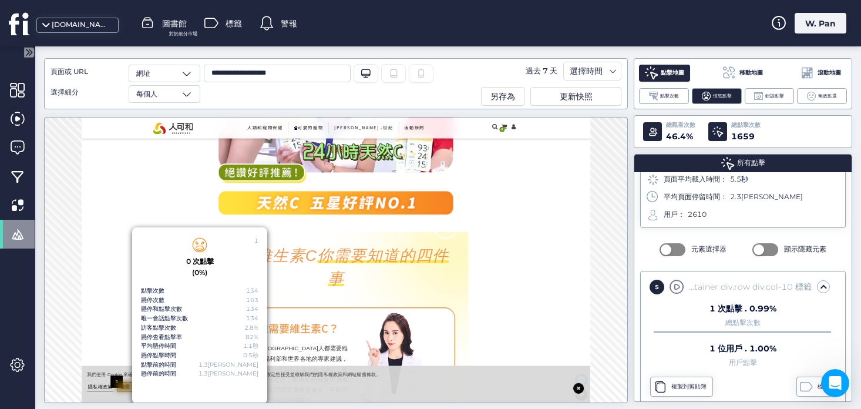
scroll to position [2365, 0]
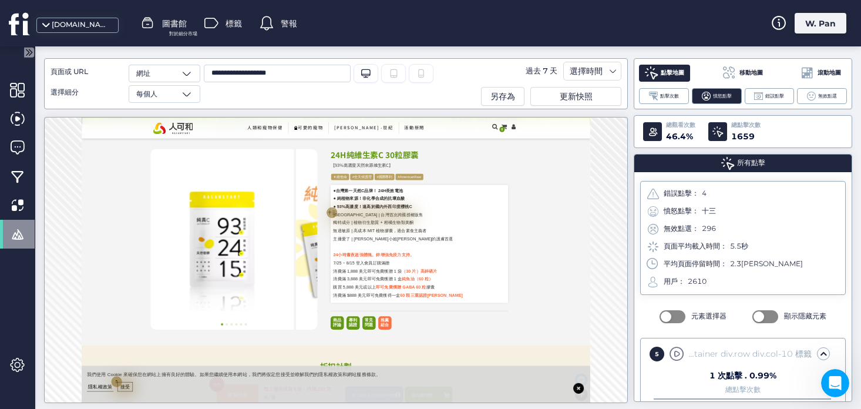
scroll to position [166, 0]
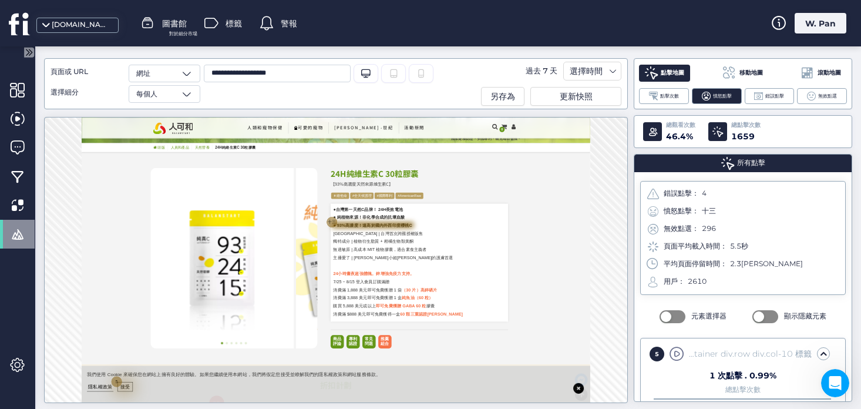
click at [642, 351] on div at bounding box center [727, 356] width 181 height 14
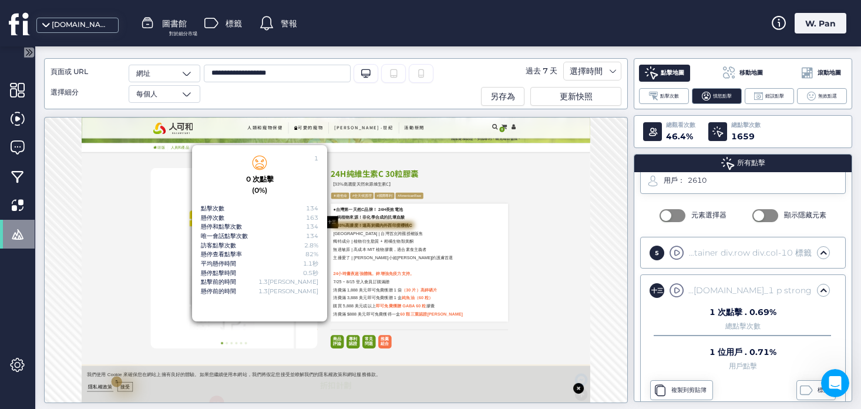
scroll to position [116, 0]
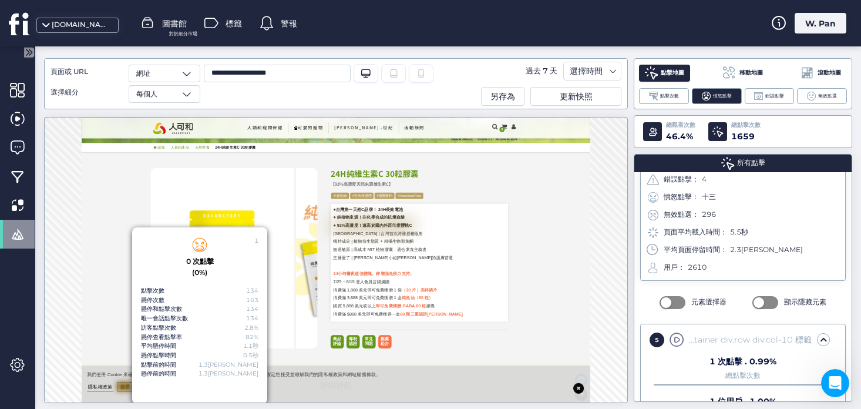
scroll to position [0, 0]
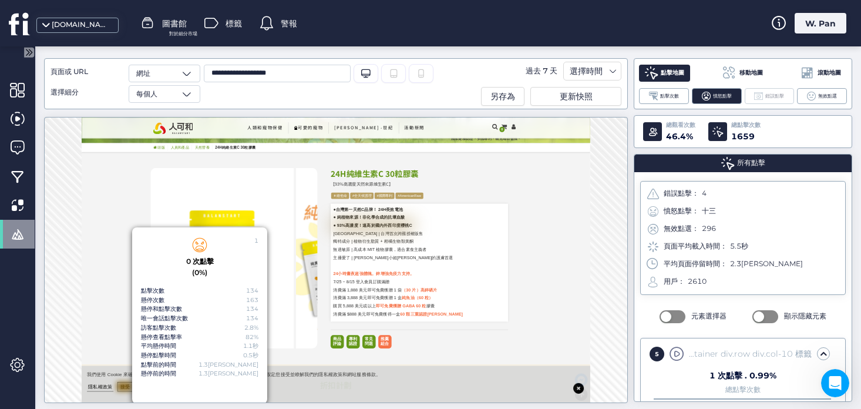
click at [763, 100] on span at bounding box center [758, 96] width 9 height 9
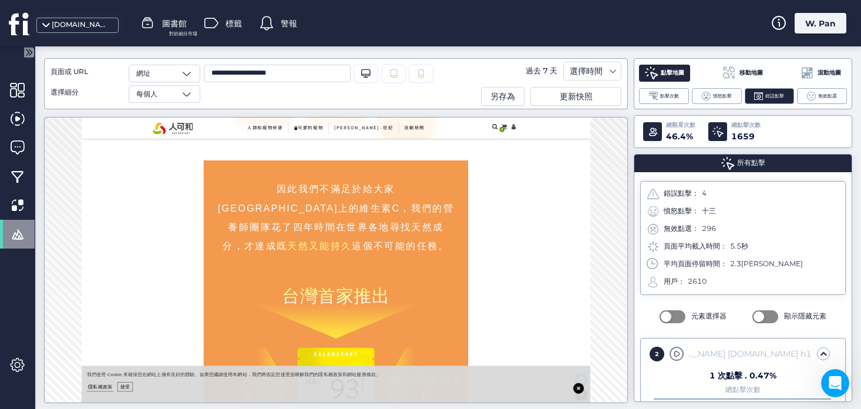
scroll to position [4745, 0]
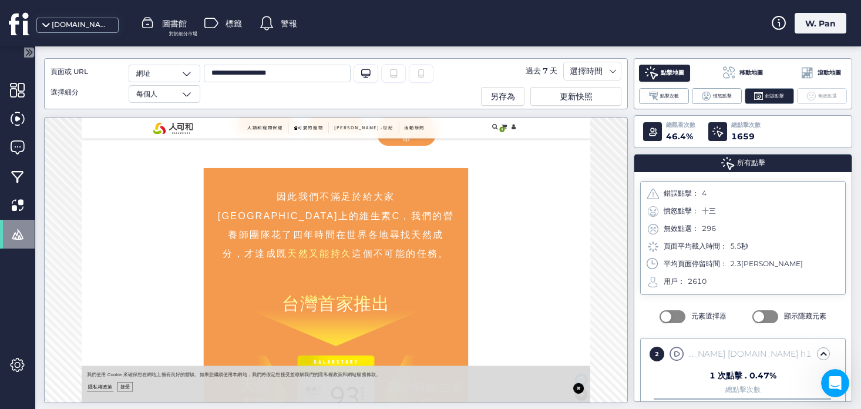
click at [831, 95] on font "無效點選" at bounding box center [827, 96] width 19 height 6
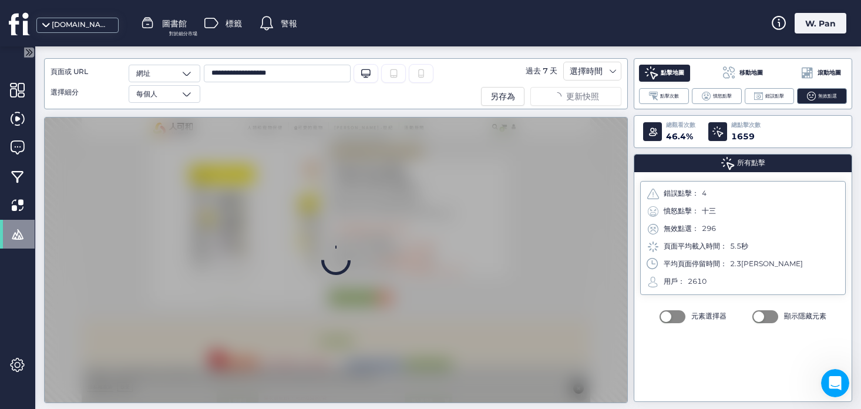
scroll to position [0, 0]
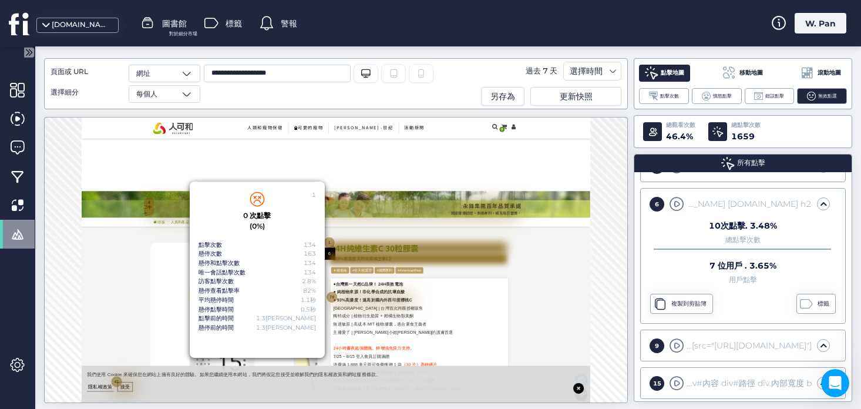
scroll to position [246, 0]
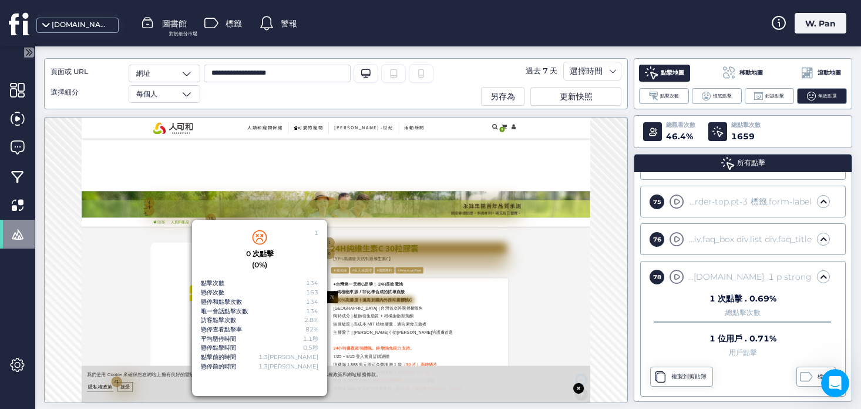
scroll to position [1168, 0]
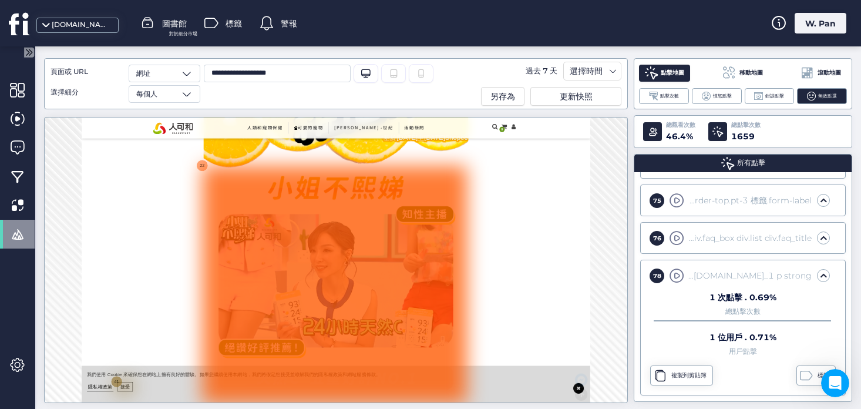
scroll to position [2160, 0]
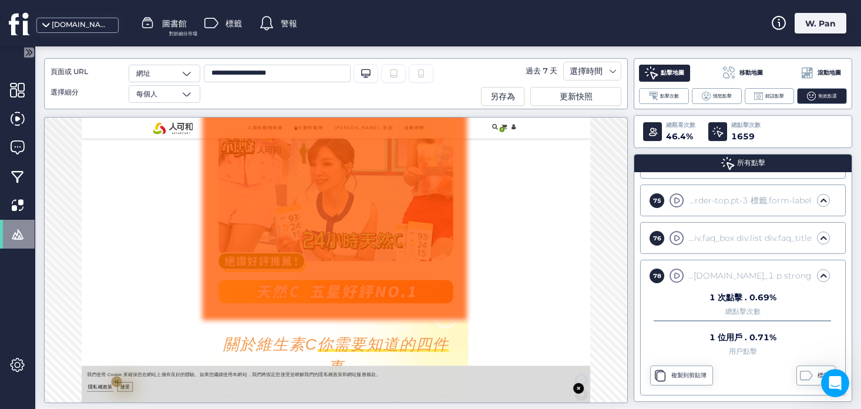
click at [786, 385] on div at bounding box center [642, 302] width 587 height 527
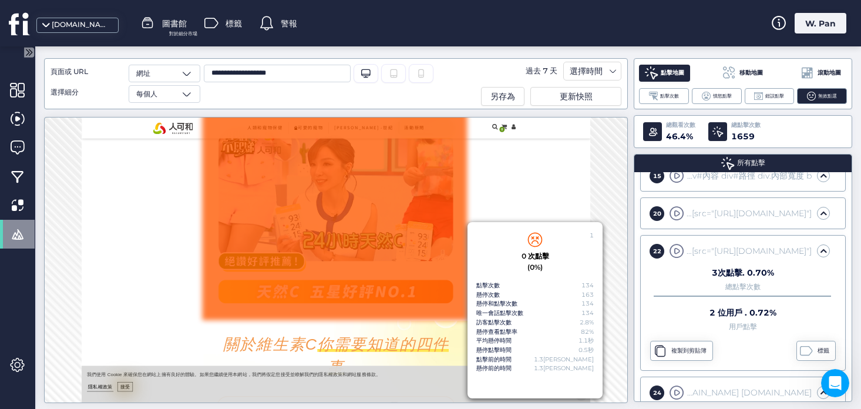
scroll to position [292, 0]
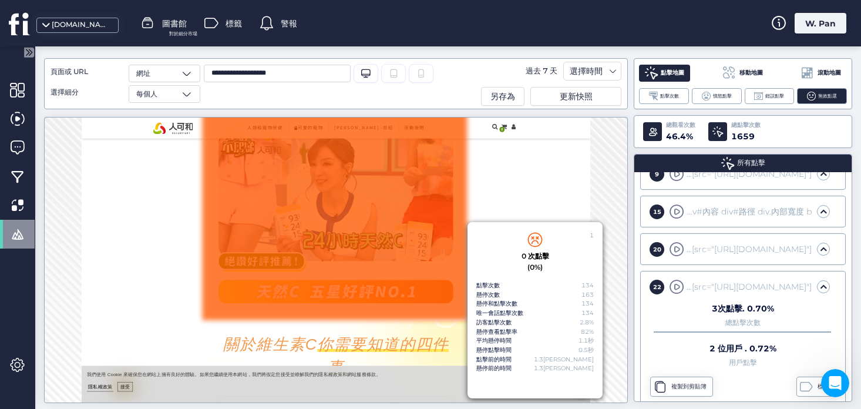
click at [669, 87] on div "點擊地圖 移動地圖 滾動地圖 點擊次數 憤怒點擊 錯誤點擊 無效點選" at bounding box center [743, 83] width 218 height 51
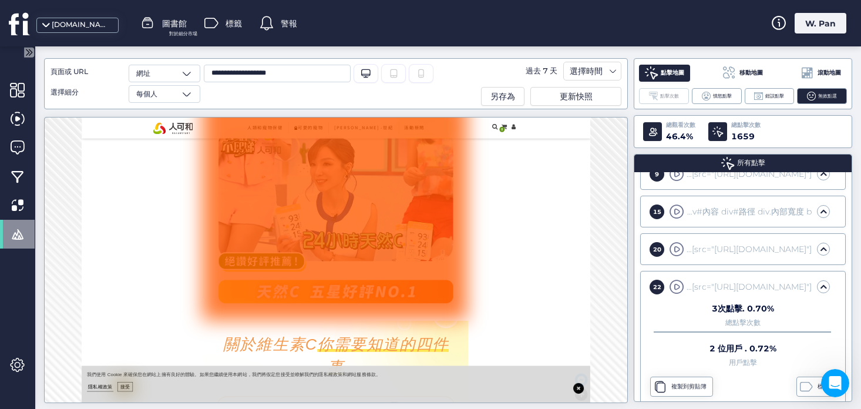
click at [669, 93] on font "點擊次數" at bounding box center [669, 96] width 19 height 6
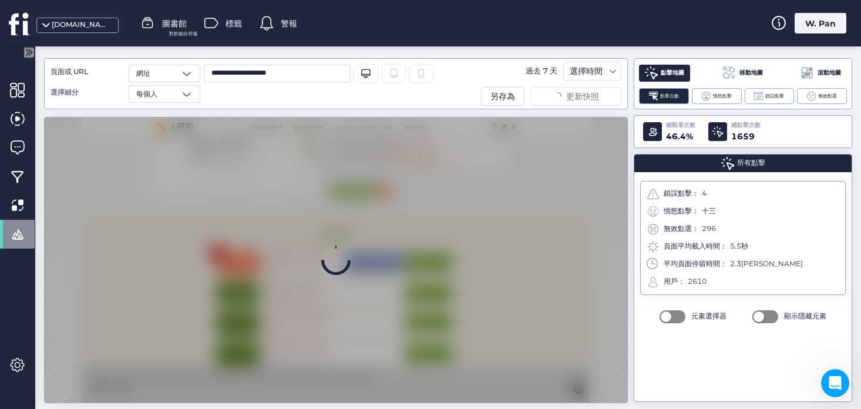
scroll to position [0, 0]
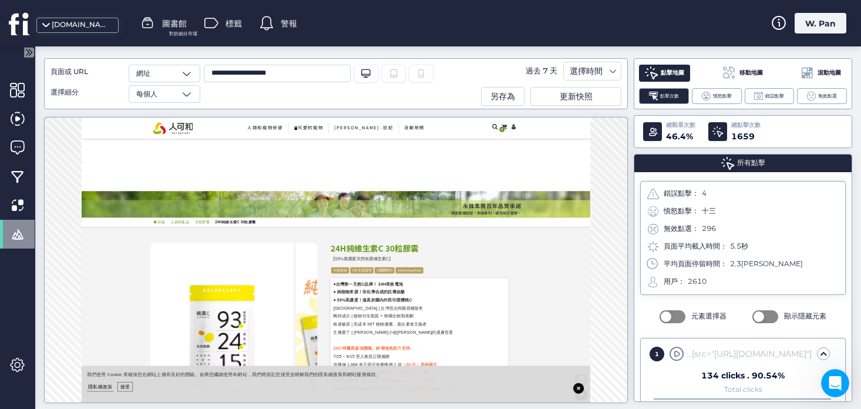
click at [747, 69] on font "移動地圖" at bounding box center [750, 73] width 23 height 8
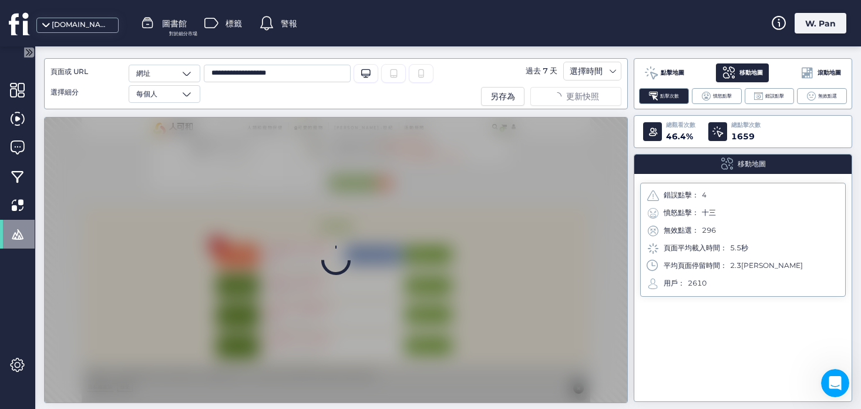
scroll to position [519, 0]
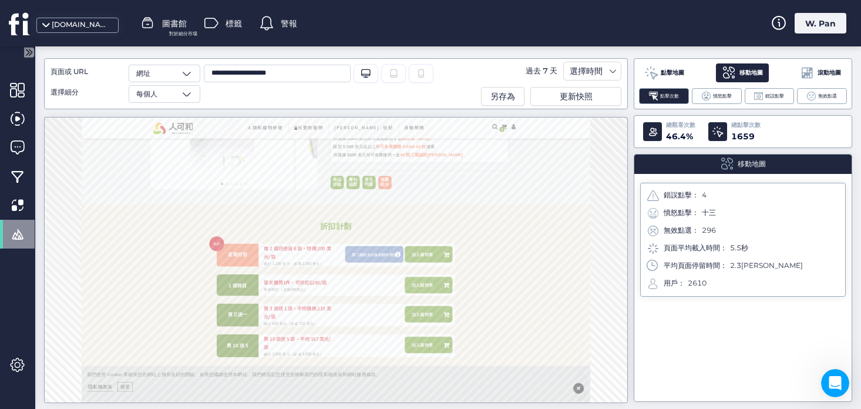
click at [830, 73] on font "滾動地圖" at bounding box center [828, 73] width 23 height 8
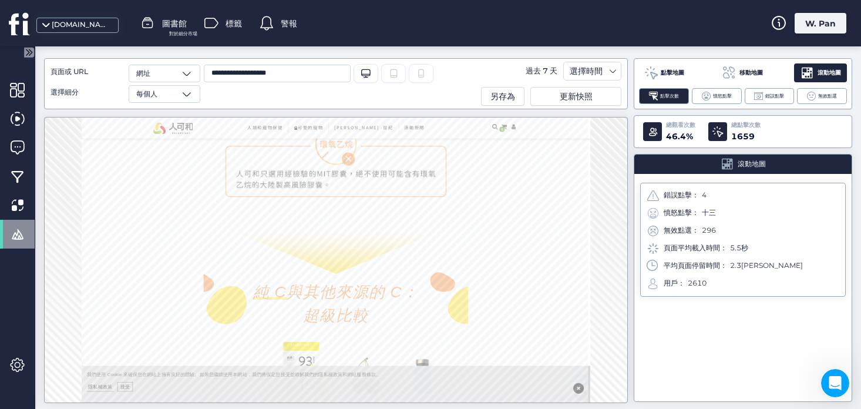
scroll to position [8290, 0]
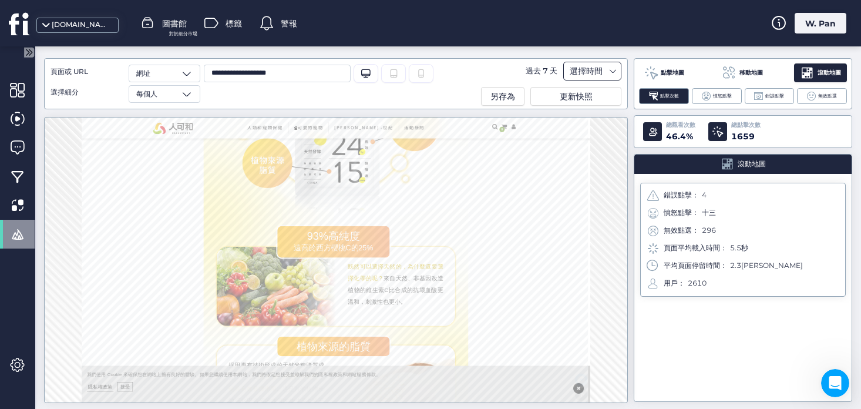
click at [603, 73] on div "選擇時間" at bounding box center [586, 71] width 39 height 14
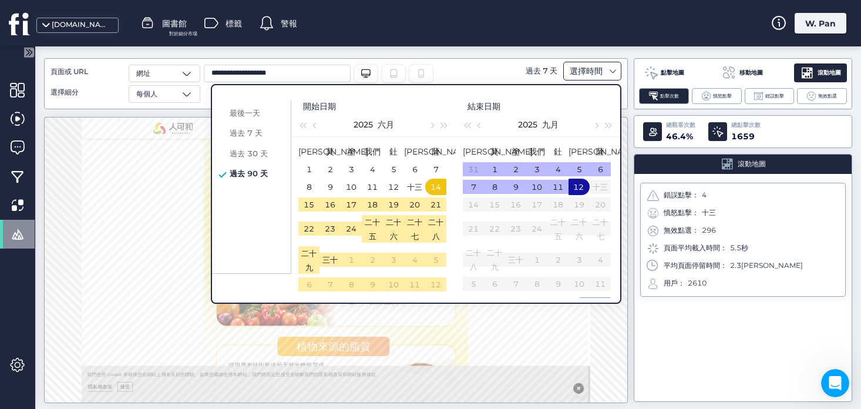
click at [607, 65] on div "選擇時間" at bounding box center [592, 71] width 58 height 19
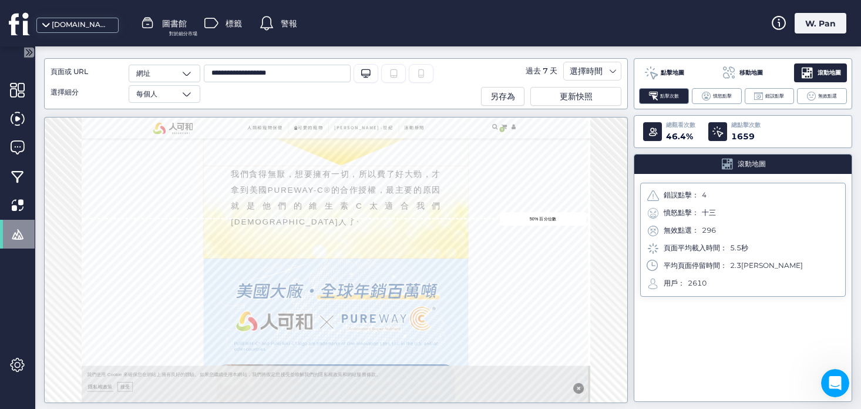
scroll to position [5383, 0]
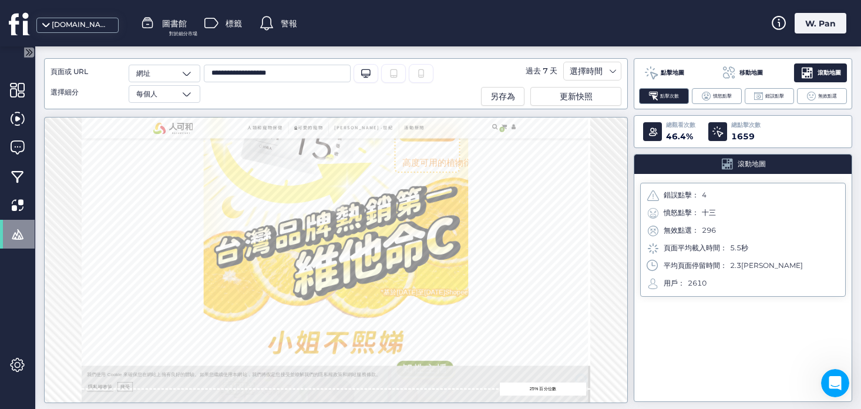
scroll to position [1265, 0]
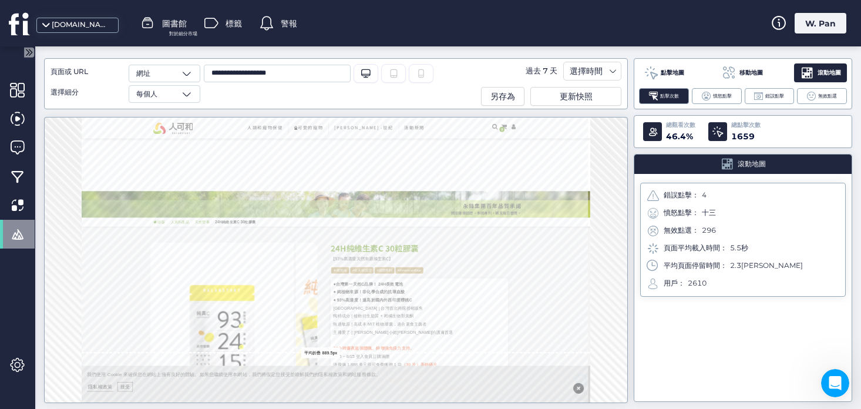
click at [755, 73] on font "移動地圖" at bounding box center [750, 73] width 23 height 8
click at [670, 75] on font "點擊地圖" at bounding box center [672, 73] width 23 height 8
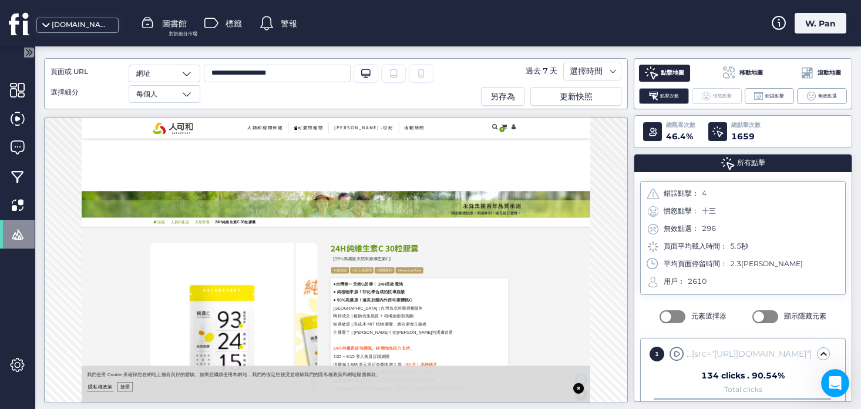
click at [719, 96] on font "憤怒點擊" at bounding box center [722, 96] width 19 height 6
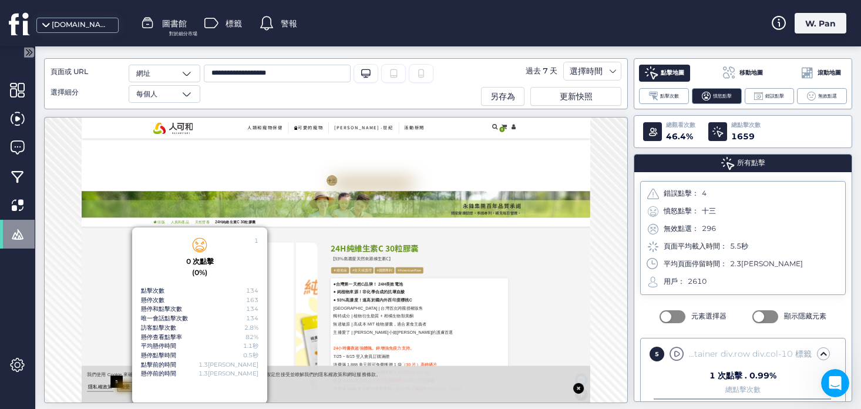
scroll to position [12, 0]
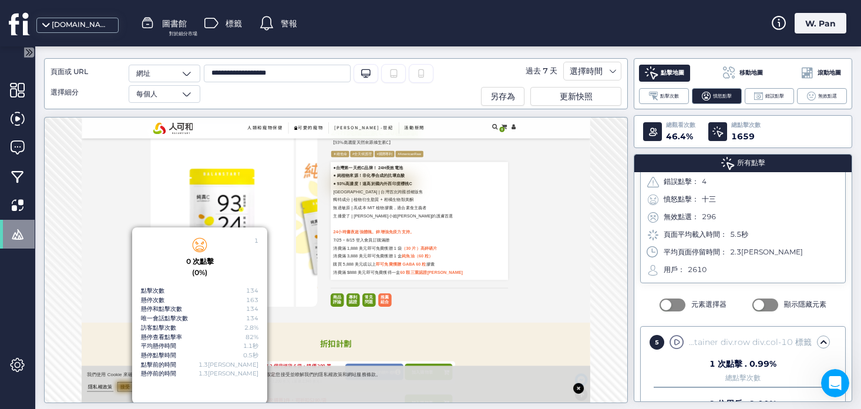
click at [607, 270] on div "1 0 次點擊 (0%) 點擊次數 134 懸停次數 163 懸停和點擊次數 134 唯一會話點擊次數 134 訪客點擊次數 2.8% 懸停查看點擊率 82%…" at bounding box center [336, 260] width 584 height 286
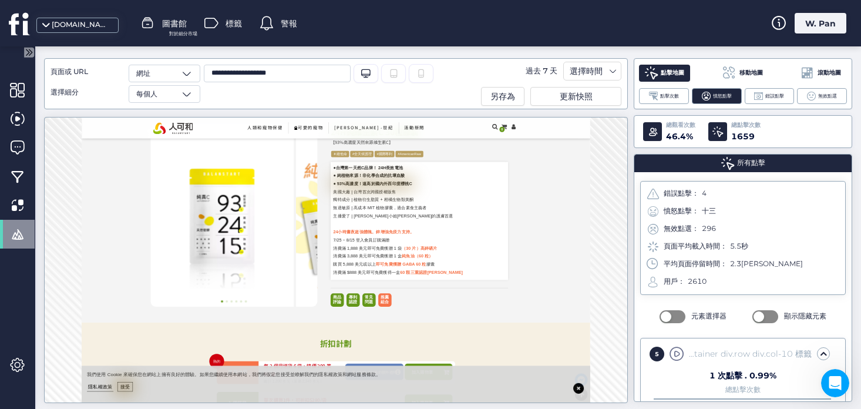
scroll to position [12, 0]
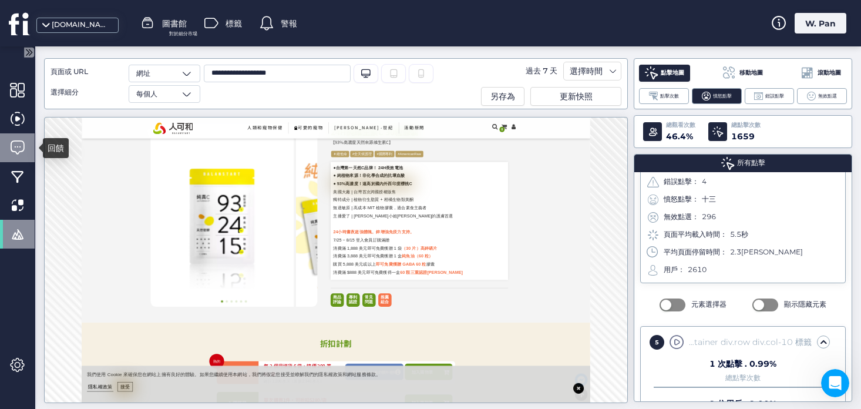
click at [19, 145] on span at bounding box center [17, 147] width 15 height 15
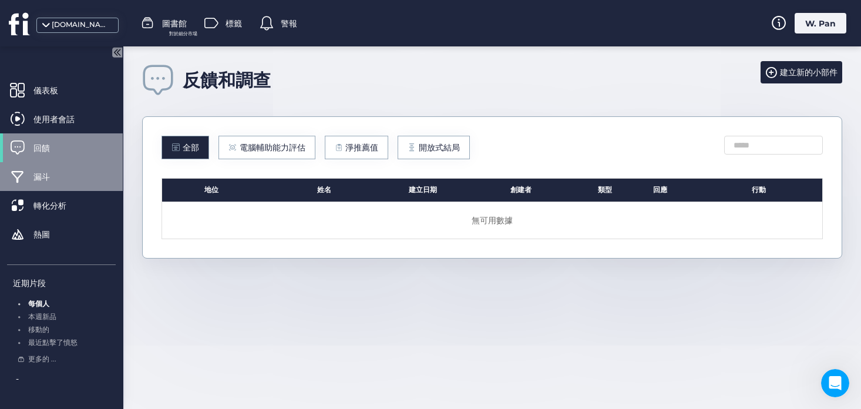
click at [59, 179] on span "漏斗" at bounding box center [50, 176] width 34 height 13
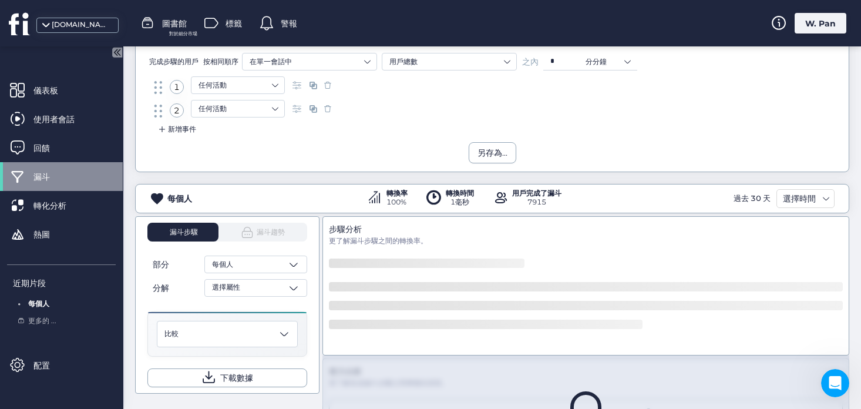
scroll to position [218, 0]
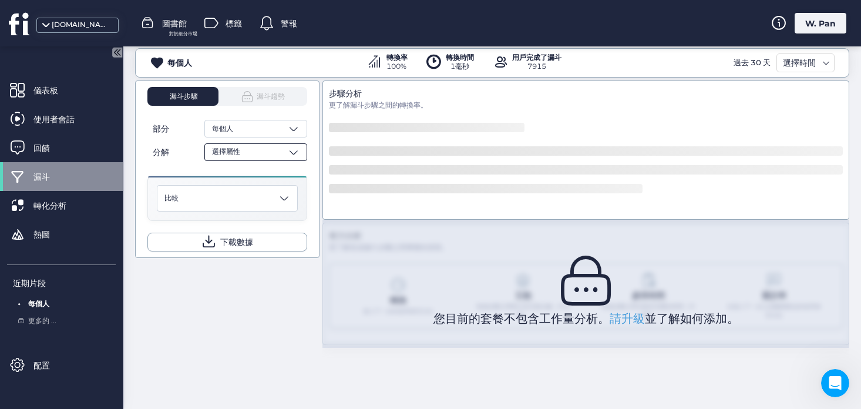
click at [254, 150] on div "選擇屬性" at bounding box center [255, 152] width 103 height 18
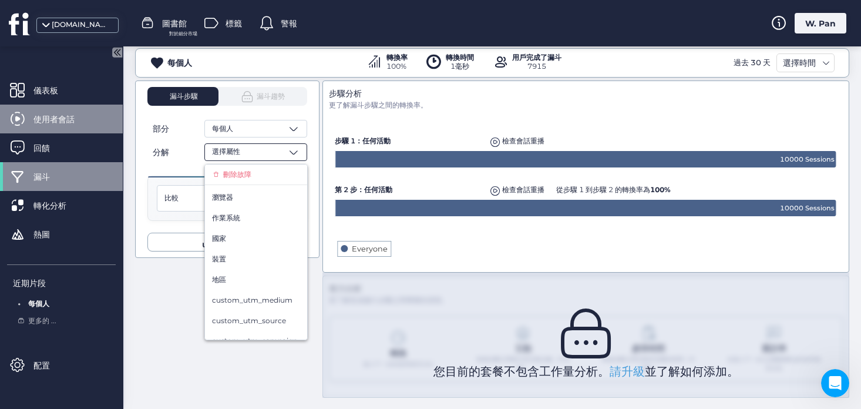
click at [68, 122] on font "使用者會話" at bounding box center [53, 119] width 41 height 11
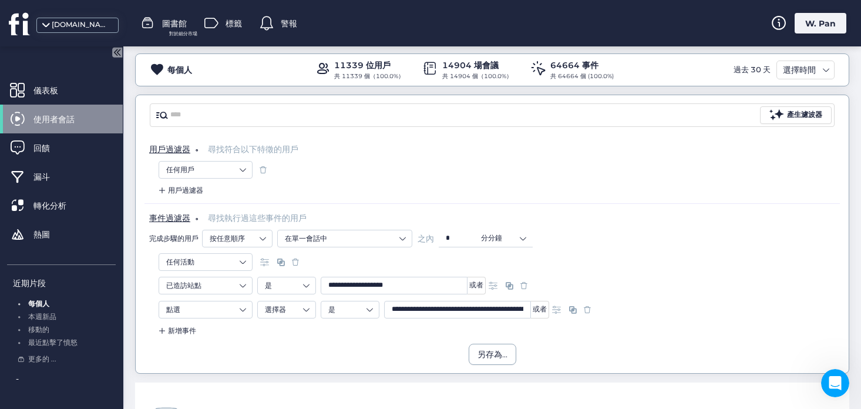
scroll to position [47, 0]
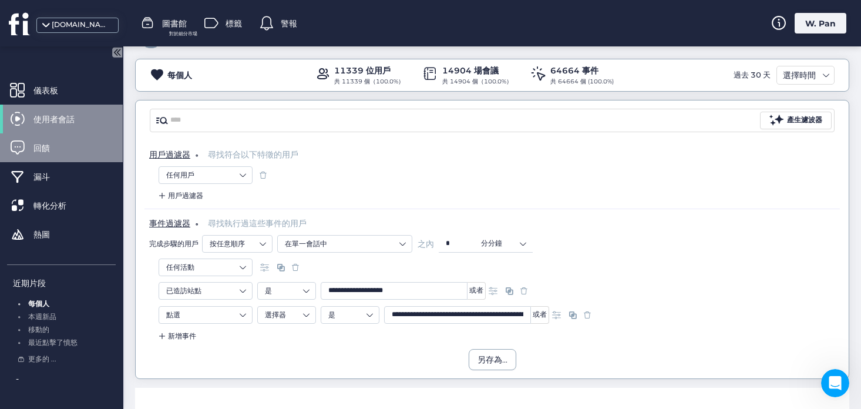
click at [45, 147] on font "回饋" at bounding box center [41, 148] width 16 height 11
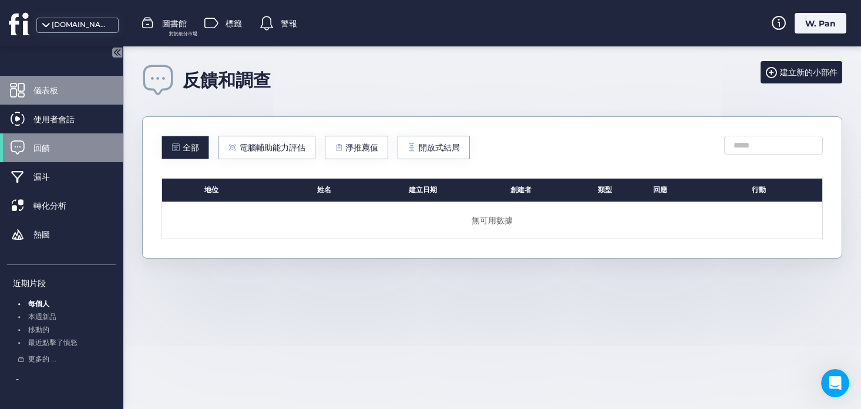
click at [46, 100] on div "儀表板" at bounding box center [61, 90] width 123 height 29
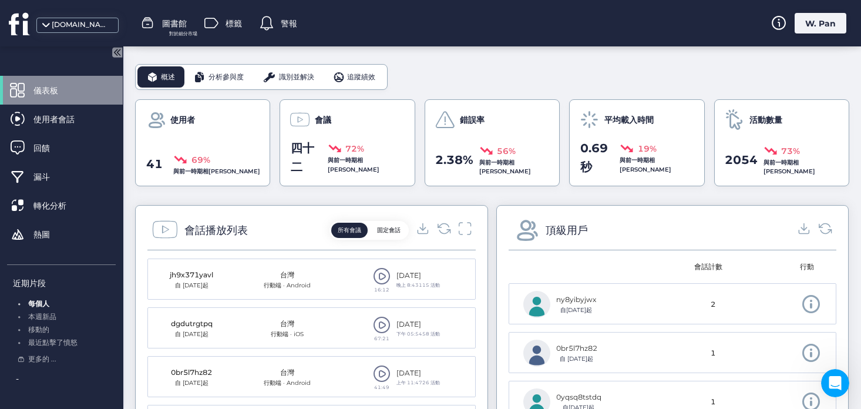
scroll to position [382, 0]
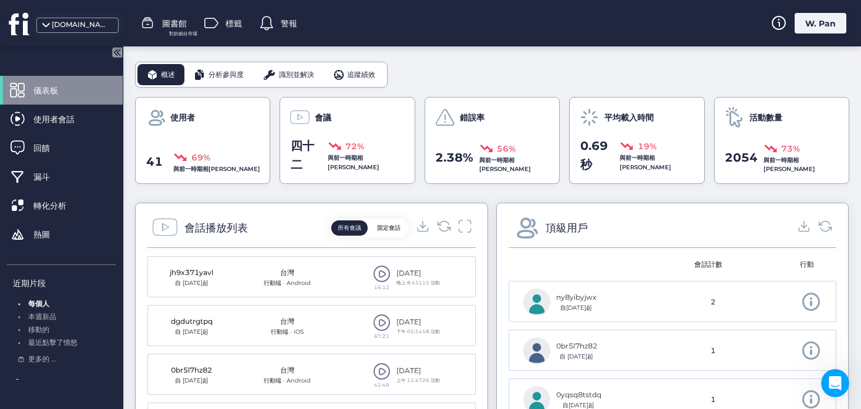
click at [218, 79] on span "分析參與度" at bounding box center [225, 74] width 35 height 11
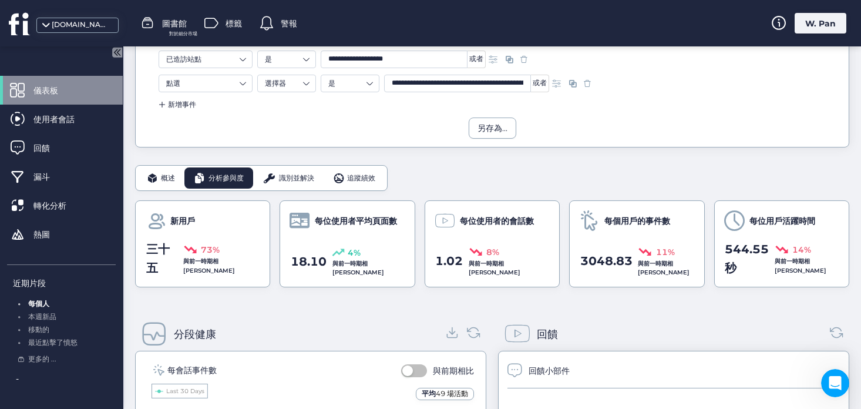
scroll to position [217, 0]
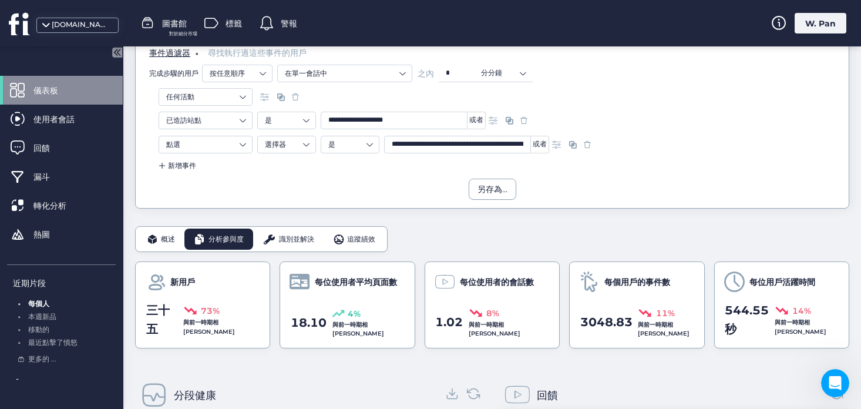
click at [162, 234] on font "概述" at bounding box center [168, 238] width 14 height 9
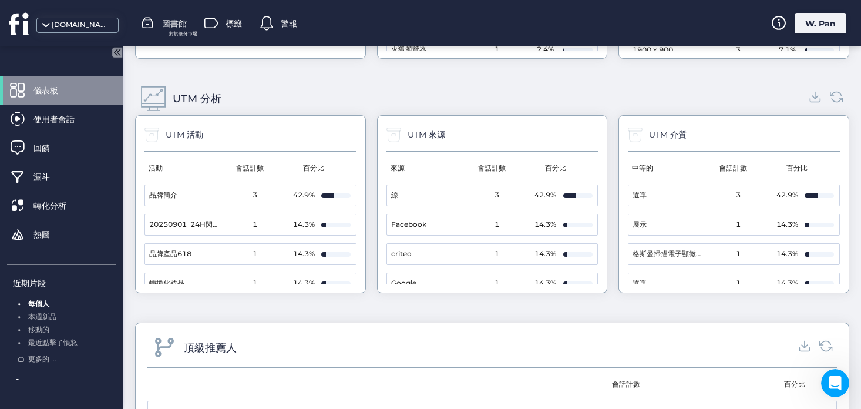
scroll to position [0, 0]
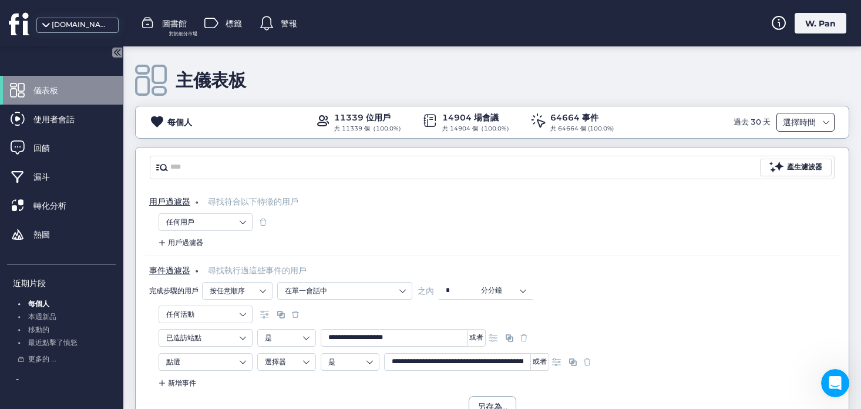
click at [809, 123] on font "選擇時間" at bounding box center [799, 122] width 33 height 11
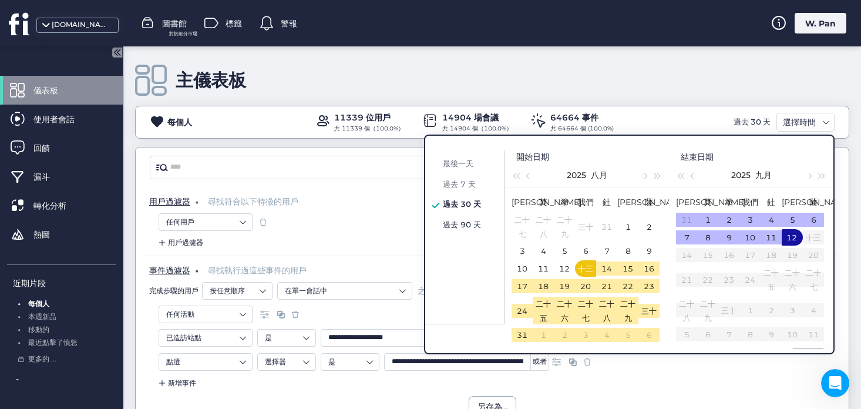
click at [466, 222] on font "過去 90 天" at bounding box center [462, 224] width 38 height 9
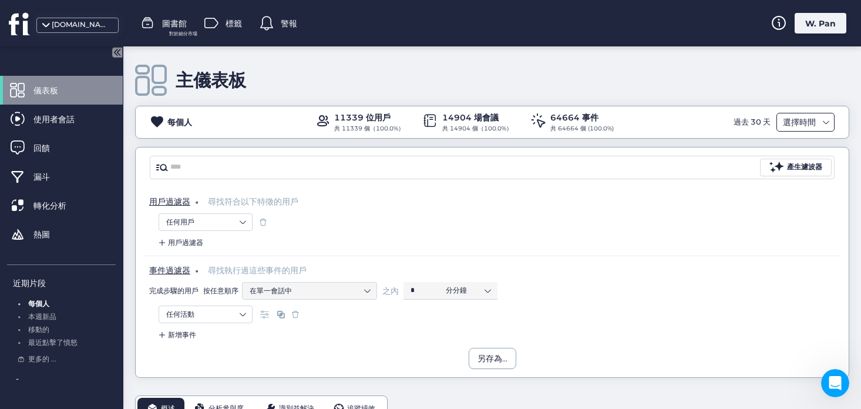
click at [789, 125] on font "選擇時間" at bounding box center [799, 122] width 33 height 11
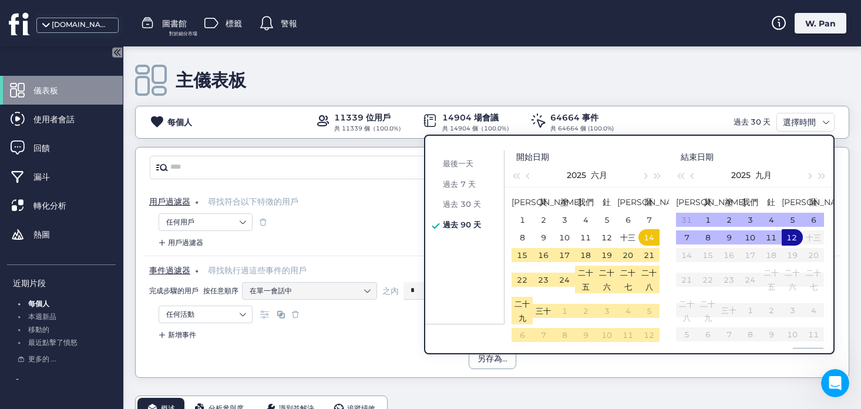
click at [705, 92] on div "主儀表板" at bounding box center [492, 80] width 714 height 33
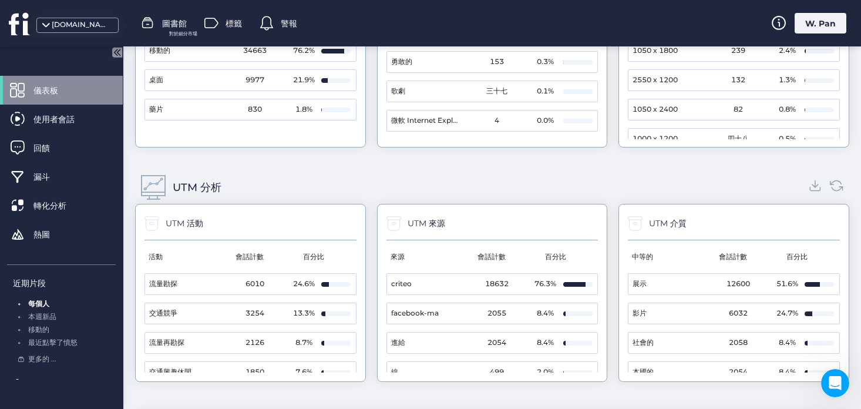
scroll to position [1283, 0]
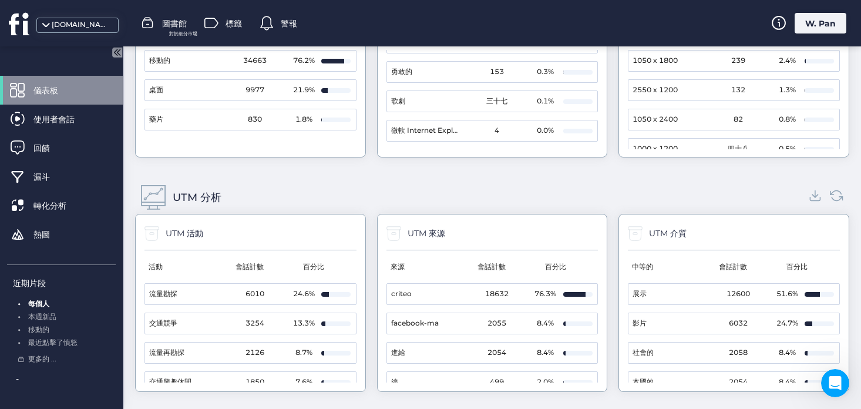
click at [684, 284] on mat-cell "展示" at bounding box center [665, 294] width 74 height 21
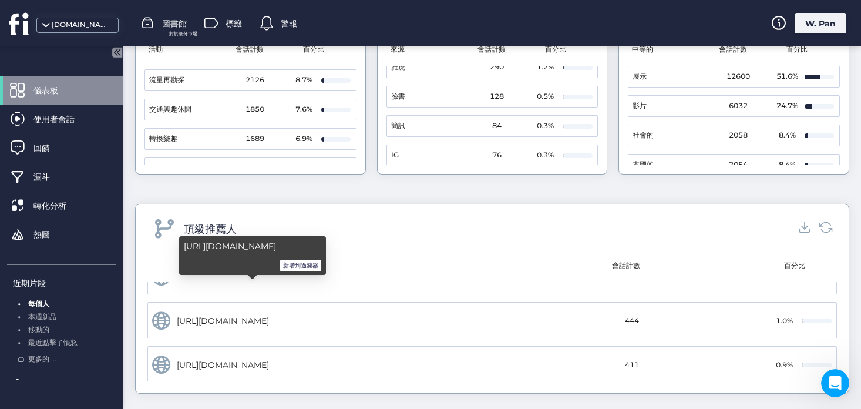
scroll to position [341, 0]
